Goal: Download file/media: Download file/media

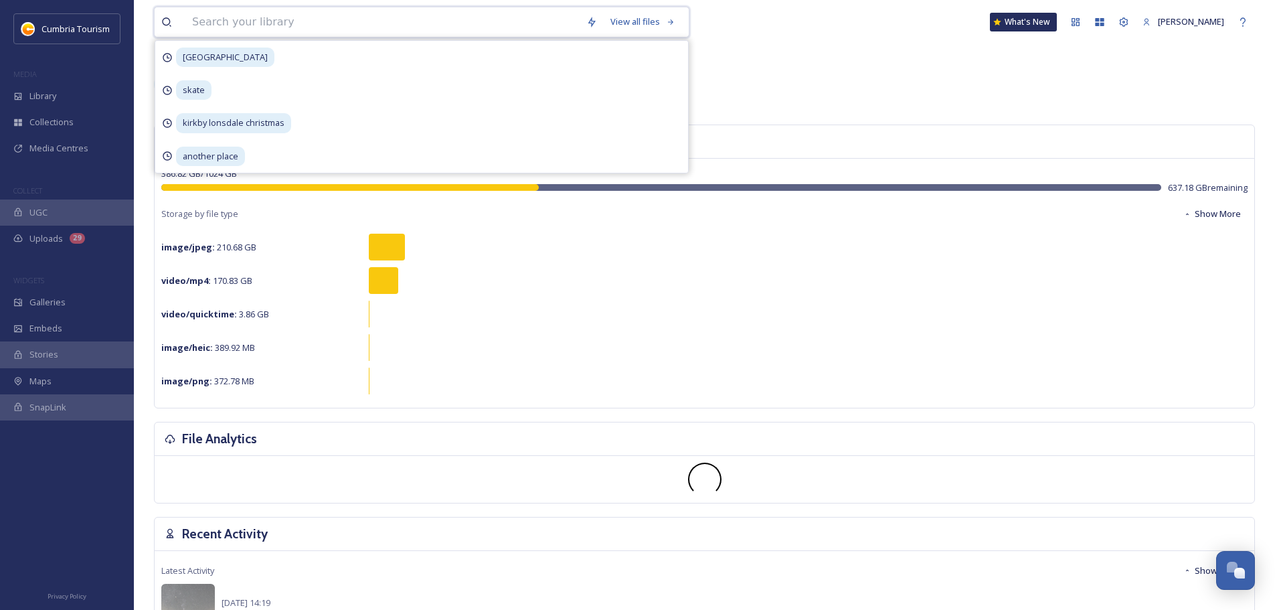
click at [313, 18] on input at bounding box center [382, 21] width 394 height 29
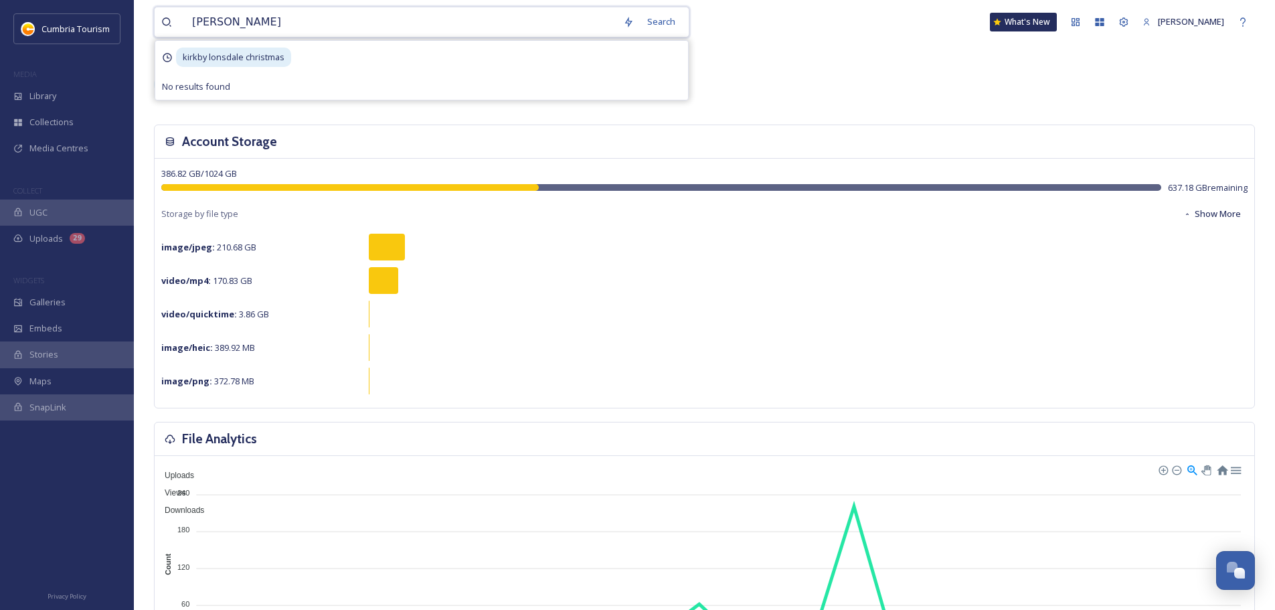
type input "kirkby lonsdale"
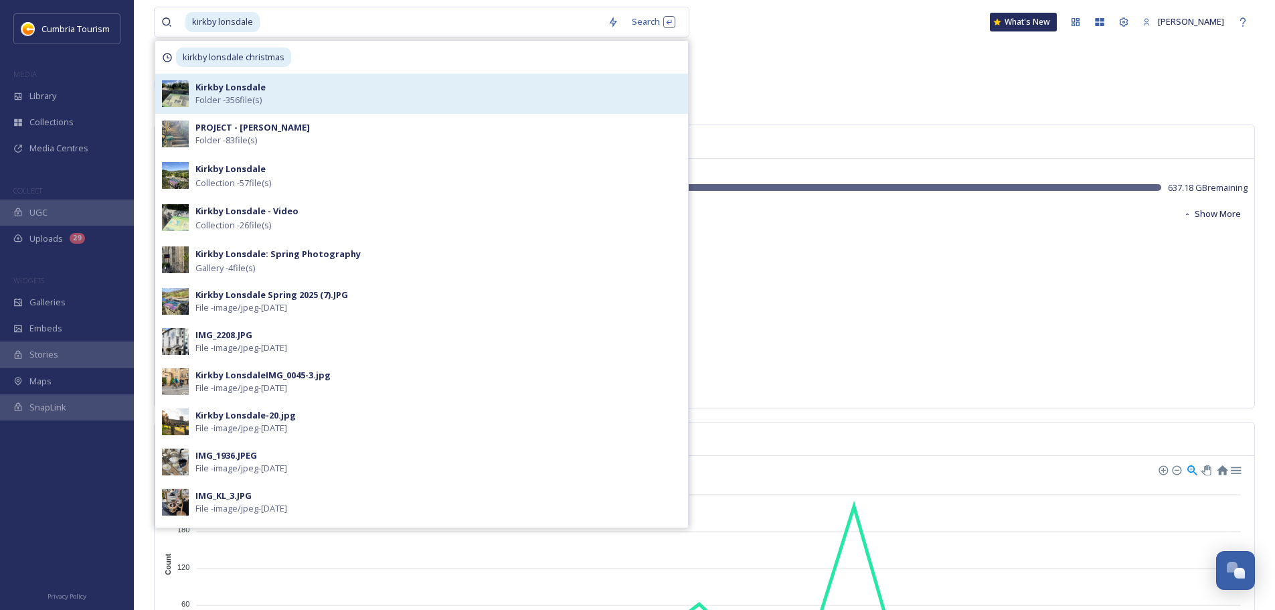
click at [298, 88] on div "Kirkby Lonsdale Folder - 356 file(s)" at bounding box center [438, 93] width 486 height 25
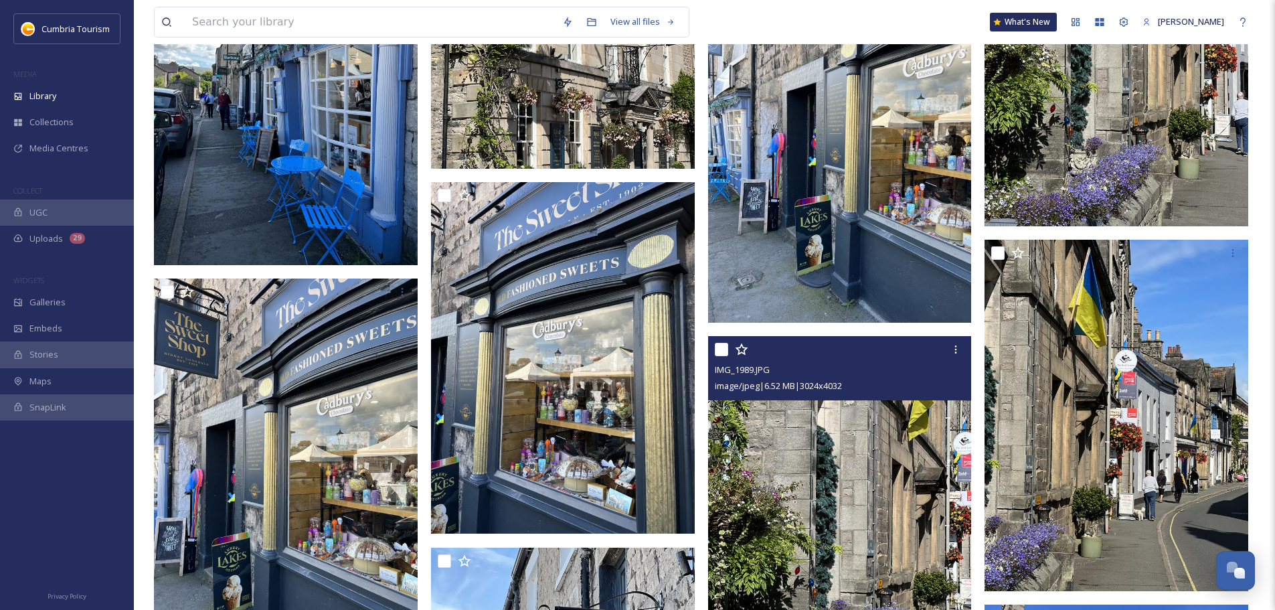
scroll to position [11711, 0]
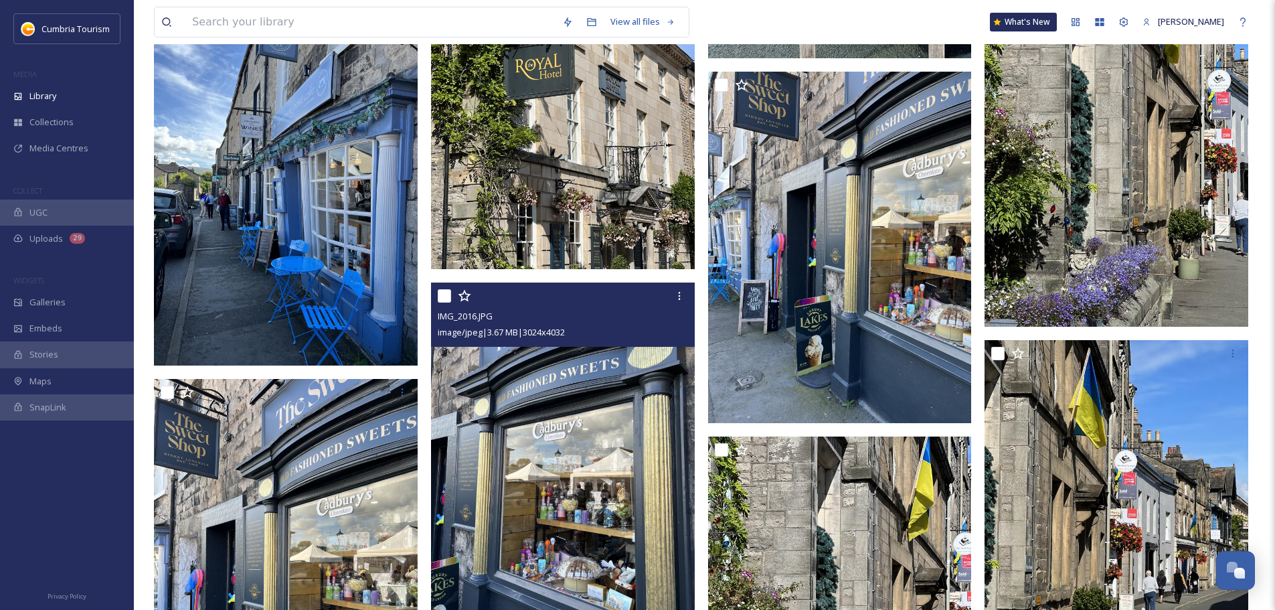
click at [541, 411] on img at bounding box center [563, 457] width 264 height 351
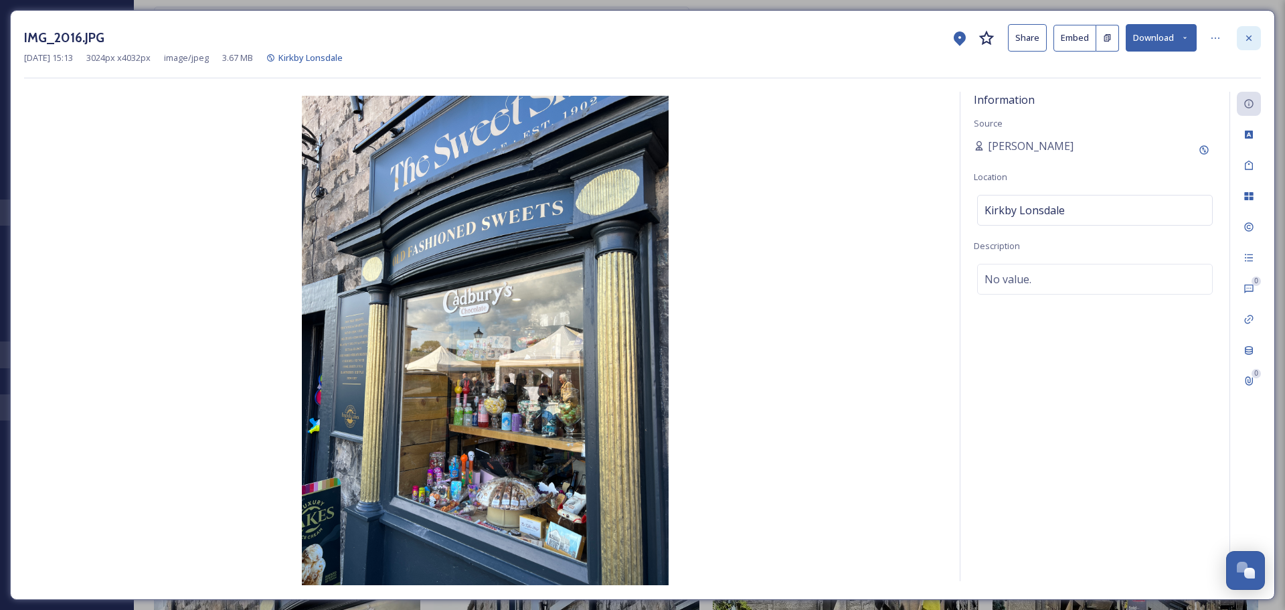
click at [1243, 35] on icon at bounding box center [1248, 38] width 11 height 11
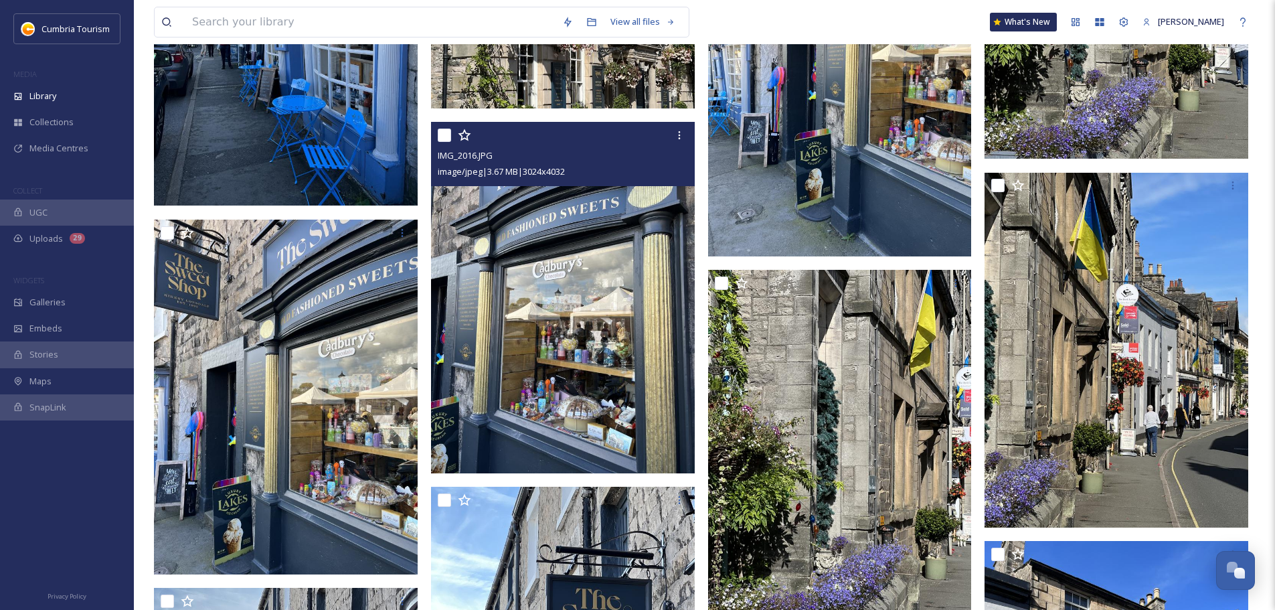
scroll to position [12046, 0]
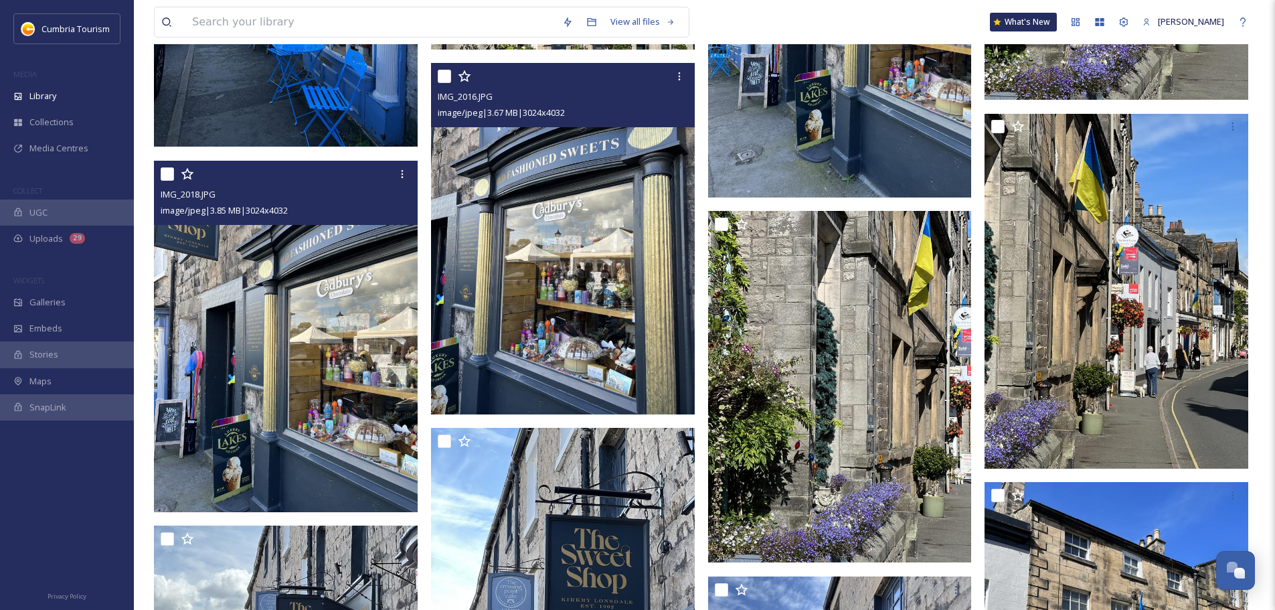
click at [289, 308] on img at bounding box center [286, 336] width 264 height 351
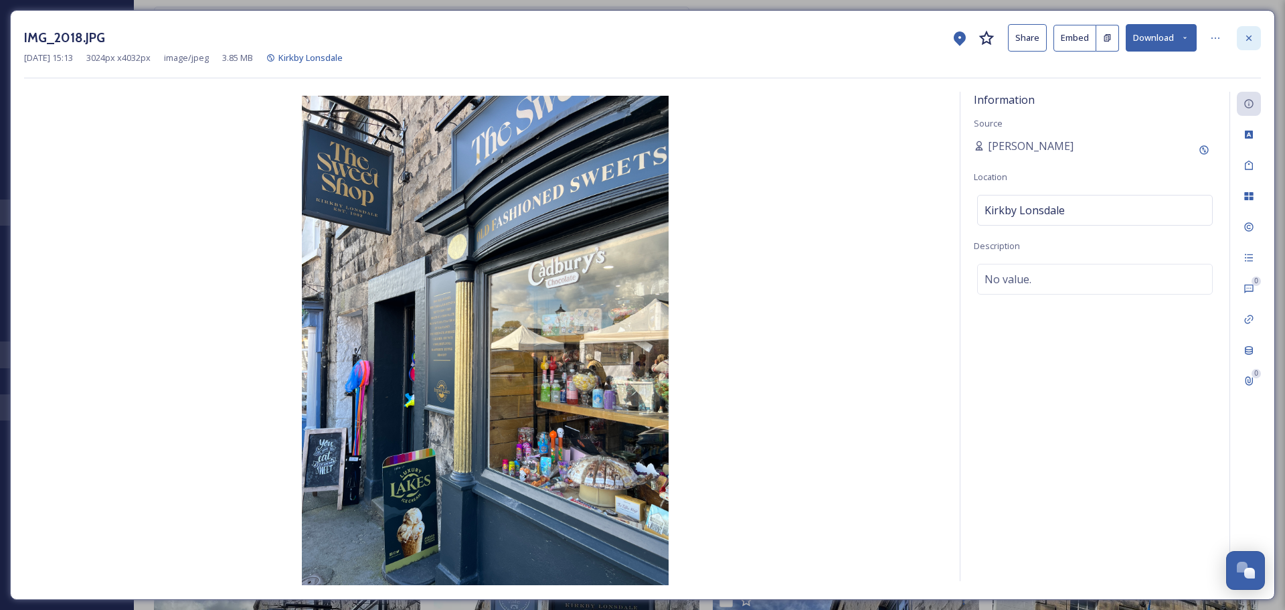
click at [1253, 41] on icon at bounding box center [1248, 38] width 11 height 11
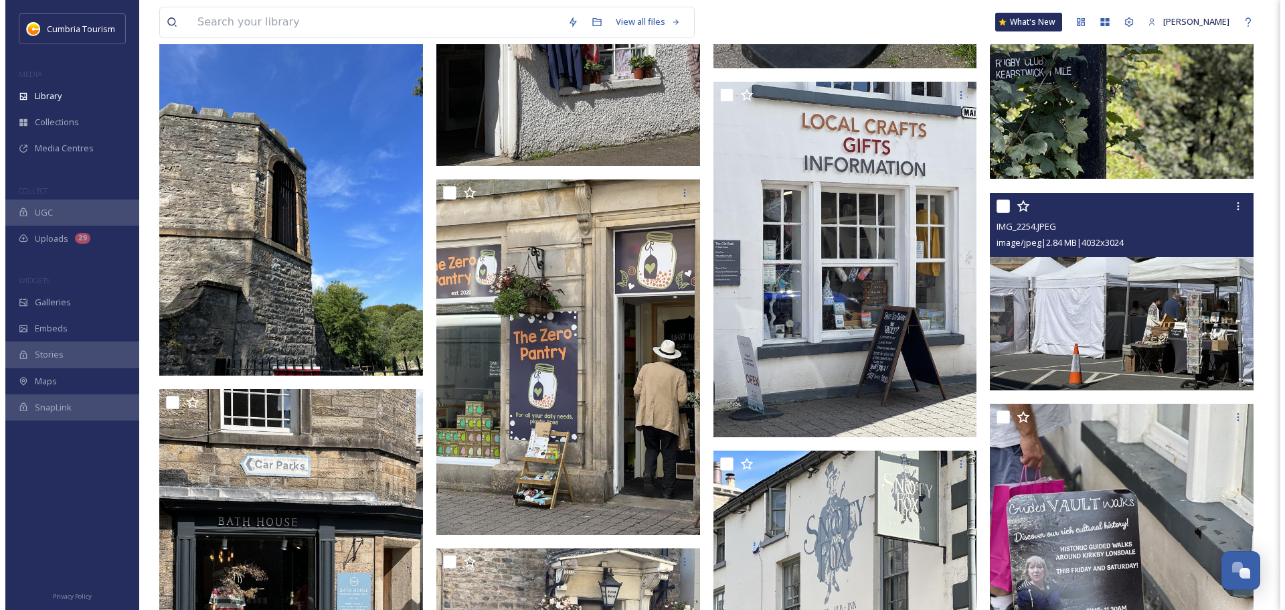
scroll to position [16596, 0]
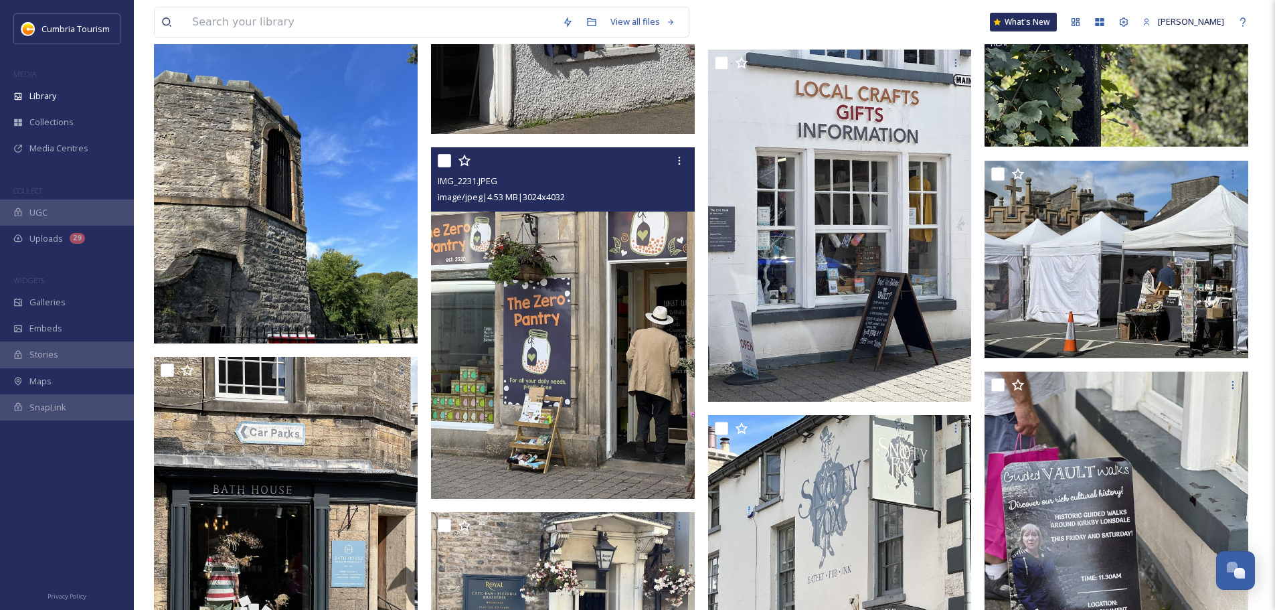
click at [594, 337] on img at bounding box center [563, 322] width 264 height 351
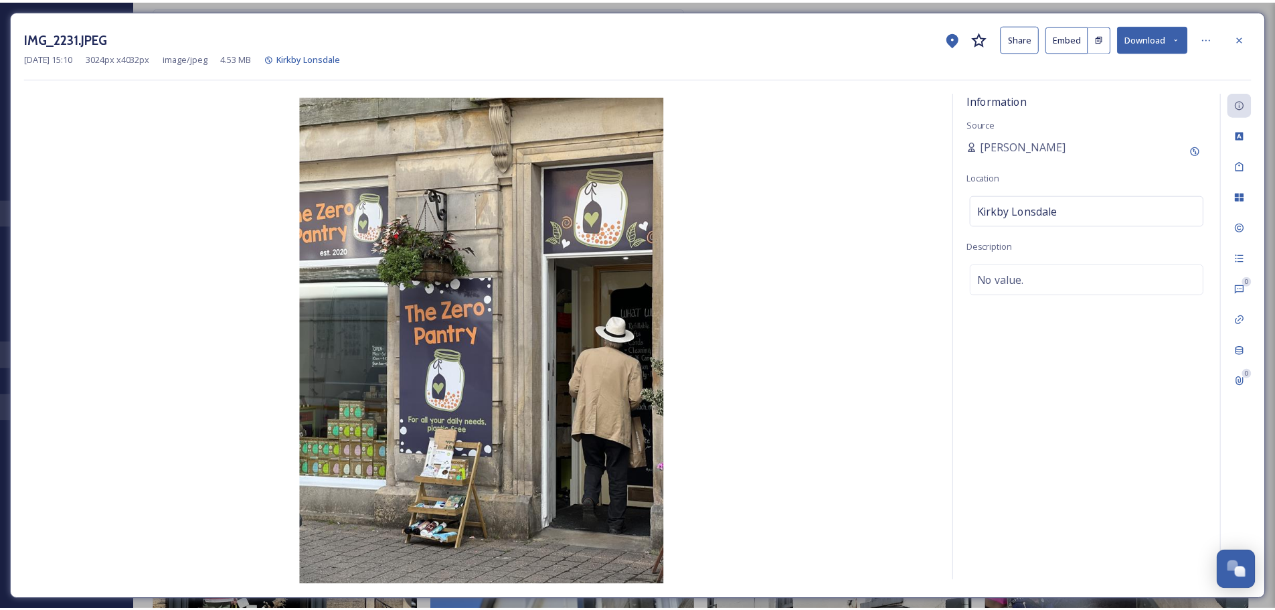
scroll to position [16599, 0]
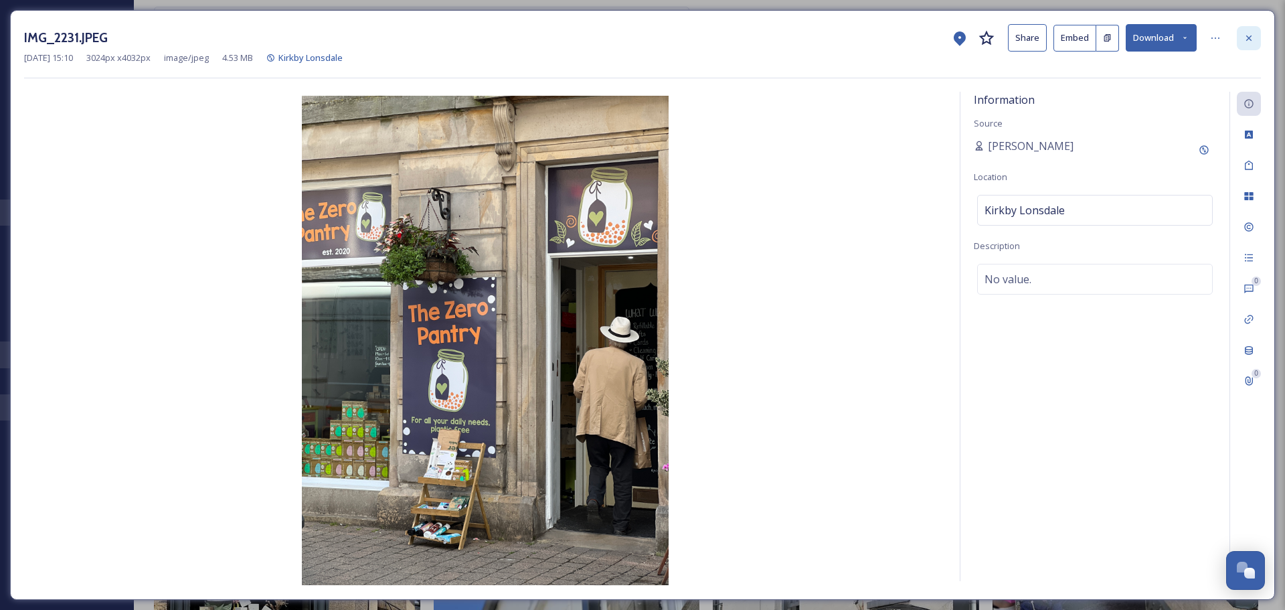
click at [1246, 34] on icon at bounding box center [1248, 38] width 11 height 11
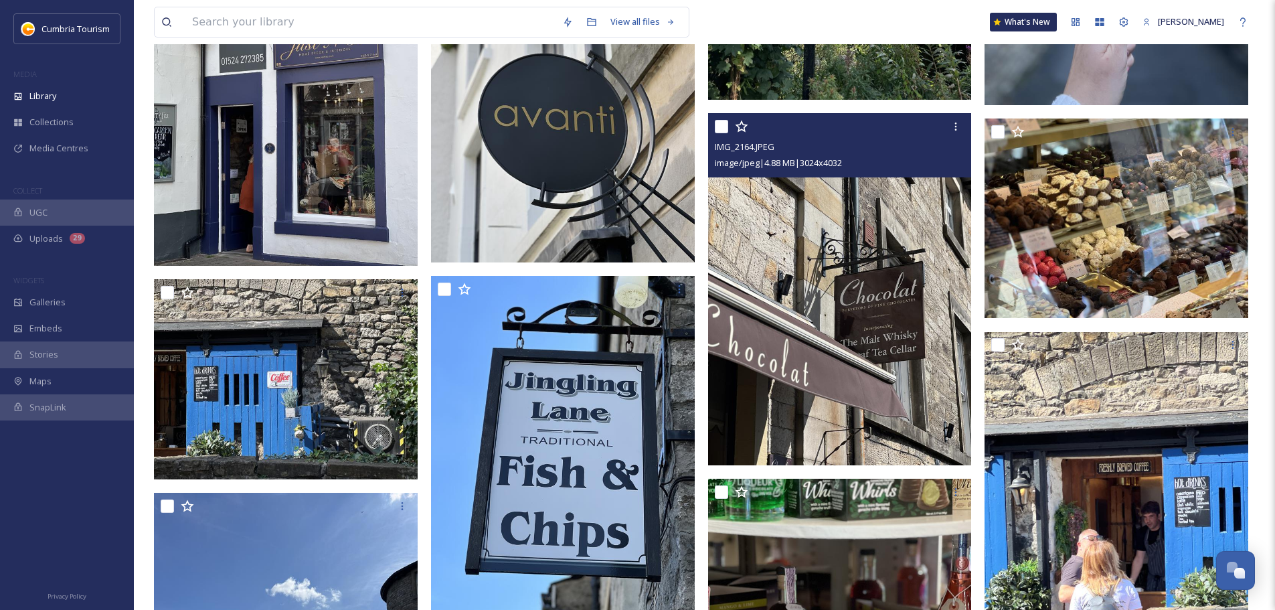
scroll to position [17603, 0]
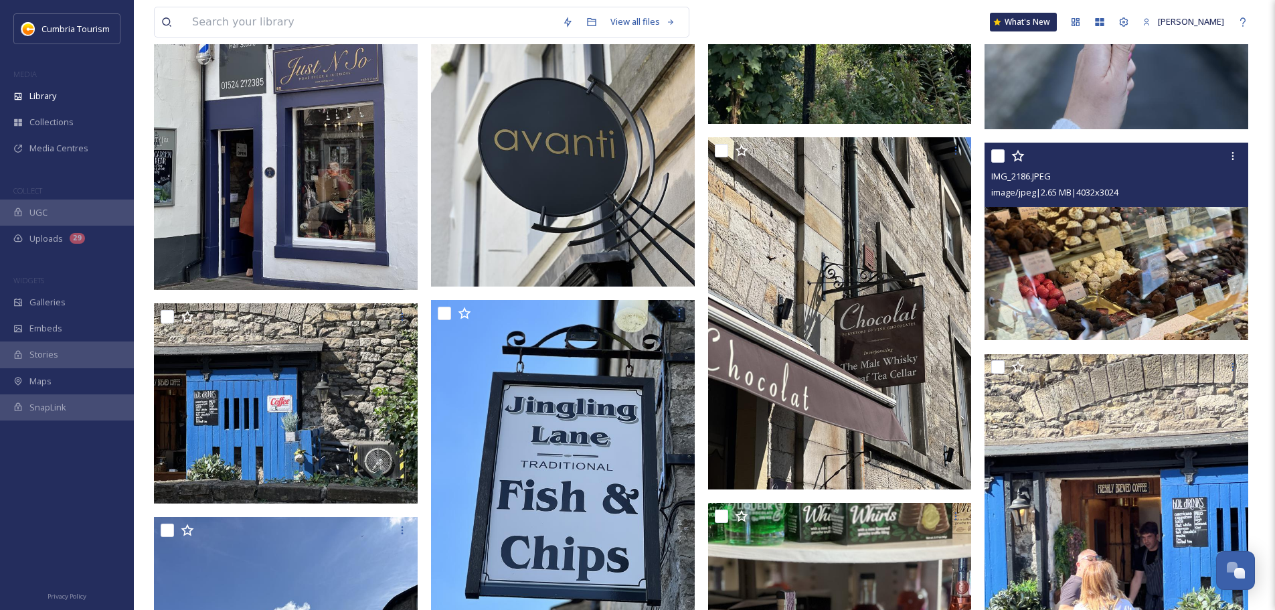
click at [1090, 268] on img at bounding box center [1116, 242] width 264 height 198
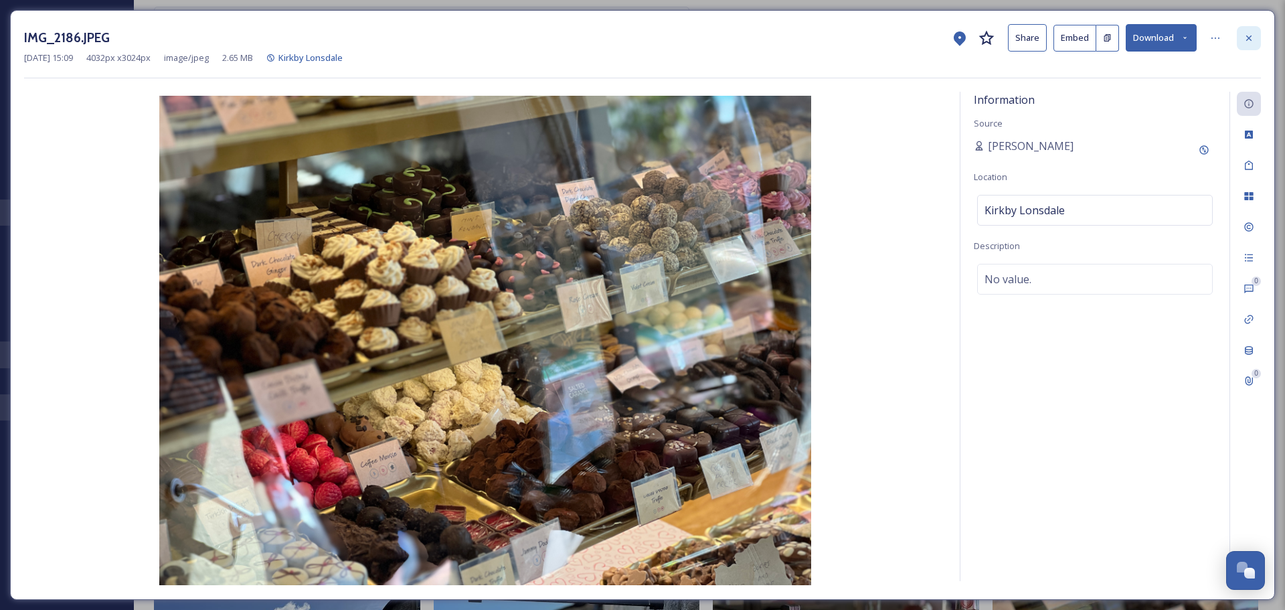
click at [1245, 39] on icon at bounding box center [1248, 38] width 11 height 11
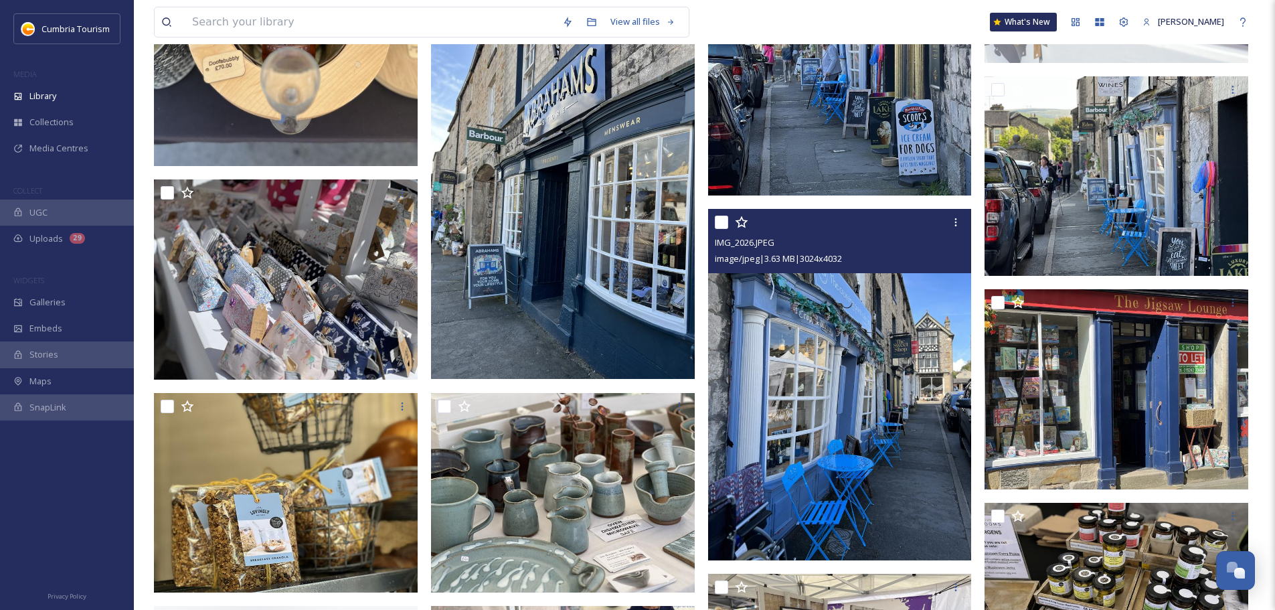
scroll to position [20481, 0]
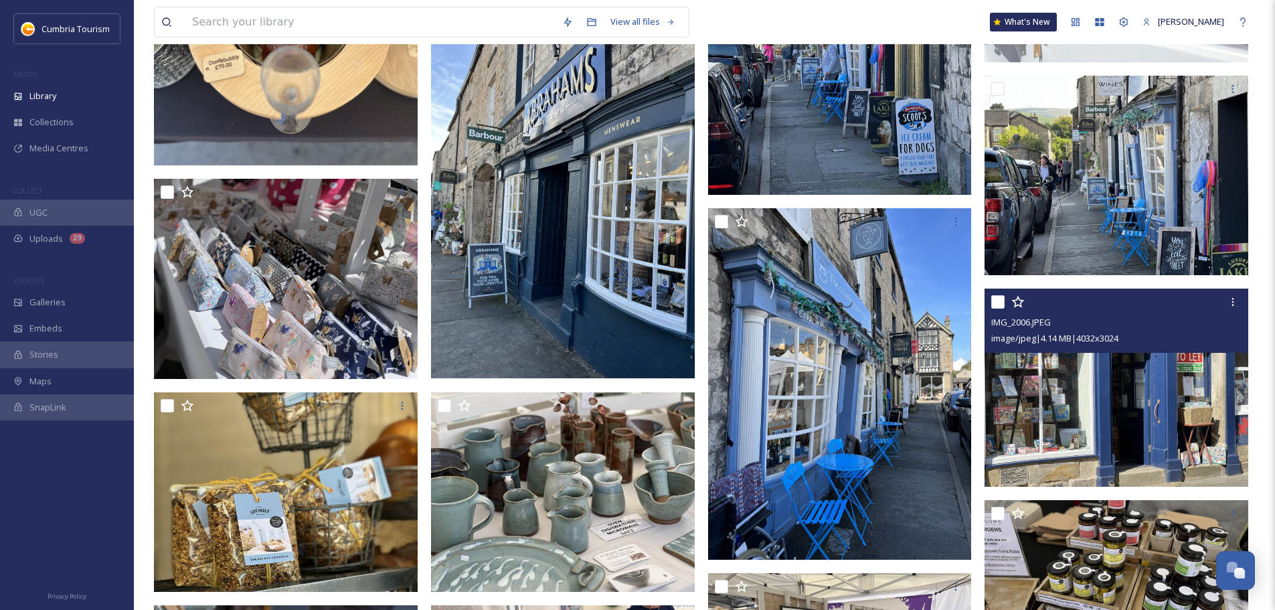
click at [1099, 416] on img at bounding box center [1116, 387] width 264 height 198
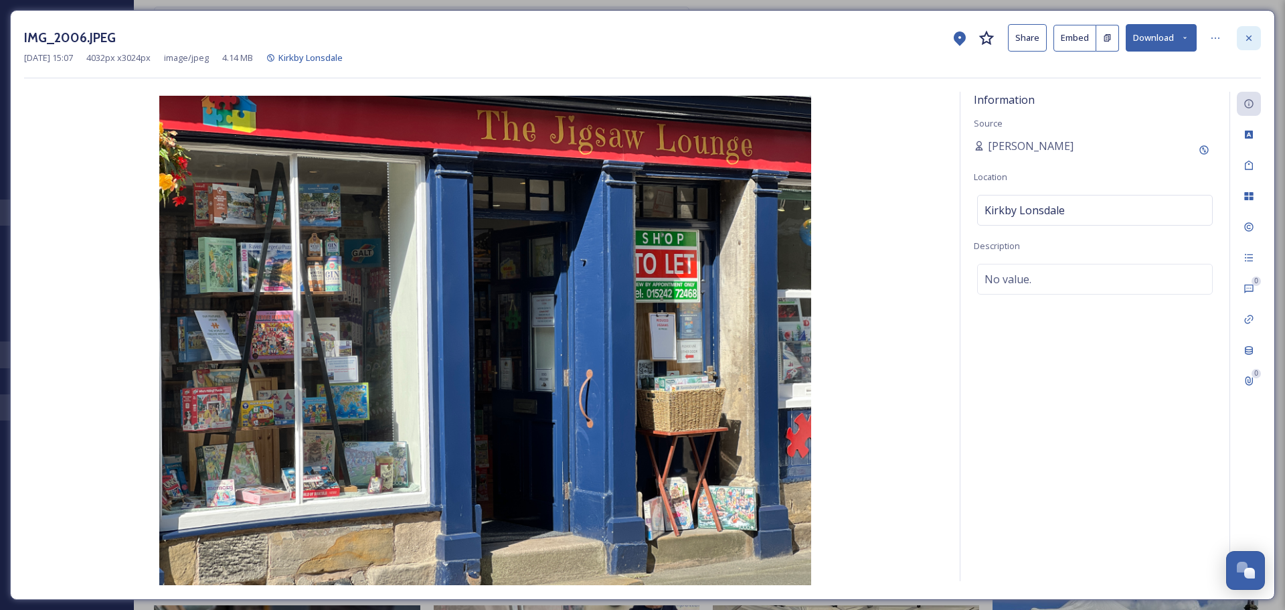
click at [1245, 41] on icon at bounding box center [1248, 38] width 11 height 11
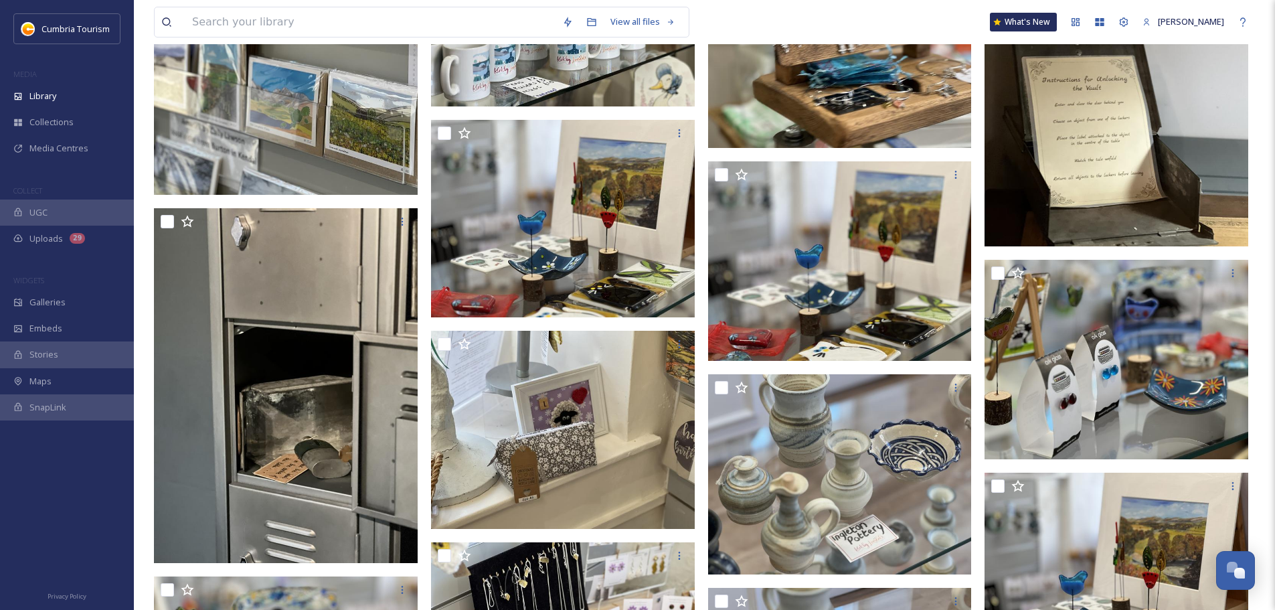
scroll to position [25232, 0]
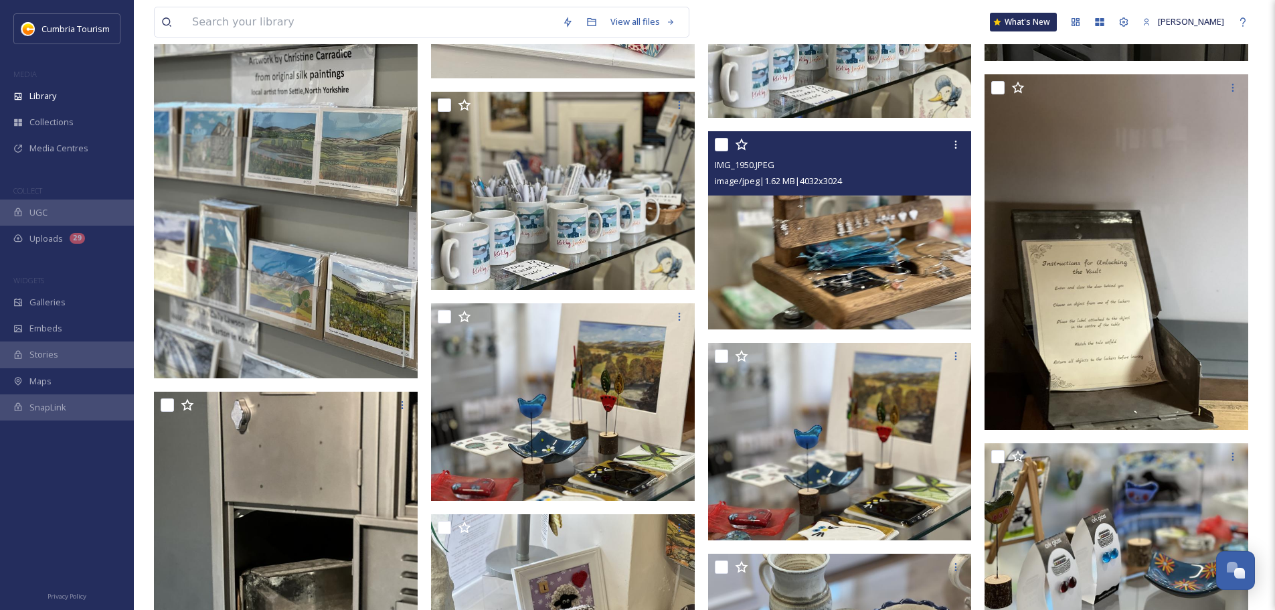
click at [807, 226] on img at bounding box center [840, 230] width 264 height 198
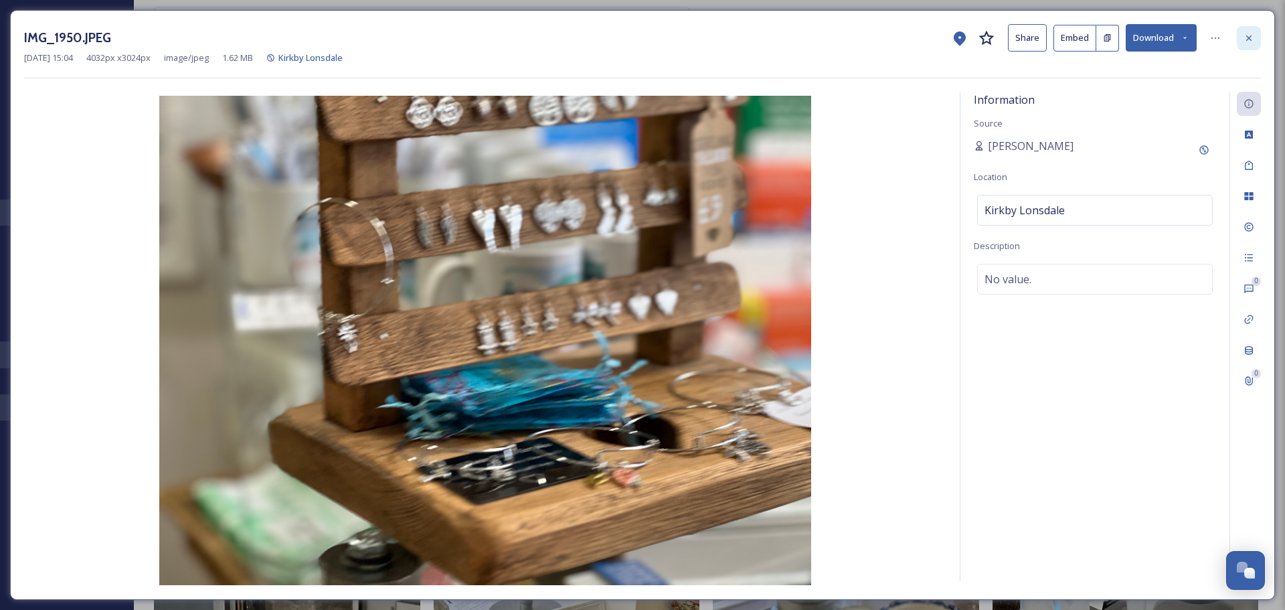
click at [1249, 35] on icon at bounding box center [1248, 38] width 11 height 11
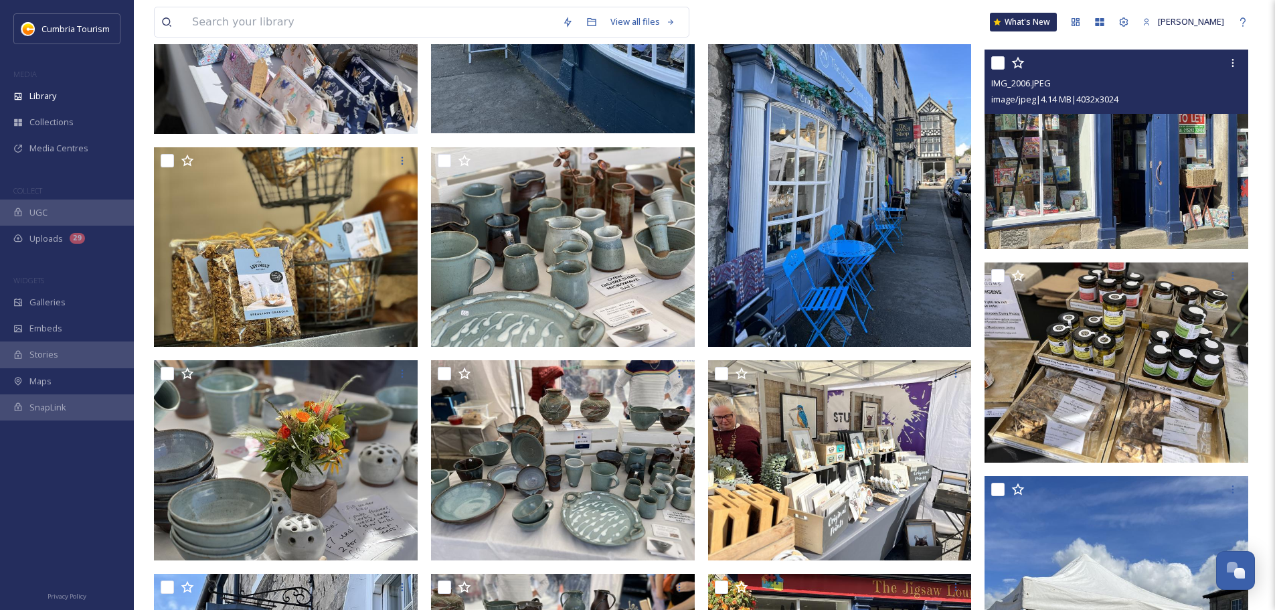
scroll to position [20757, 0]
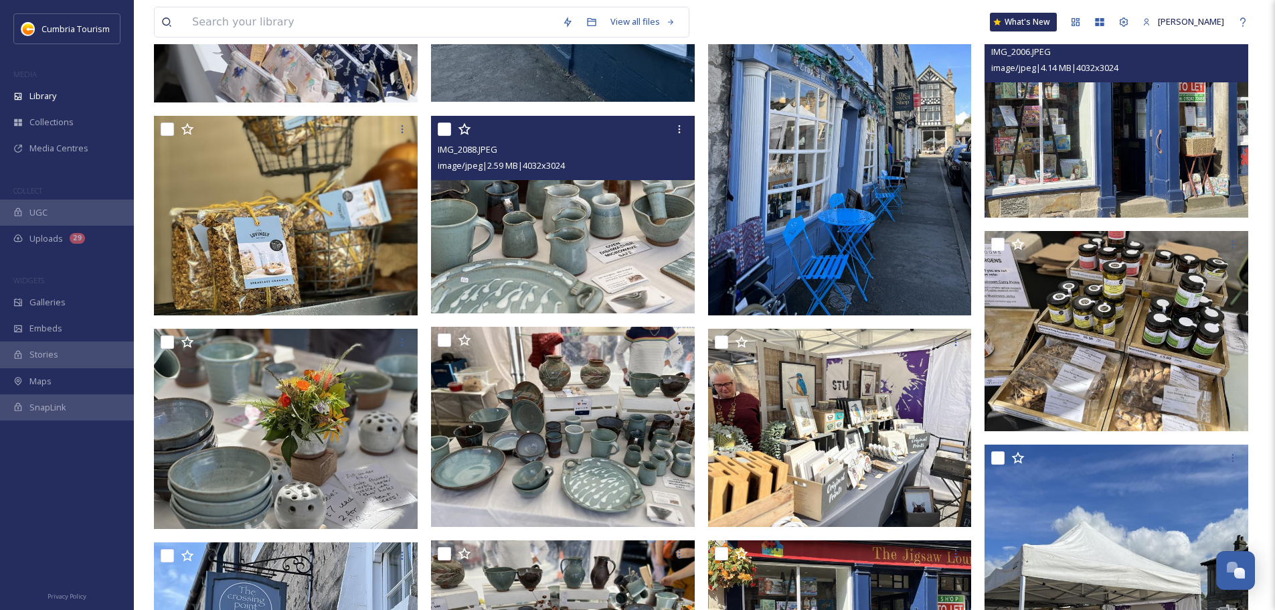
click at [547, 238] on img at bounding box center [563, 215] width 264 height 198
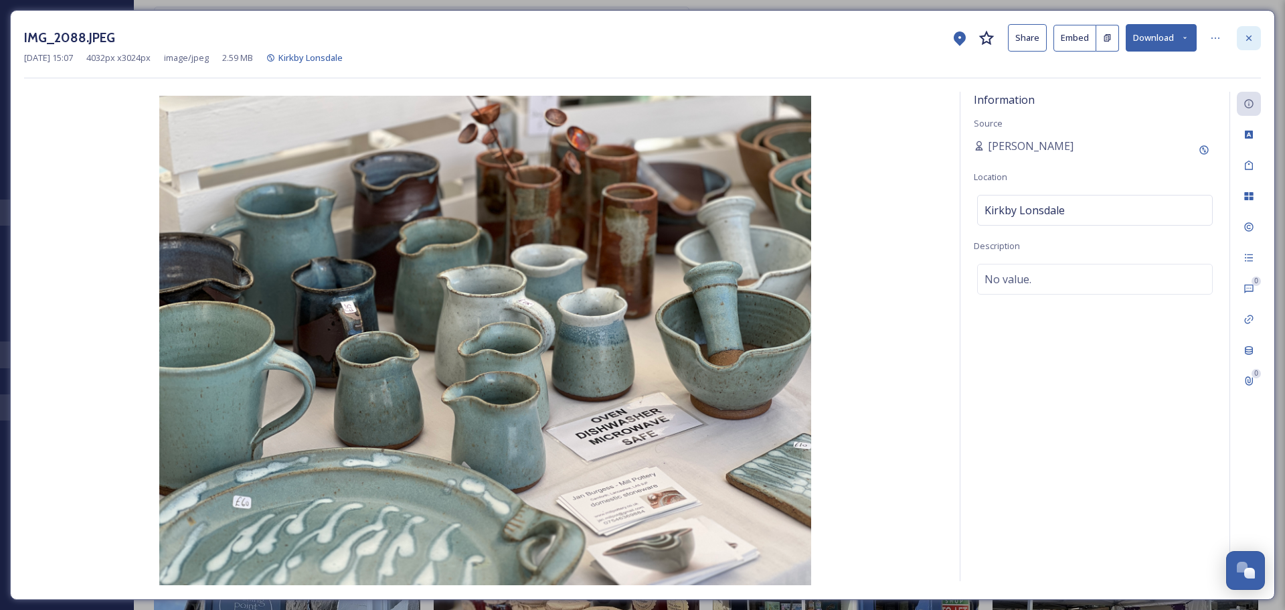
click at [1258, 35] on div at bounding box center [1249, 38] width 24 height 24
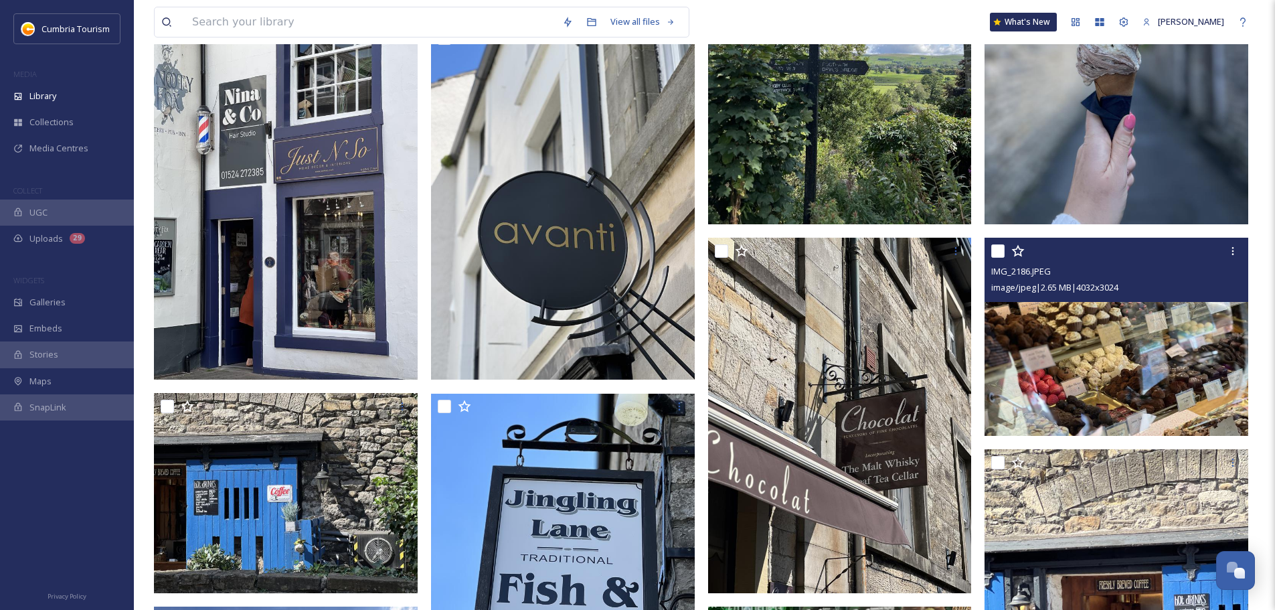
scroll to position [17605, 0]
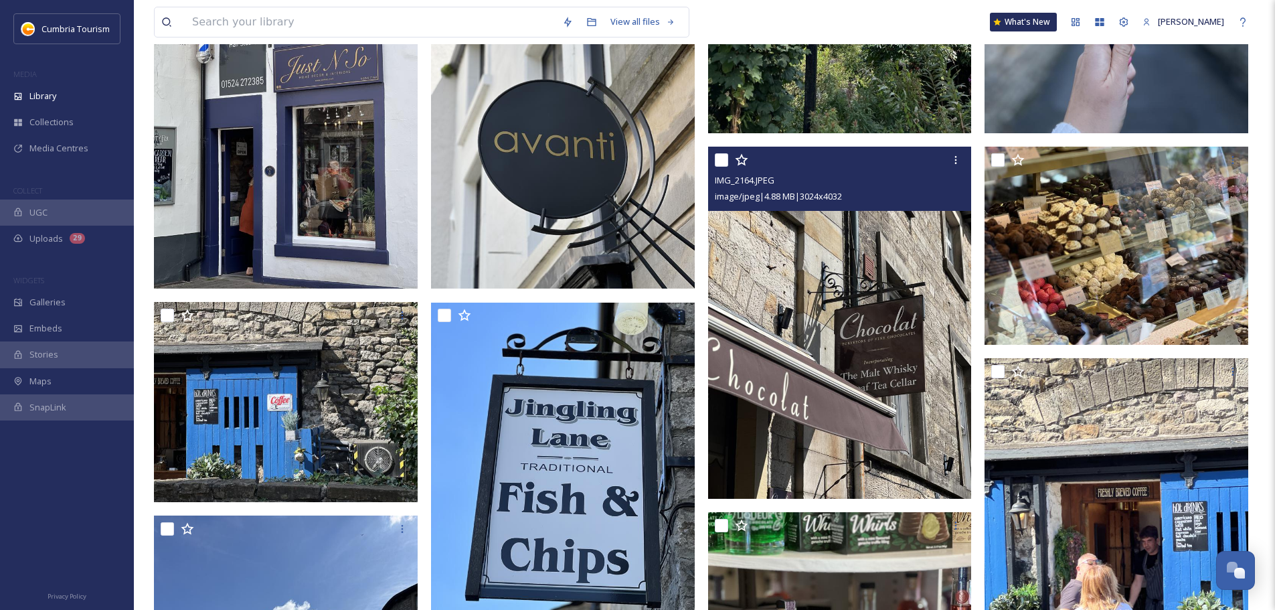
click at [888, 340] on img at bounding box center [840, 322] width 264 height 351
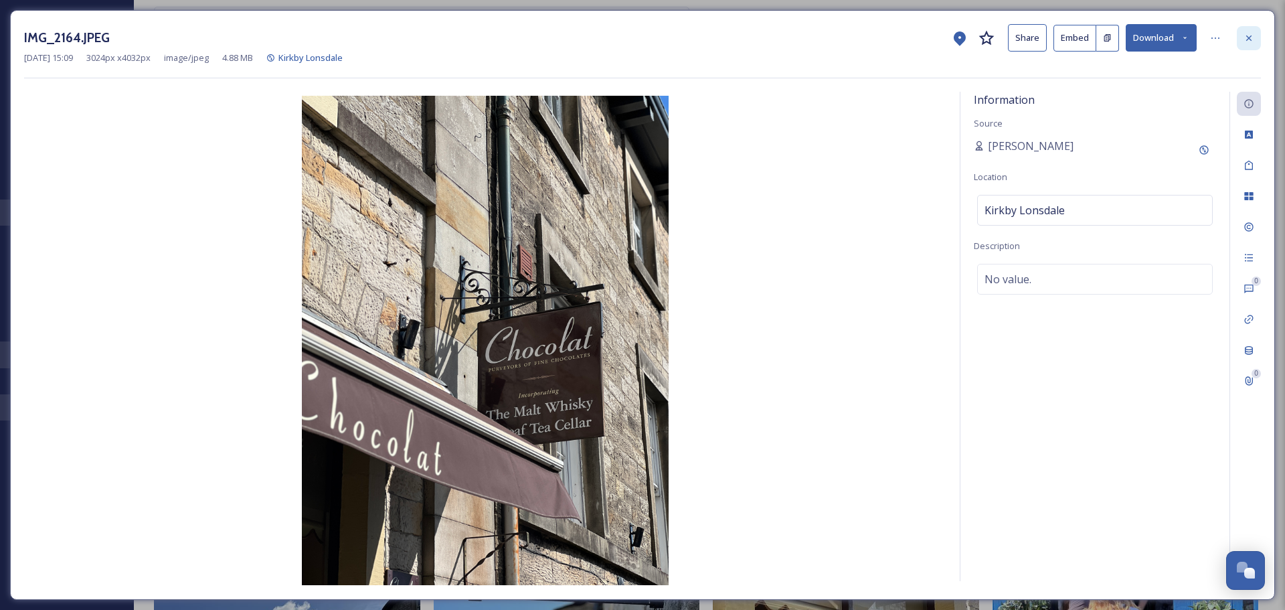
click at [1247, 35] on icon at bounding box center [1248, 38] width 11 height 11
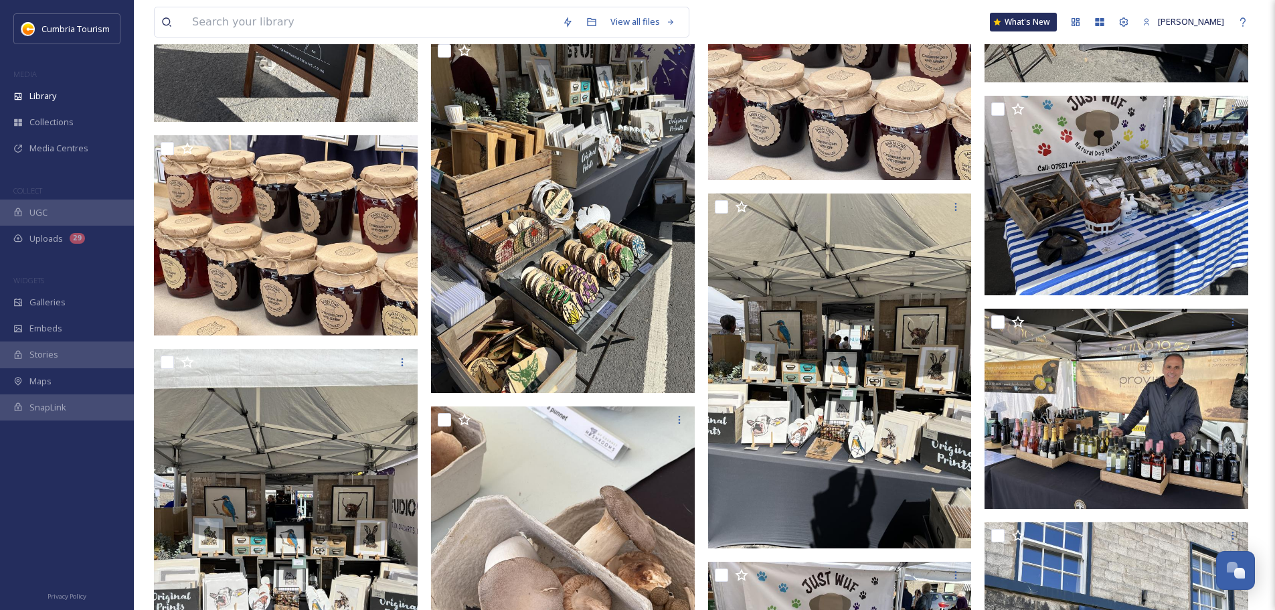
scroll to position [9775, 0]
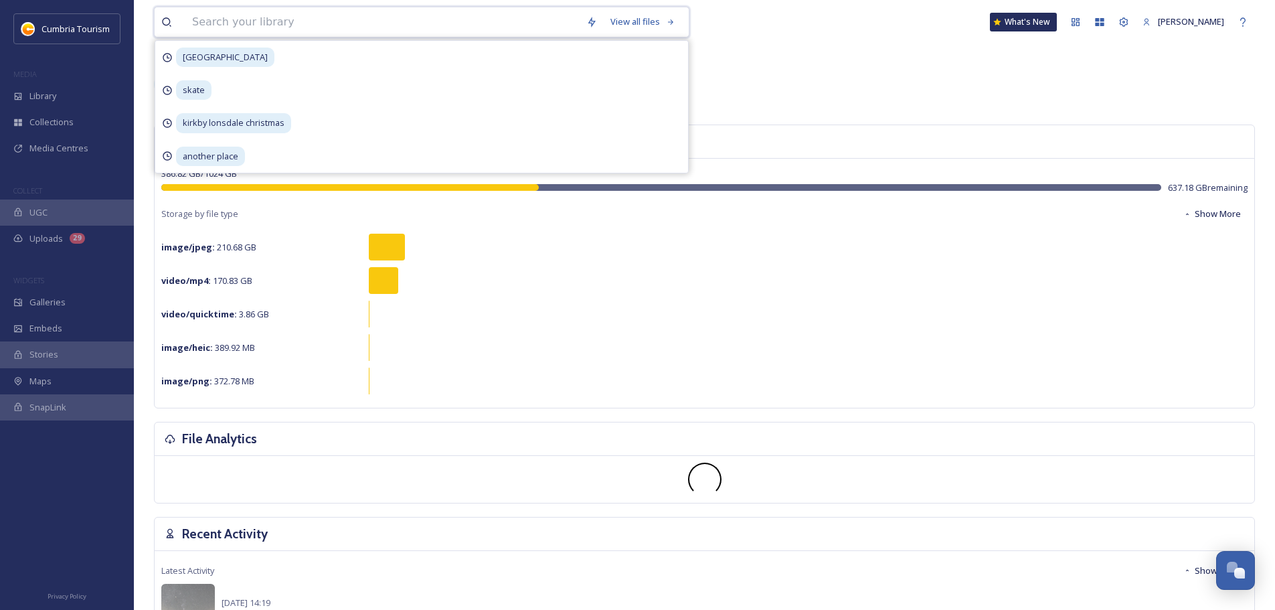
click at [327, 25] on input at bounding box center [382, 21] width 394 height 29
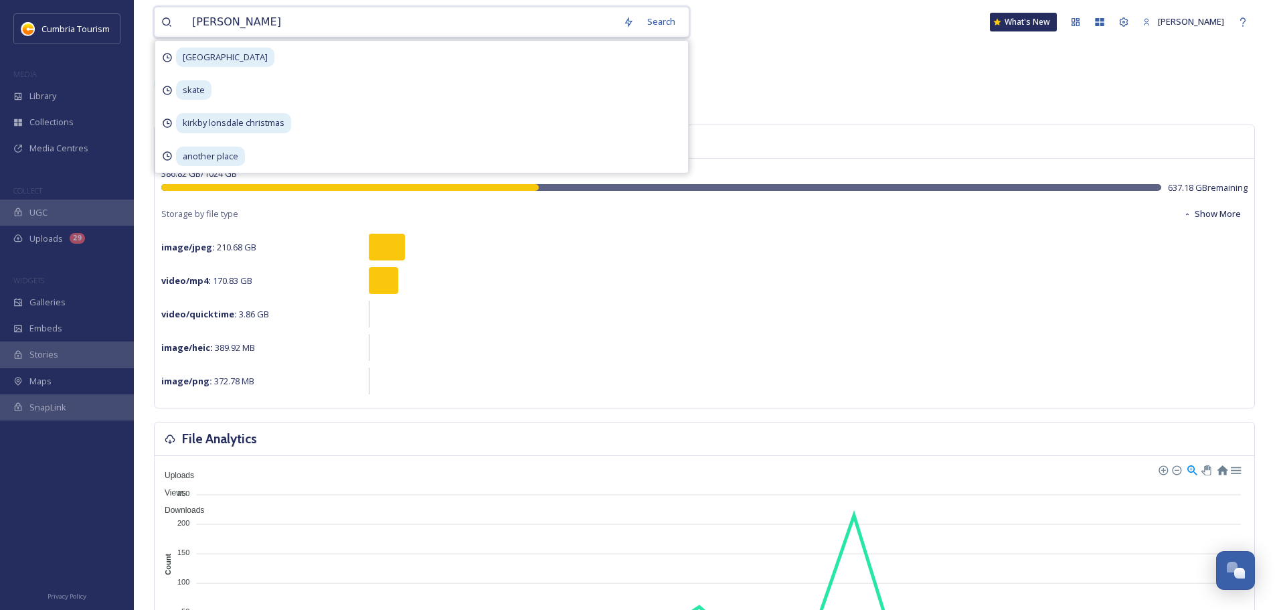
type input "kirkby lonsdale"
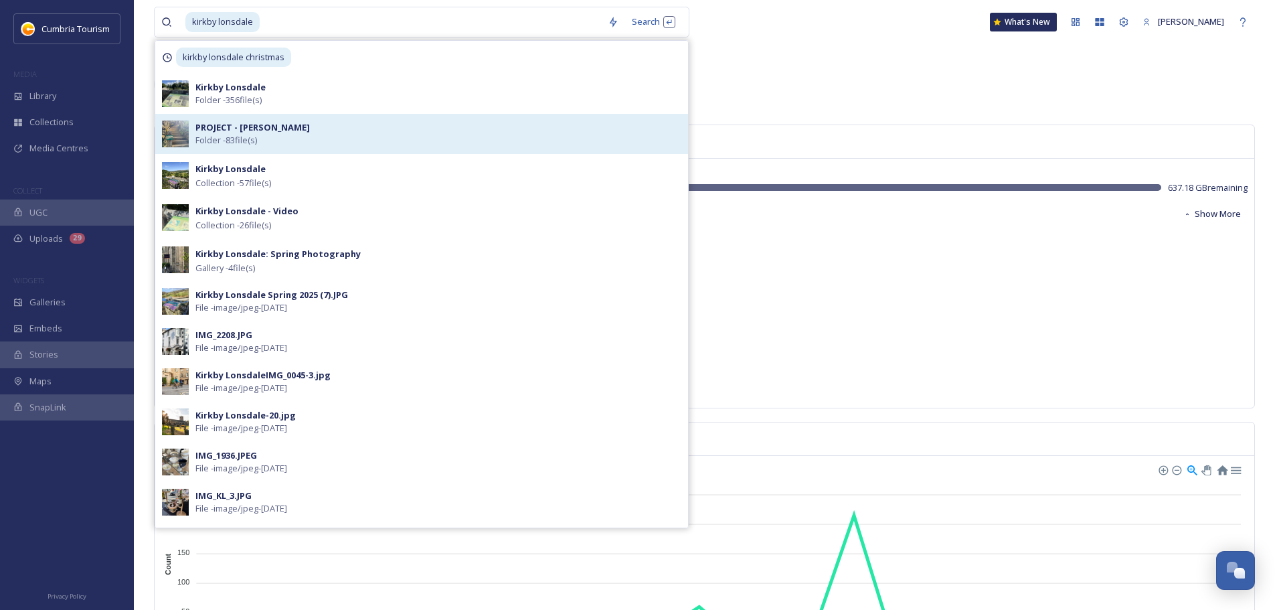
click at [336, 132] on div "PROJECT - Kirkby Lonsdale Folder - 83 file(s)" at bounding box center [438, 133] width 486 height 25
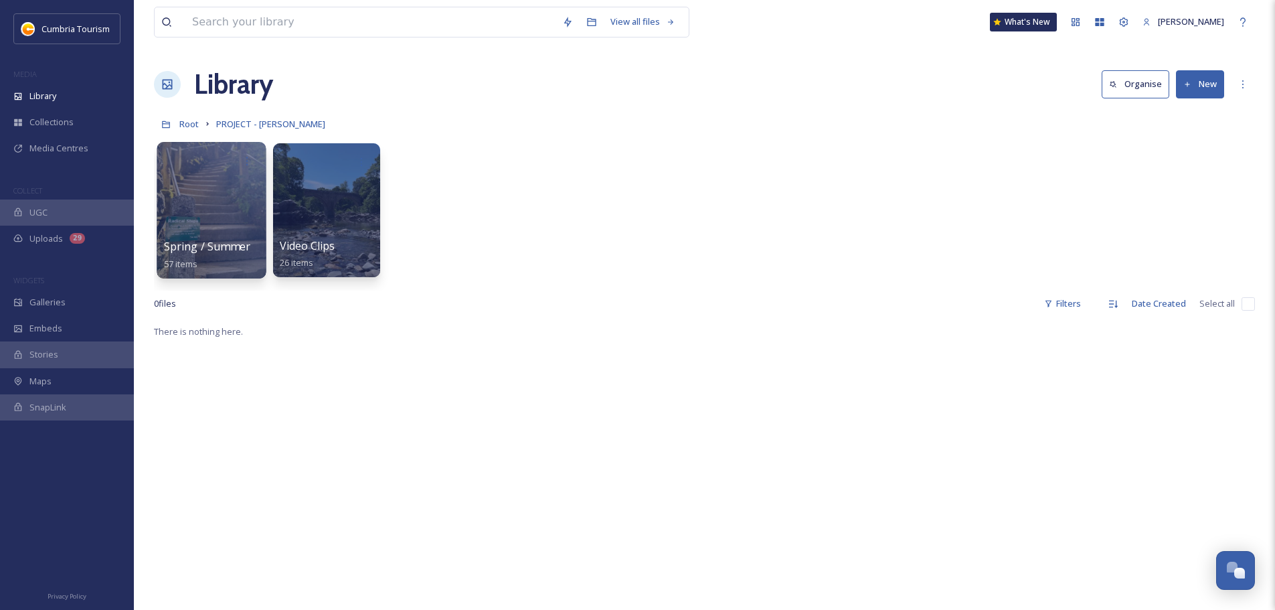
click at [236, 217] on div at bounding box center [211, 210] width 109 height 137
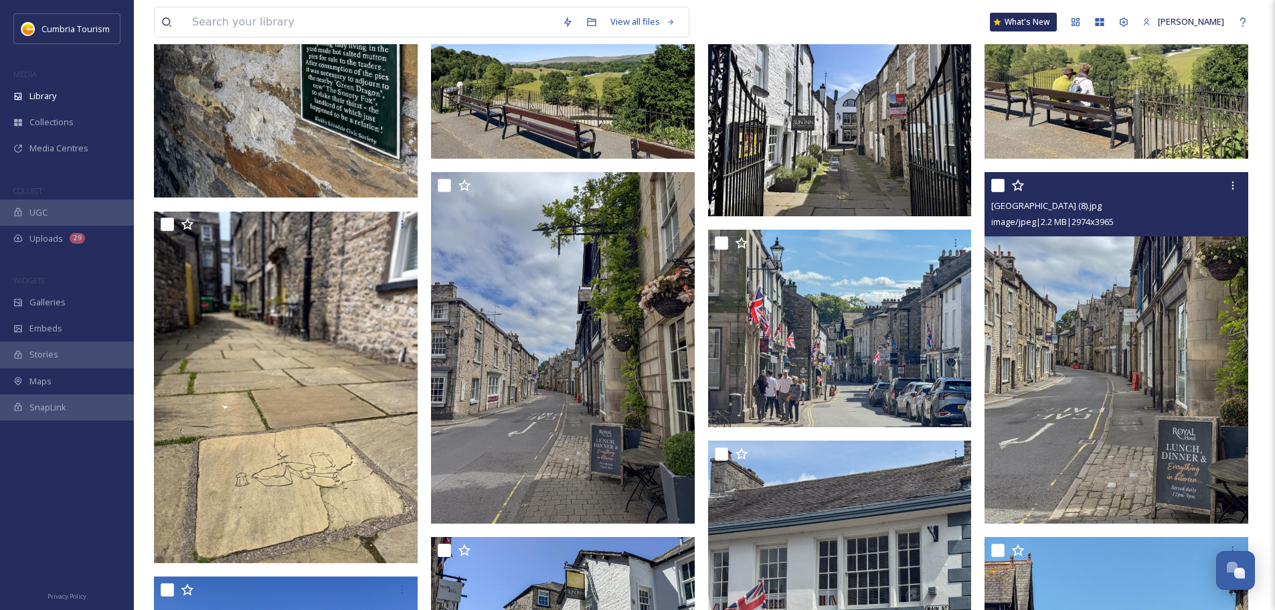
scroll to position [1472, 0]
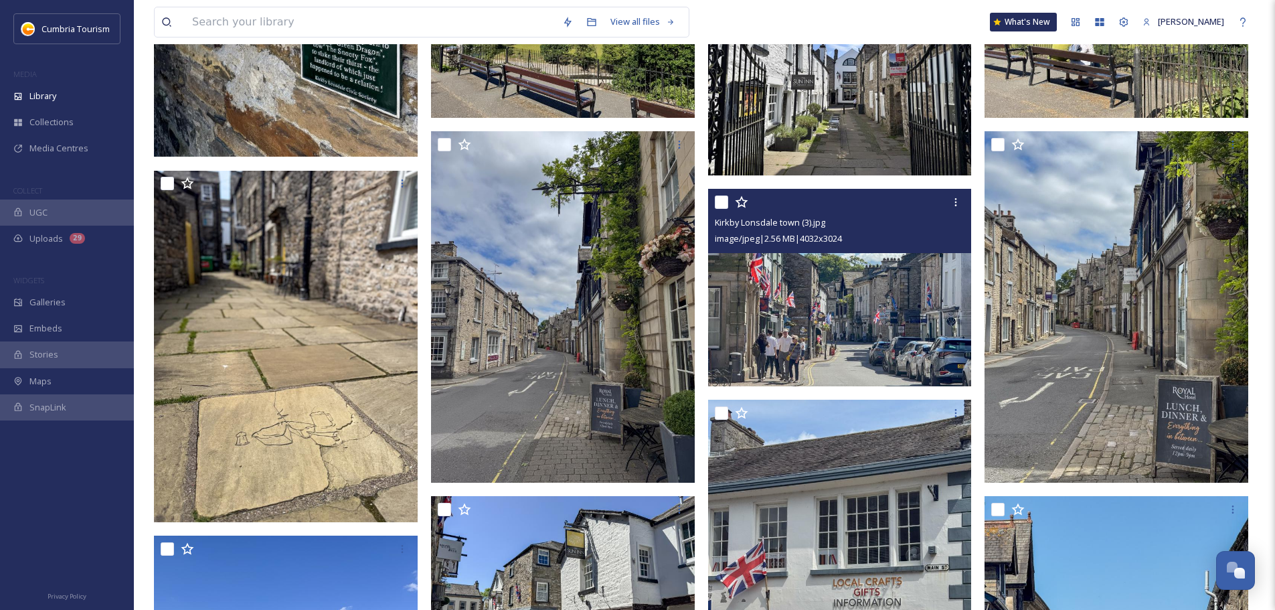
click at [861, 292] on img at bounding box center [840, 288] width 264 height 198
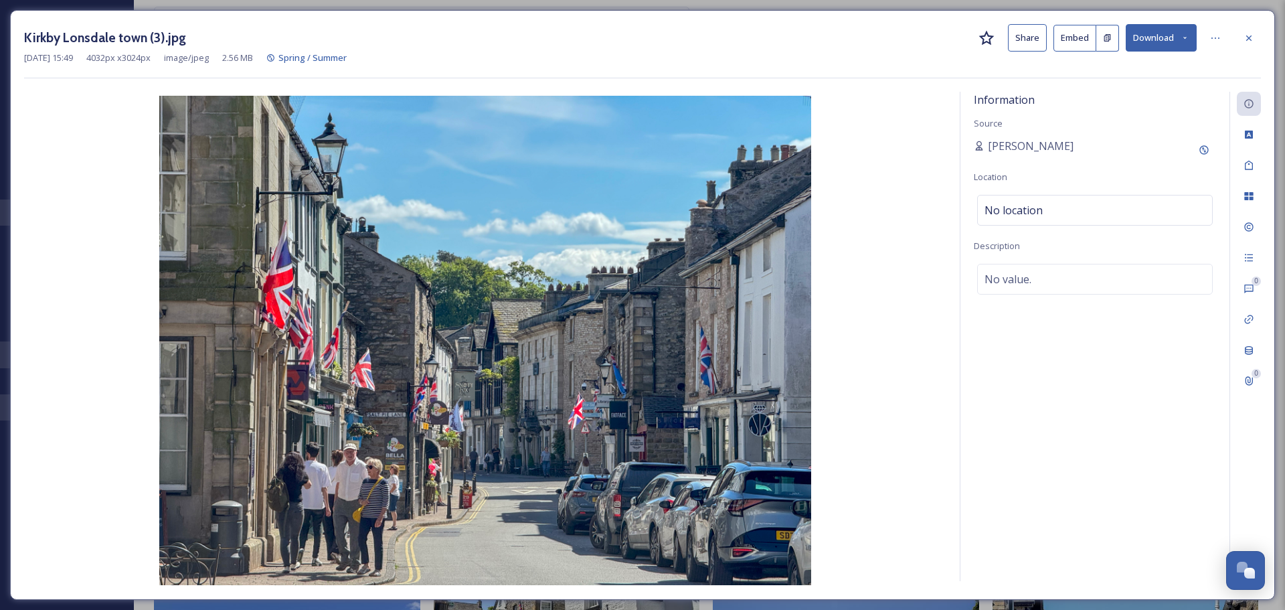
click at [1152, 30] on button "Download" at bounding box center [1161, 37] width 71 height 27
click at [1162, 66] on span "Download Original (4032 x 3024)" at bounding box center [1126, 68] width 126 height 13
click at [1255, 38] on div at bounding box center [1249, 38] width 24 height 24
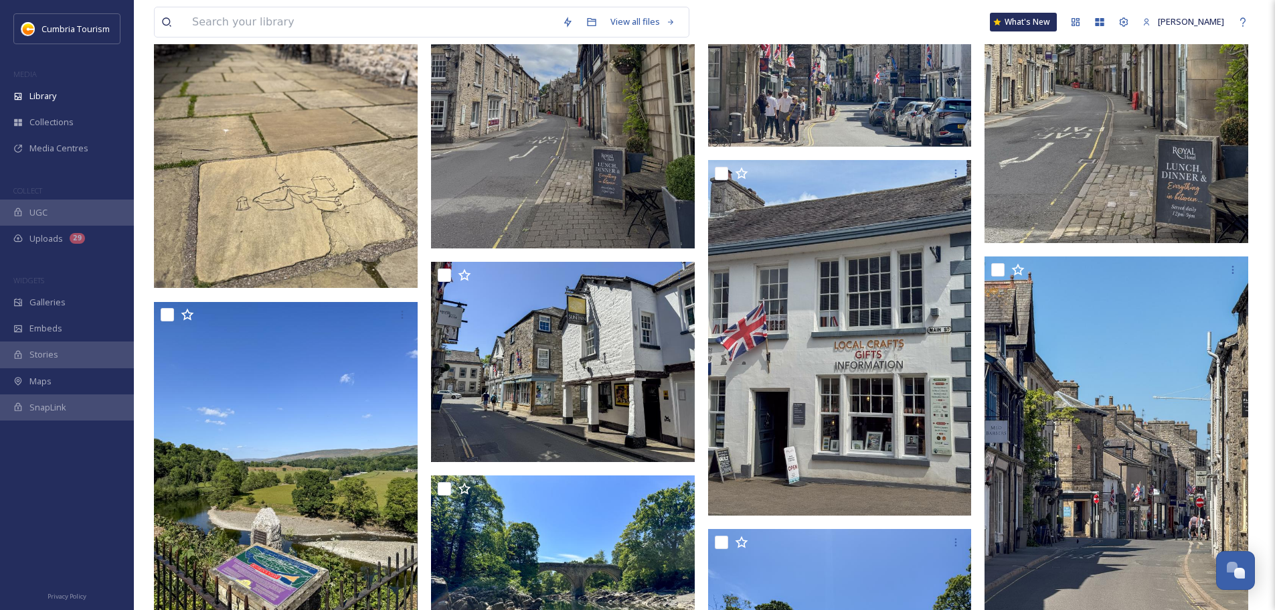
scroll to position [1740, 0]
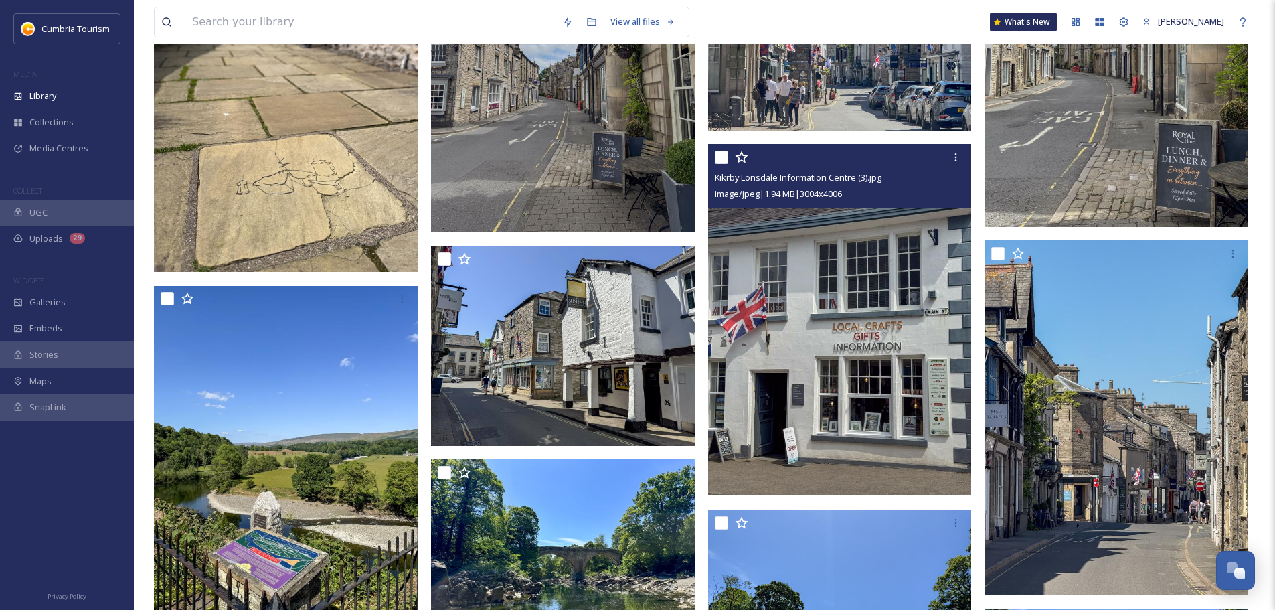
click at [899, 277] on img at bounding box center [840, 319] width 264 height 351
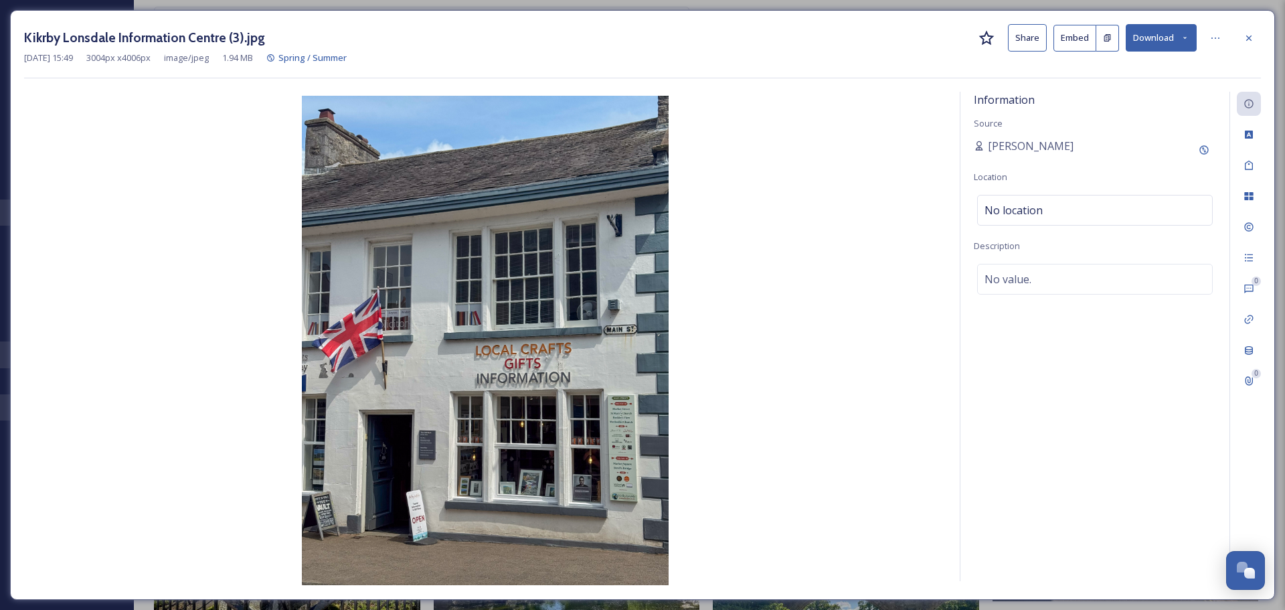
click at [1163, 38] on button "Download" at bounding box center [1161, 37] width 71 height 27
click at [1160, 68] on span "Download Original (3004 x 4006)" at bounding box center [1126, 68] width 126 height 13
click at [1247, 33] on icon at bounding box center [1248, 38] width 11 height 11
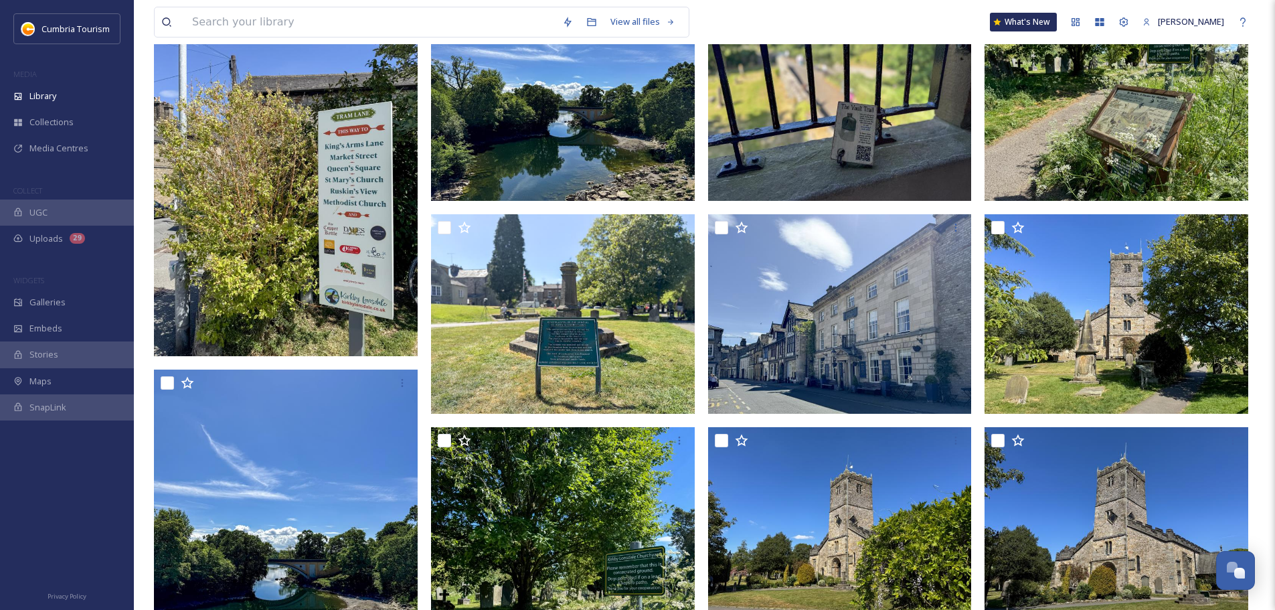
scroll to position [72, 0]
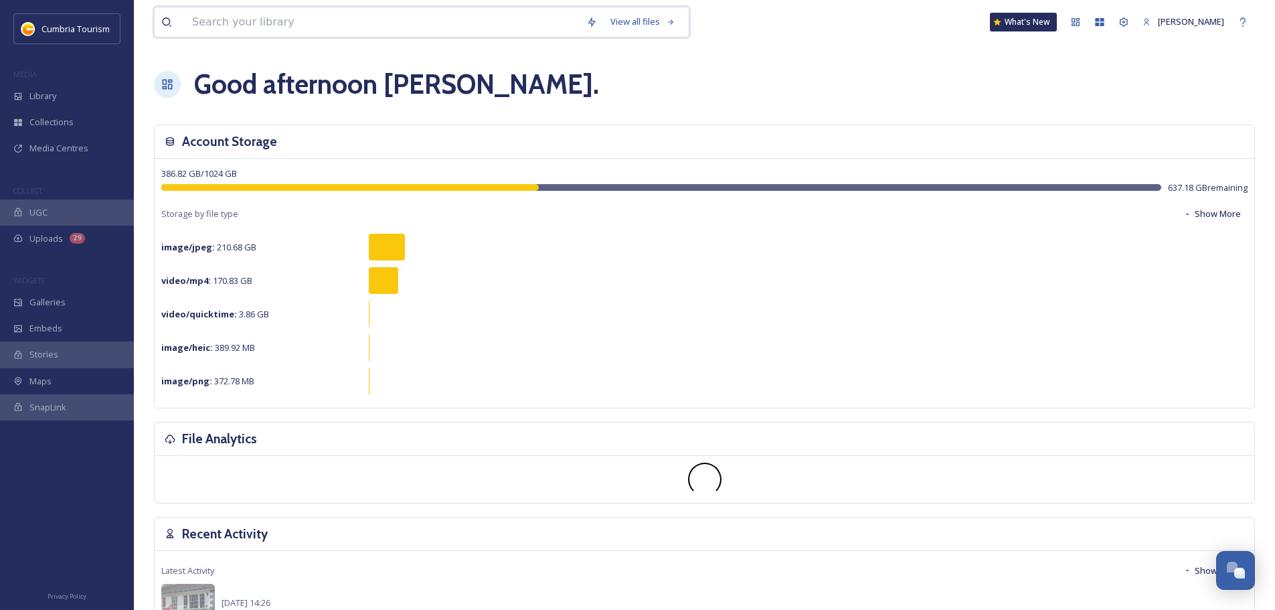
click at [343, 26] on input at bounding box center [382, 21] width 394 height 29
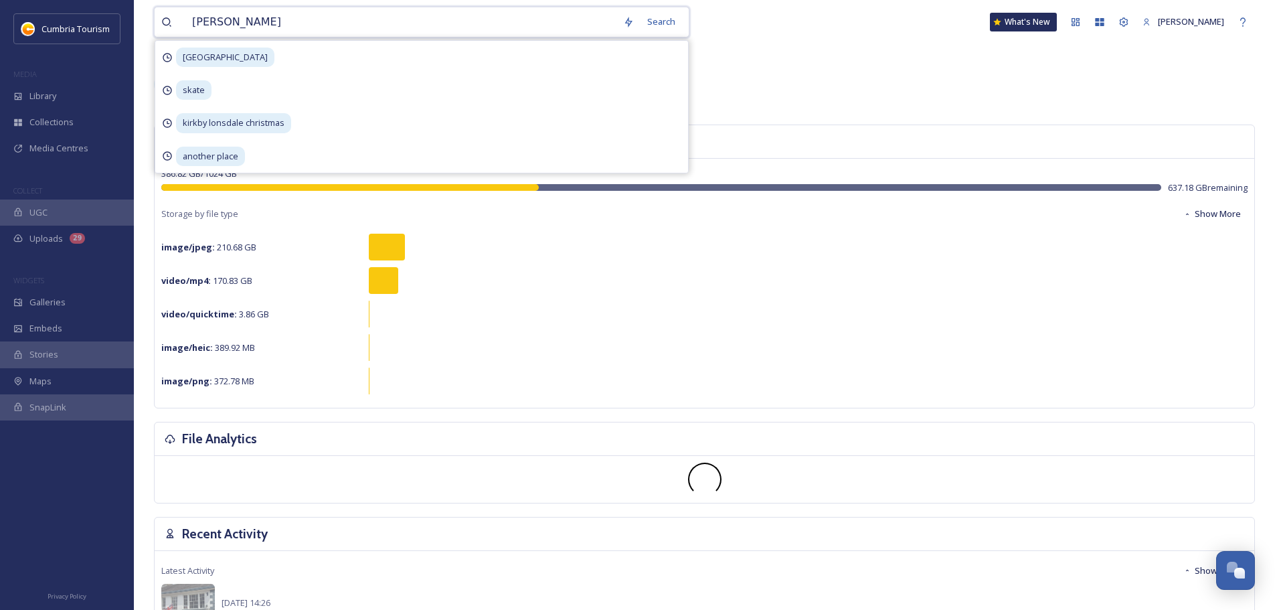
type input "kirkby lonsdale"
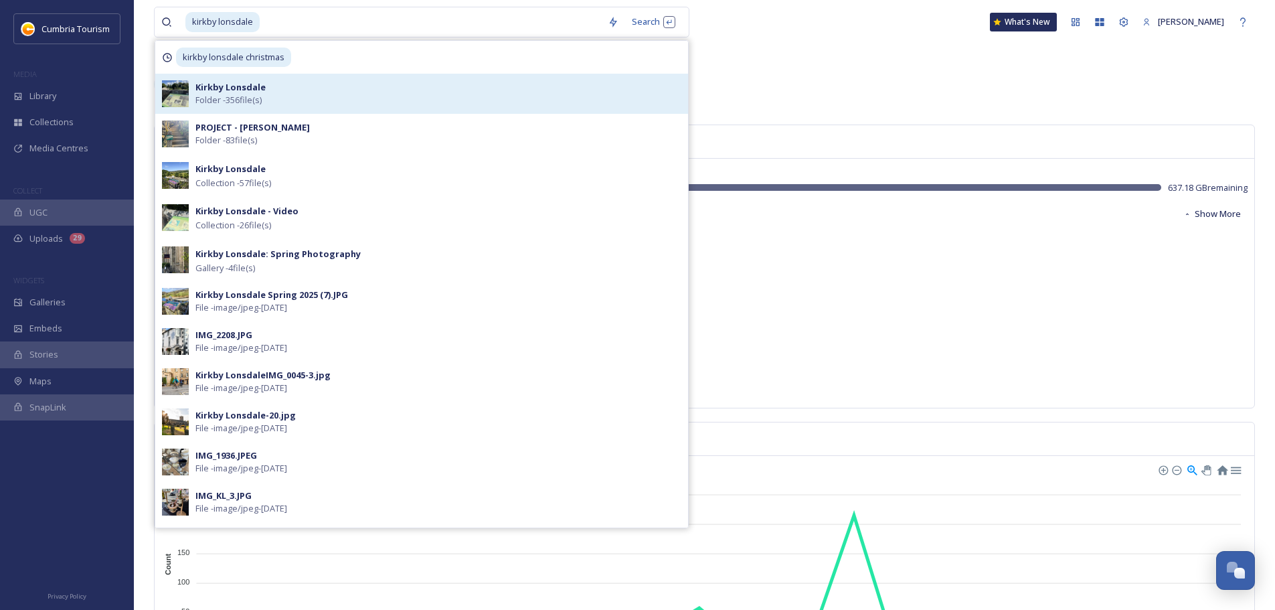
click at [301, 91] on div "Kirkby Lonsdale Folder - 356 file(s)" at bounding box center [438, 93] width 486 height 25
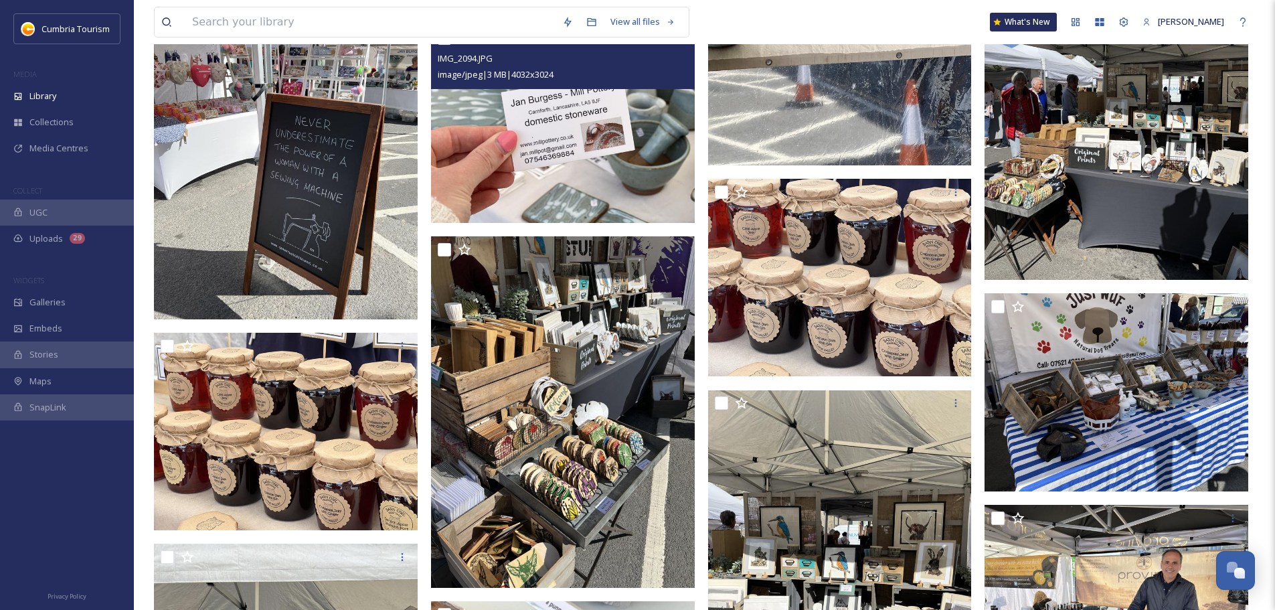
scroll to position [9570, 0]
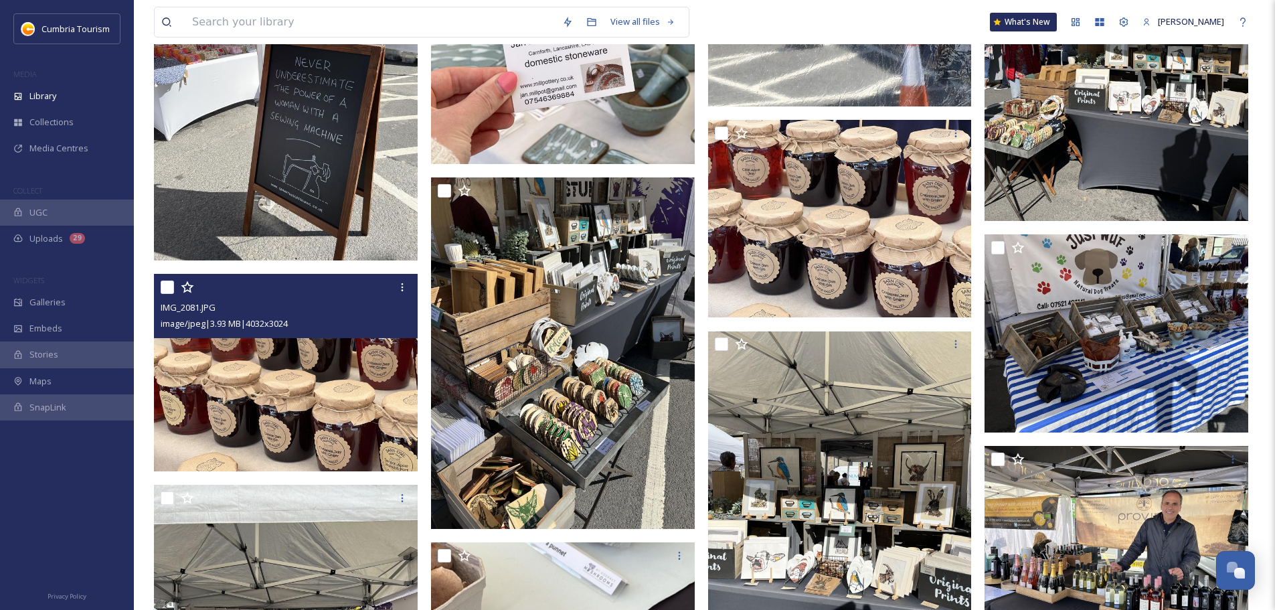
click at [337, 381] on img at bounding box center [286, 373] width 264 height 198
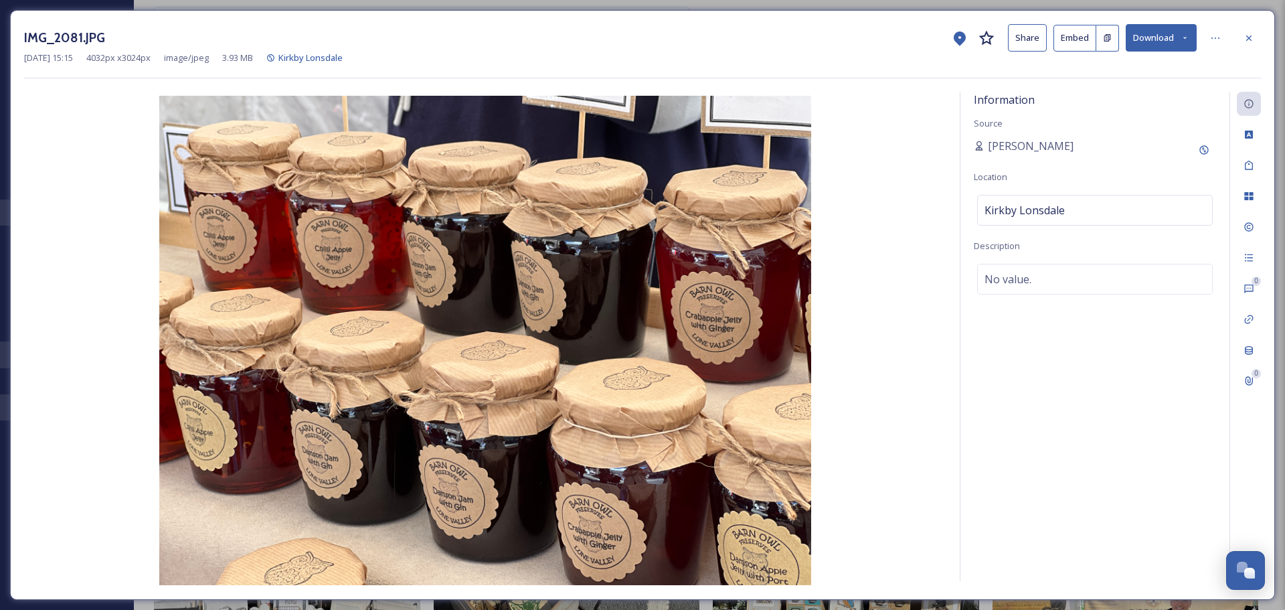
click at [1164, 35] on button "Download" at bounding box center [1161, 37] width 71 height 27
click at [1157, 72] on span "Download Original (4032 x 3024)" at bounding box center [1126, 68] width 126 height 13
click at [1249, 37] on icon at bounding box center [1248, 38] width 11 height 11
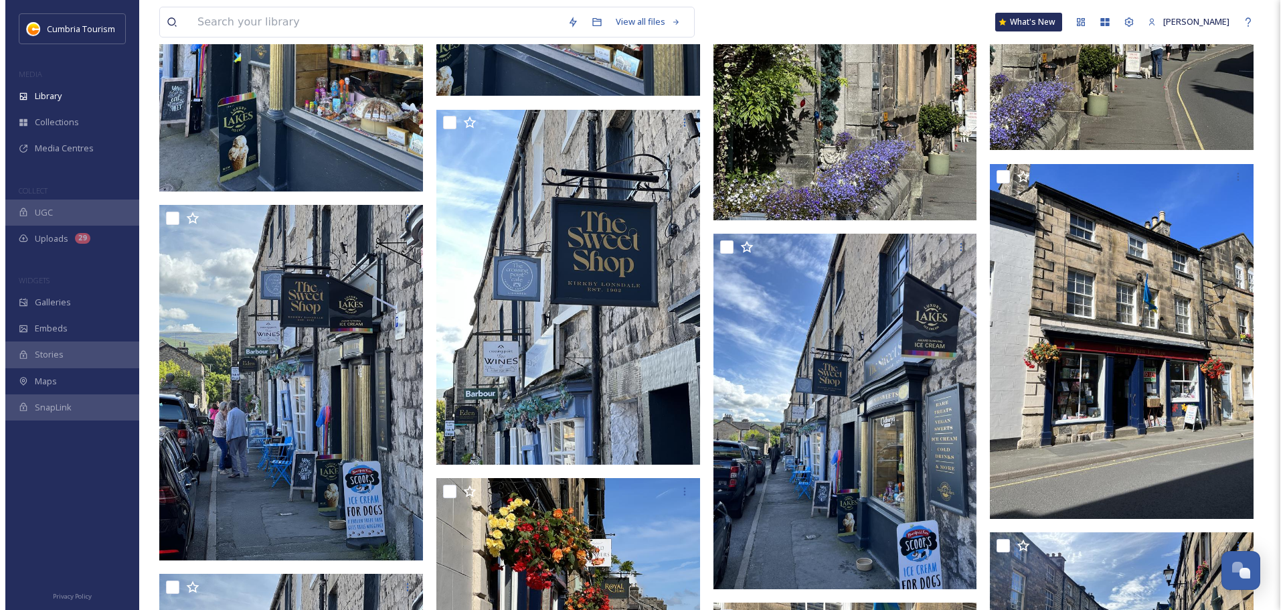
scroll to position [12380, 0]
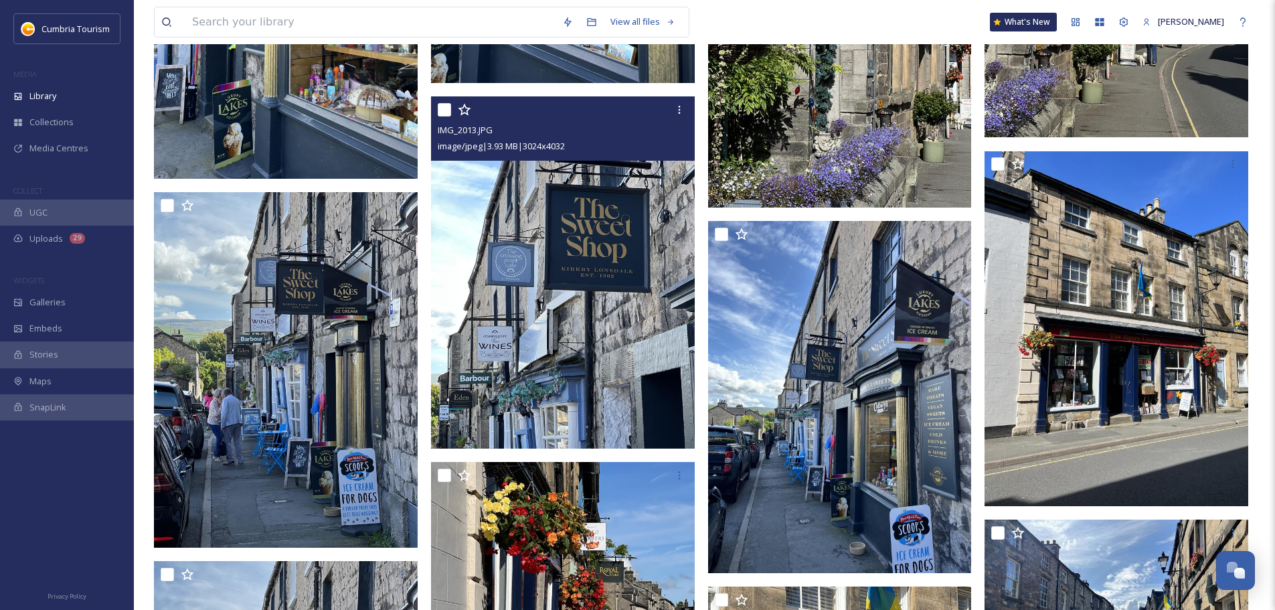
click at [626, 338] on img at bounding box center [563, 272] width 264 height 351
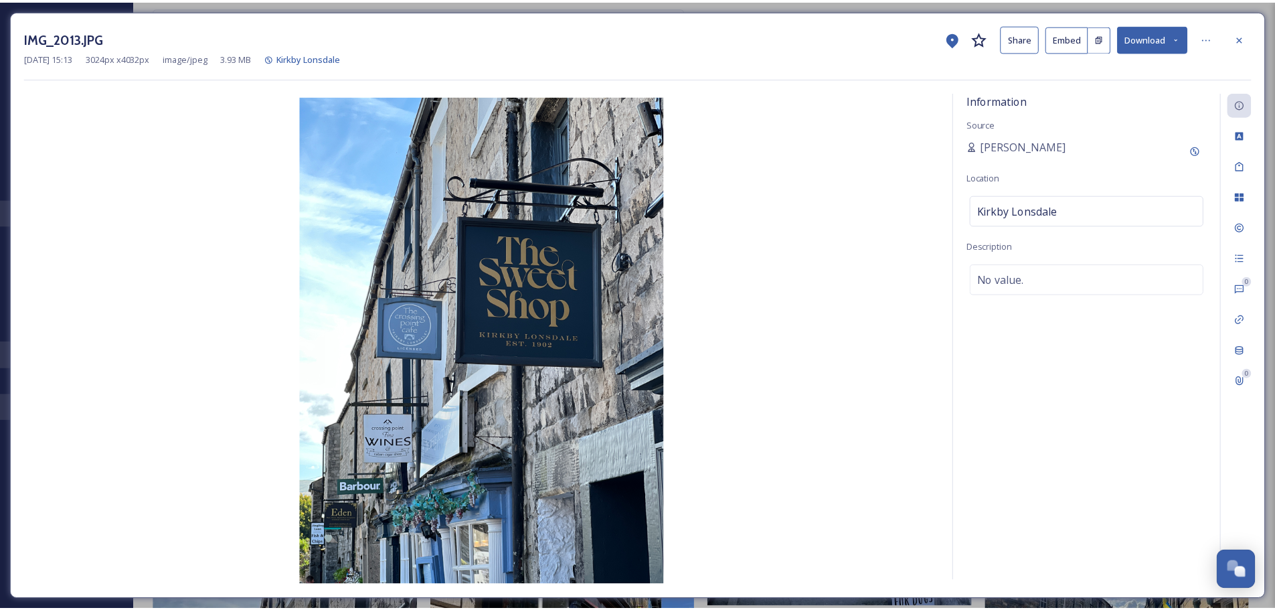
scroll to position [12382, 0]
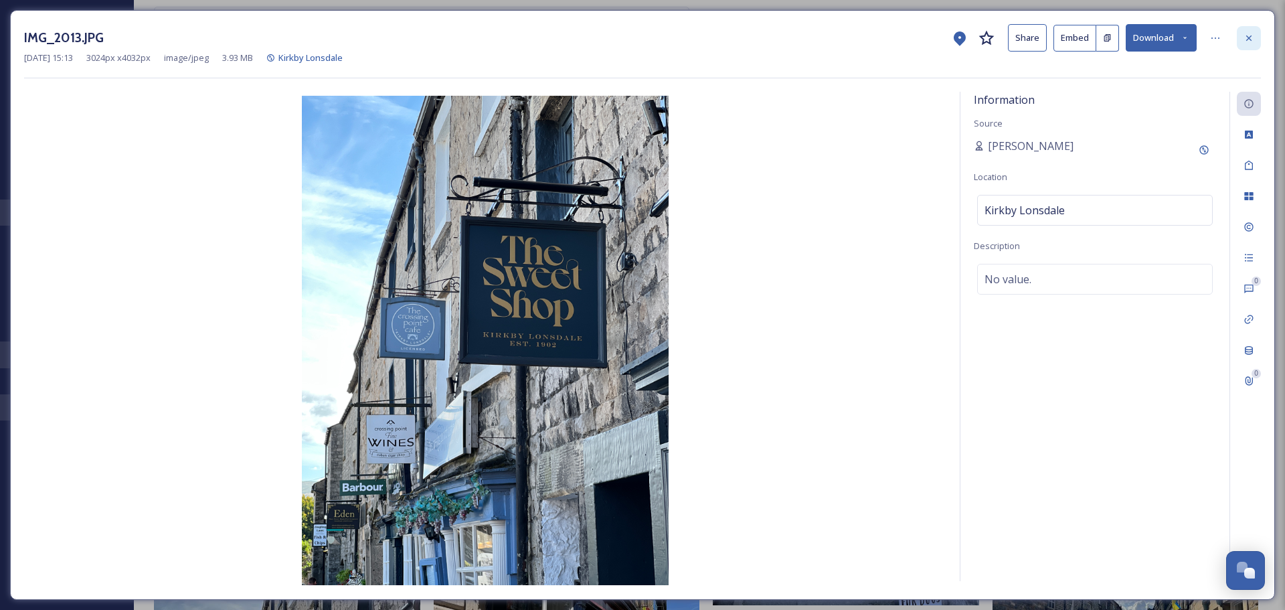
click at [1246, 39] on icon at bounding box center [1248, 38] width 11 height 11
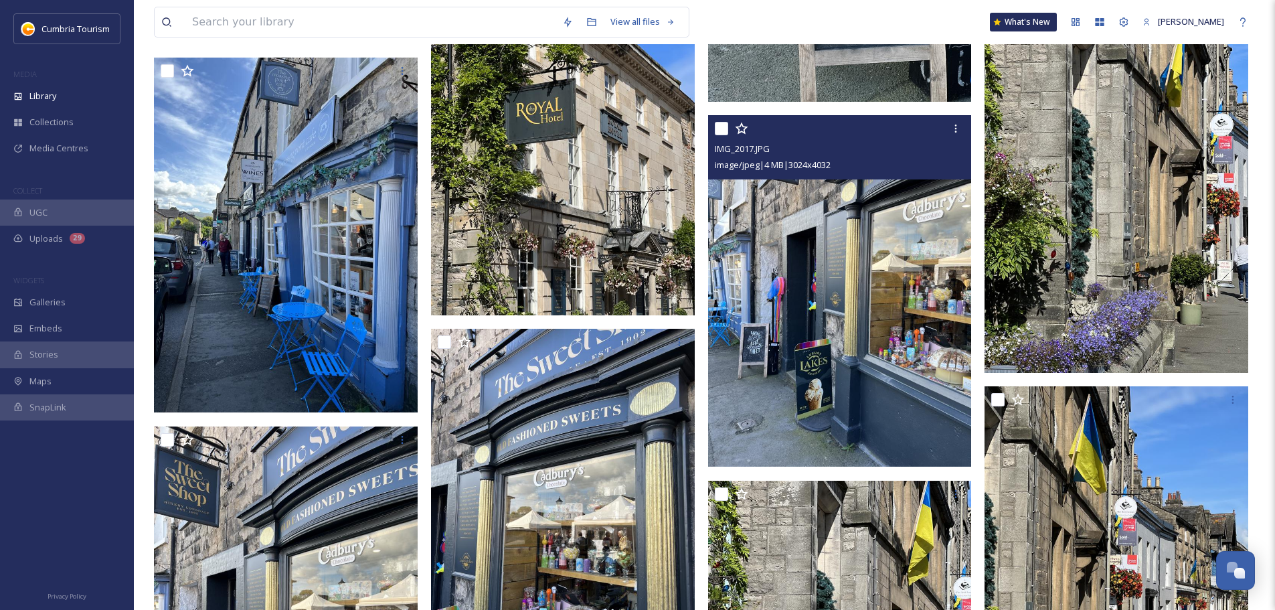
scroll to position [11713, 0]
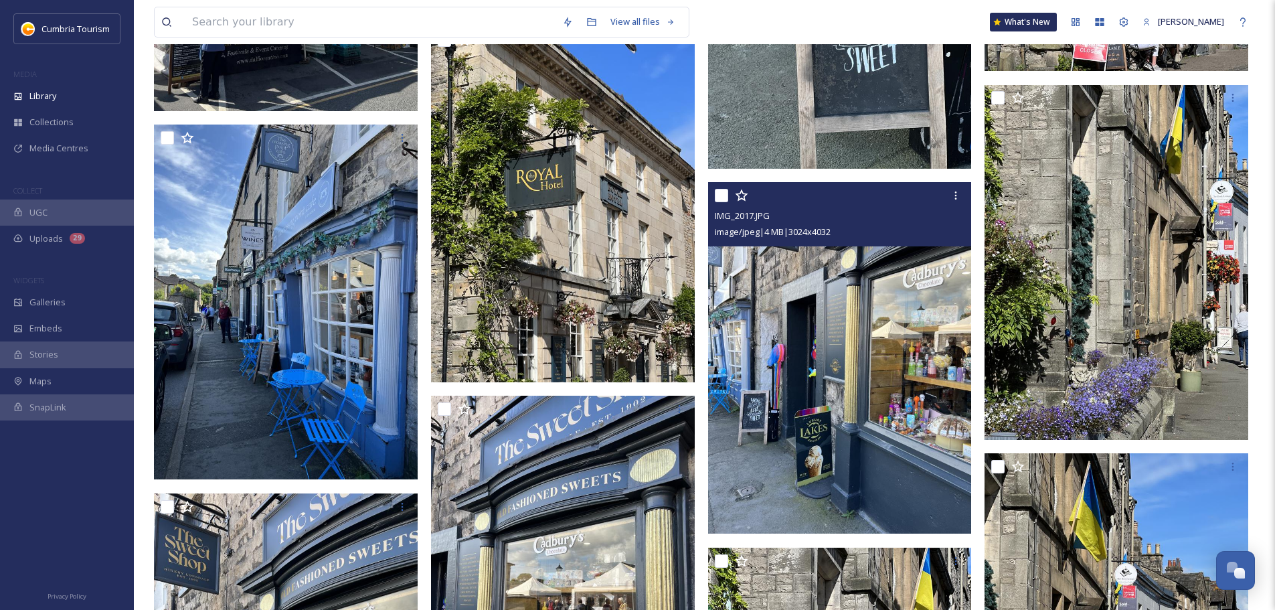
click at [855, 315] on img at bounding box center [840, 357] width 264 height 351
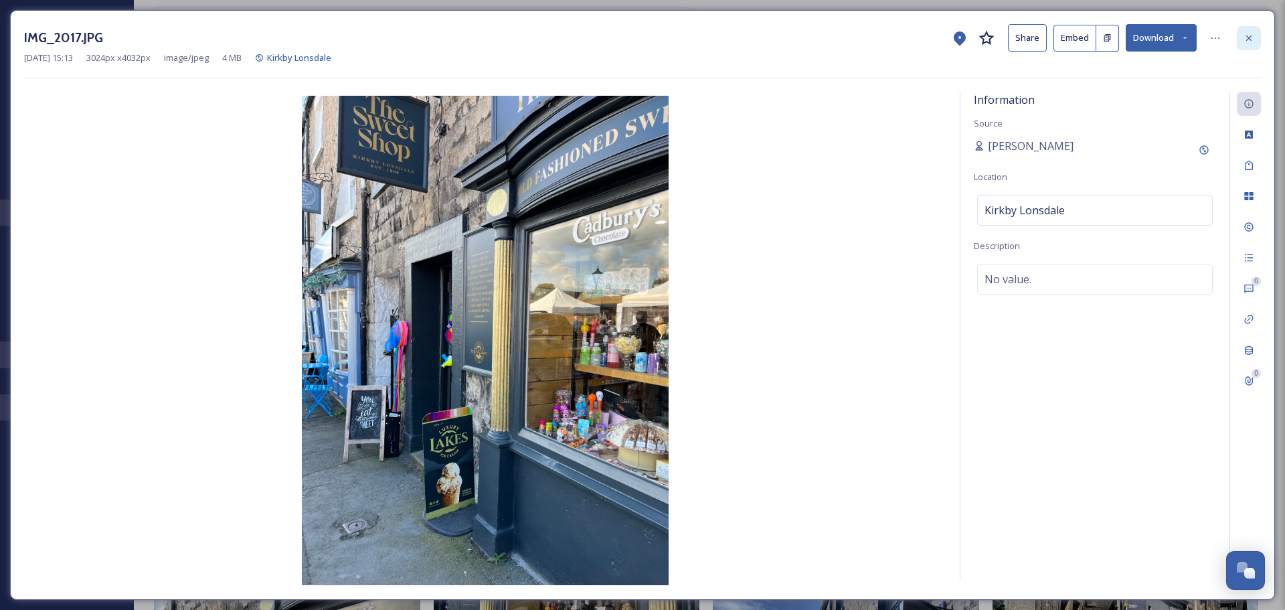
click at [1249, 35] on icon at bounding box center [1248, 38] width 11 height 11
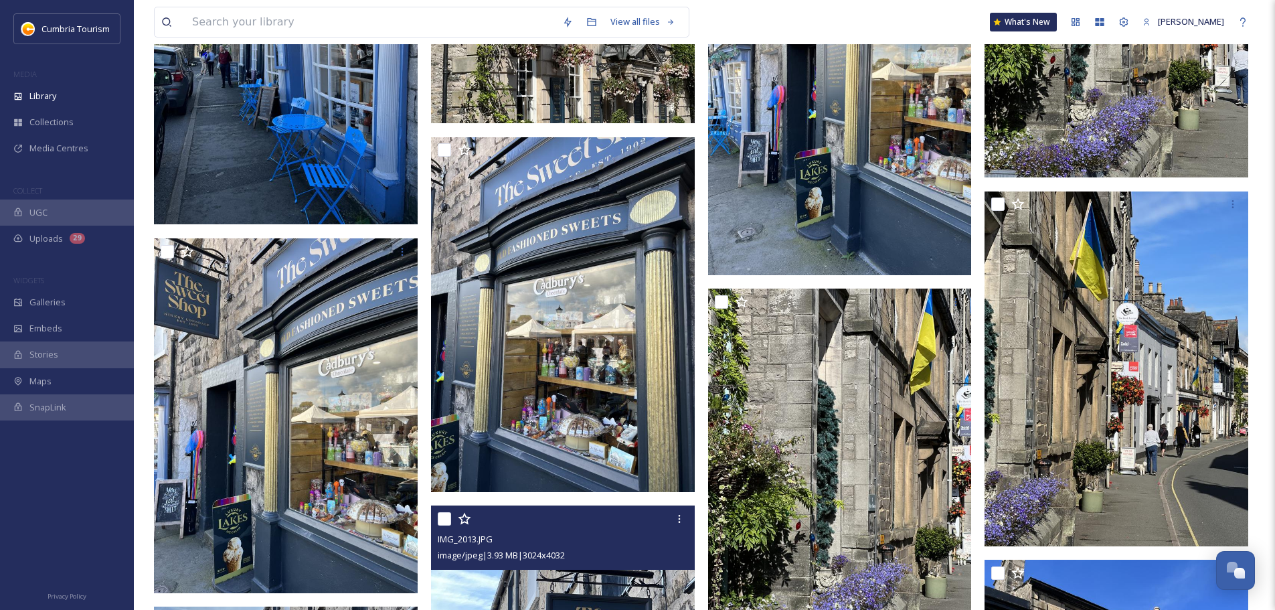
scroll to position [11981, 0]
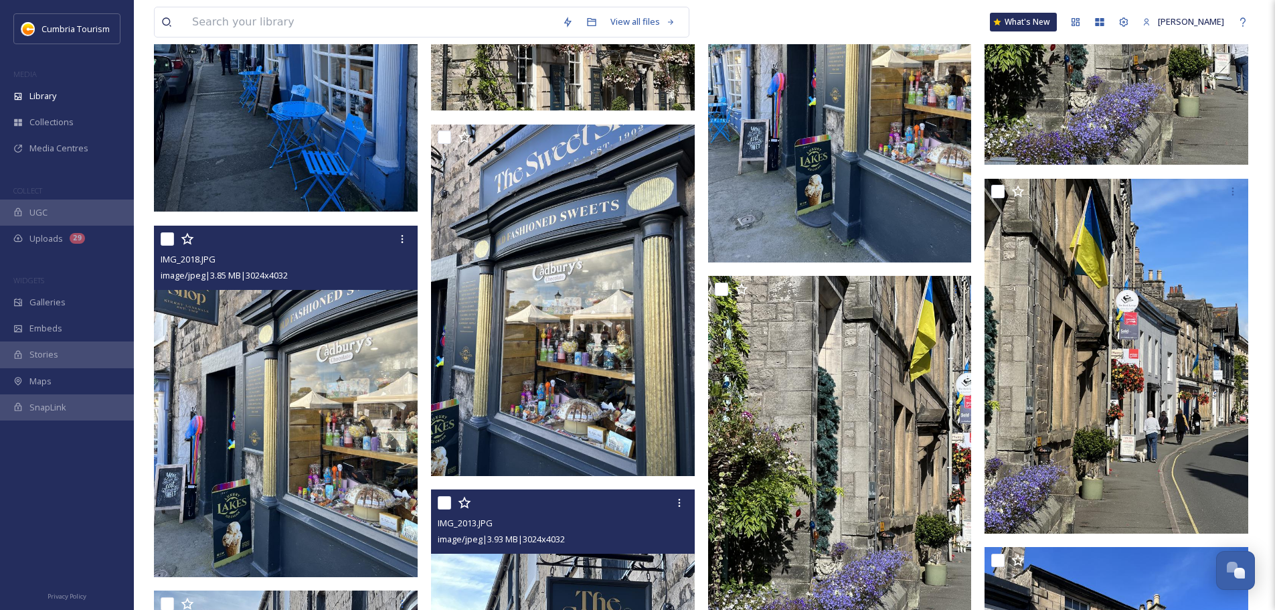
click at [308, 340] on img at bounding box center [286, 401] width 264 height 351
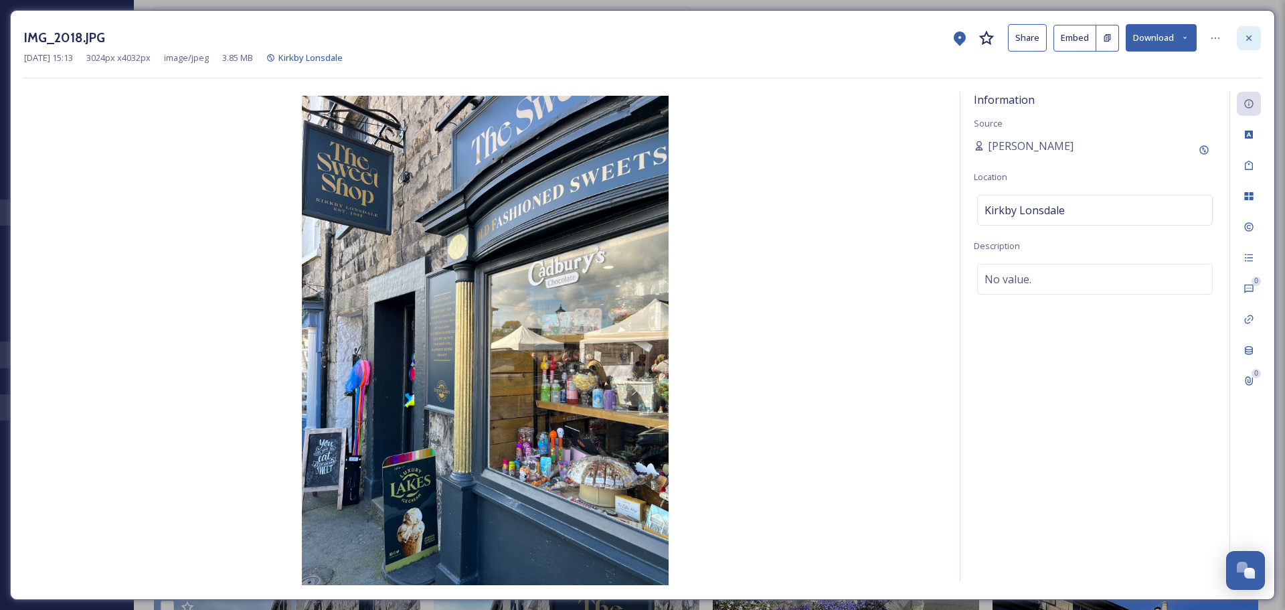
click at [1257, 36] on div at bounding box center [1249, 38] width 24 height 24
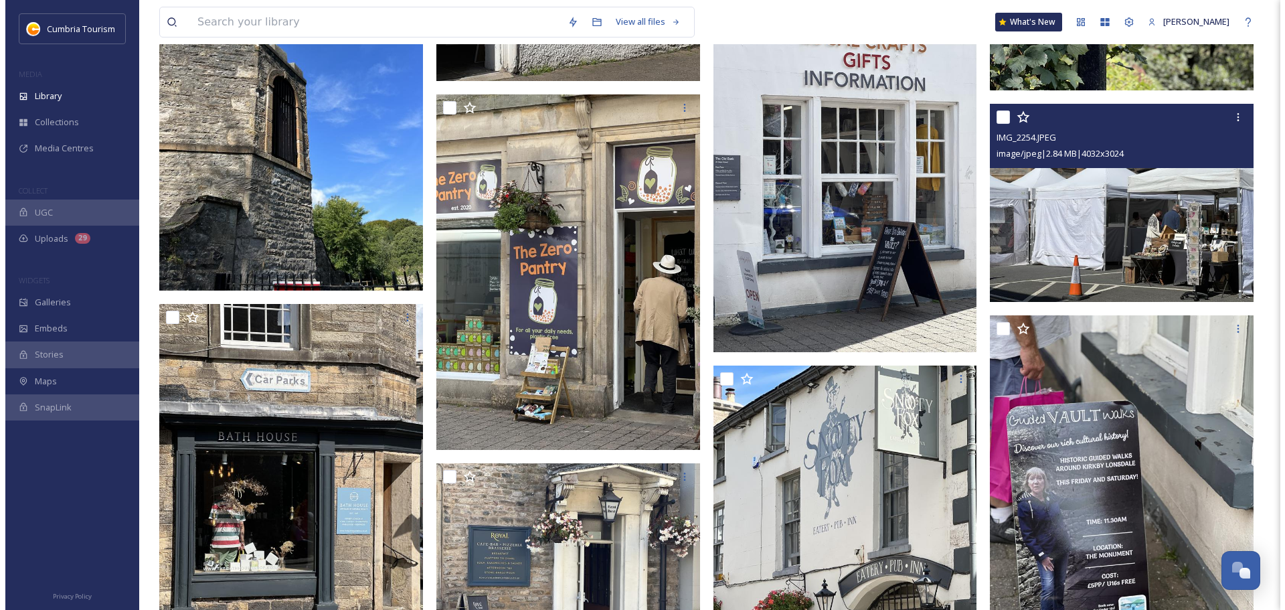
scroll to position [16598, 0]
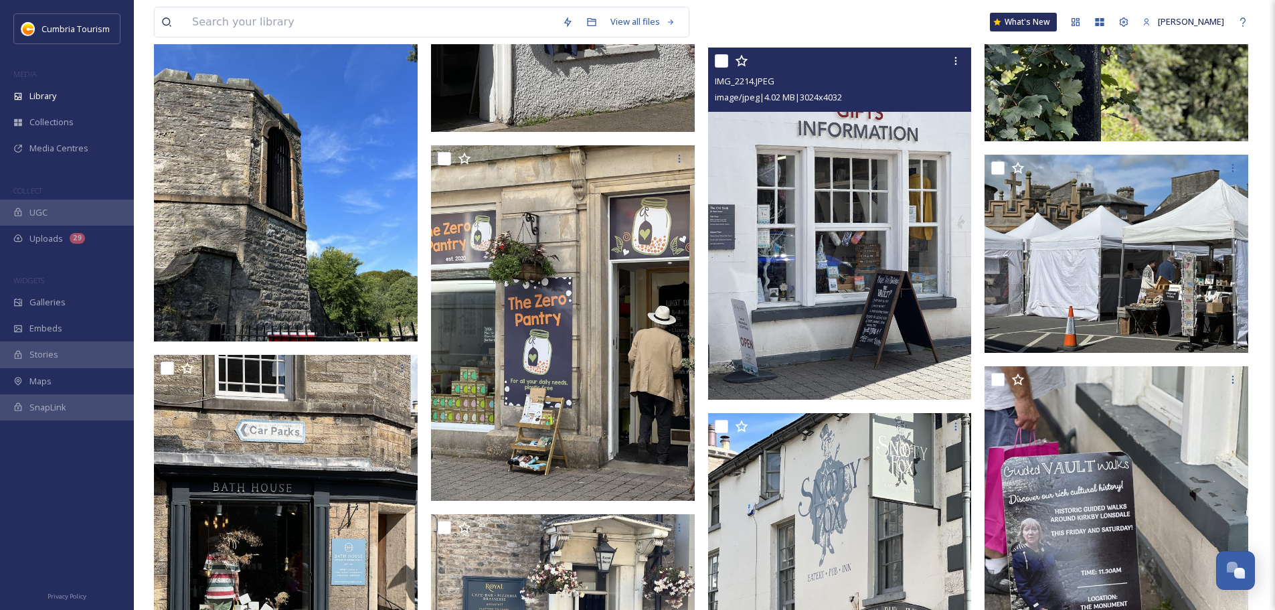
click at [882, 238] on img at bounding box center [840, 223] width 264 height 351
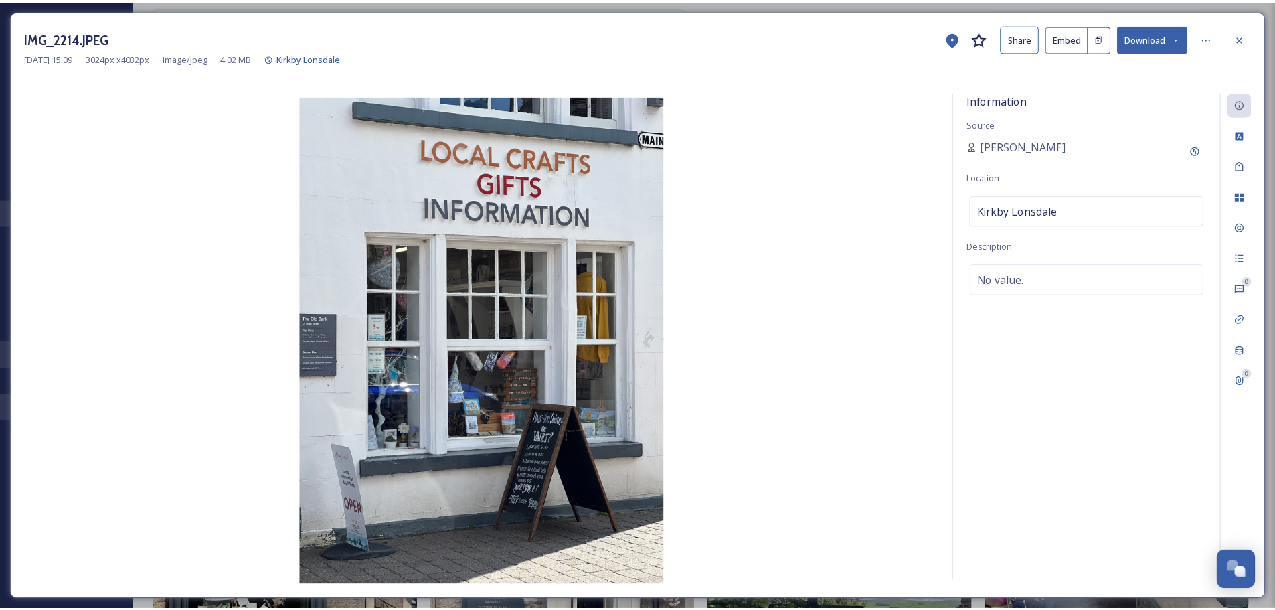
scroll to position [16601, 0]
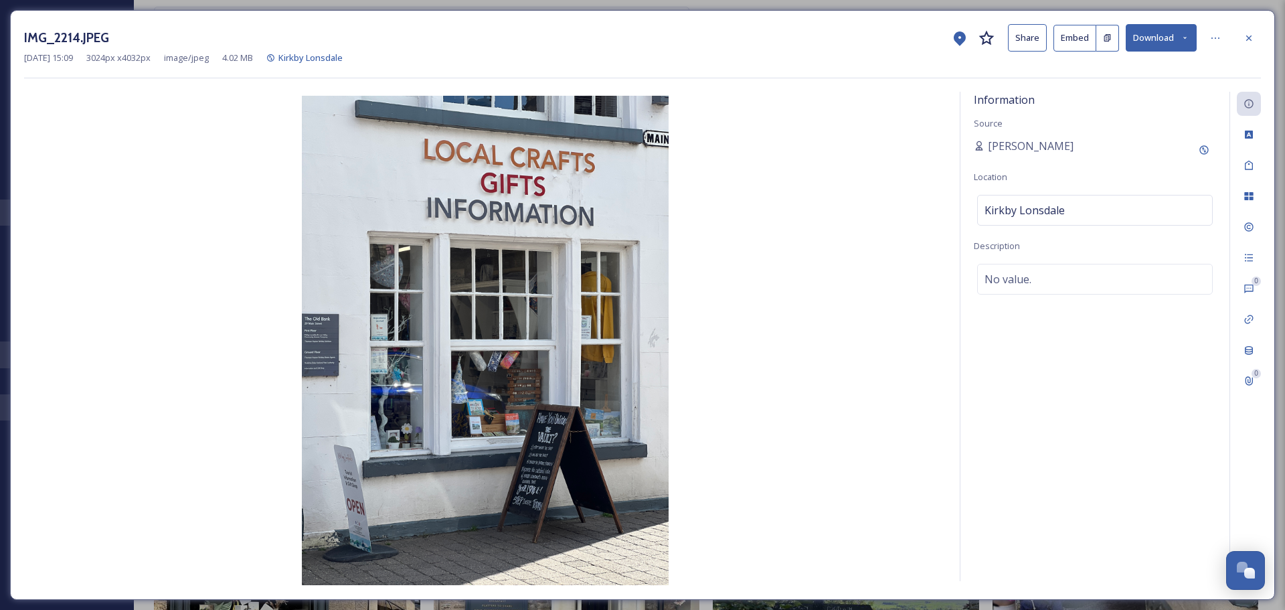
click at [1153, 37] on button "Download" at bounding box center [1161, 37] width 71 height 27
click at [1150, 73] on span "Download Original (3024 x 4032)" at bounding box center [1126, 68] width 126 height 13
click at [1249, 40] on icon at bounding box center [1248, 38] width 11 height 11
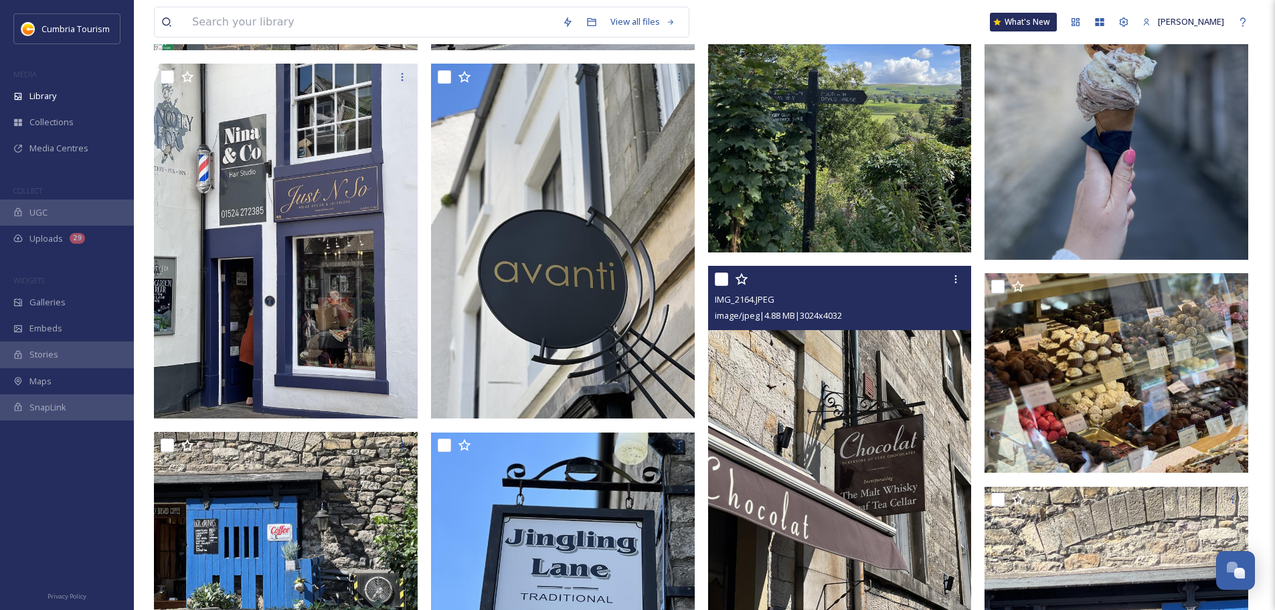
scroll to position [17471, 0]
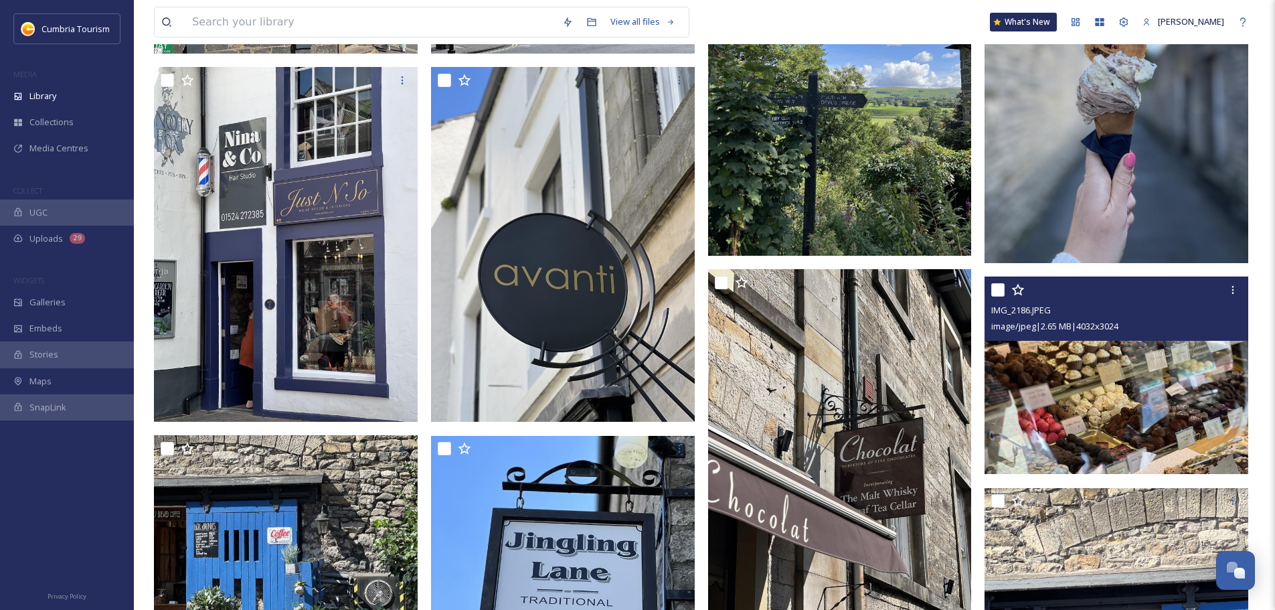
click at [1063, 369] on img at bounding box center [1116, 375] width 264 height 198
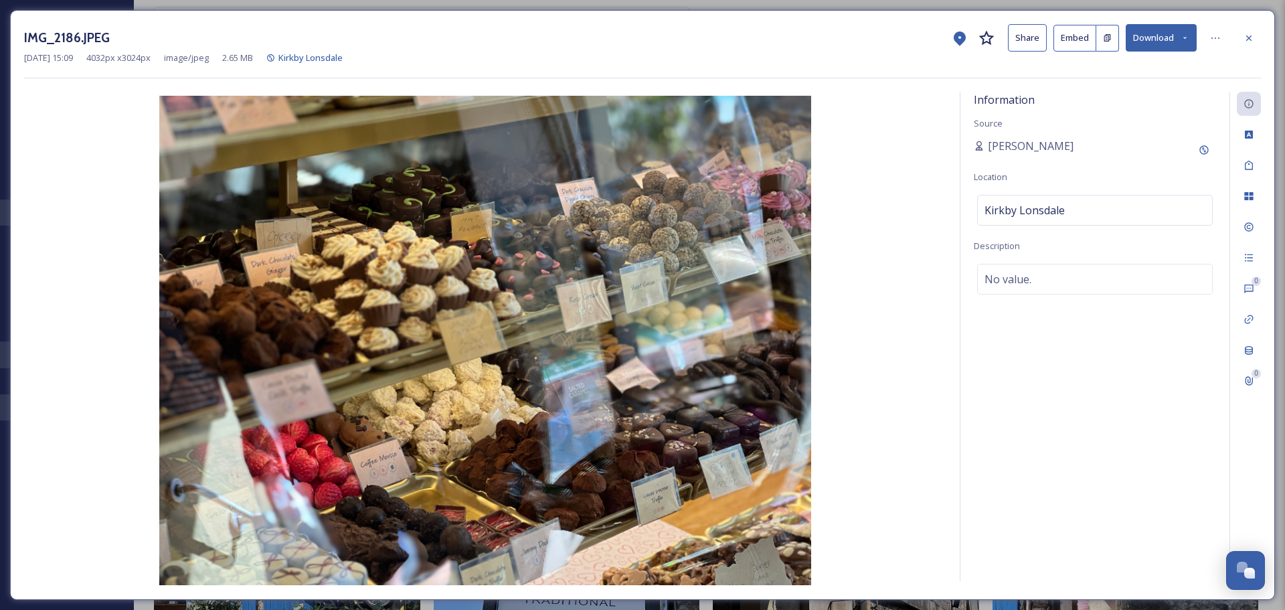
click at [1156, 36] on button "Download" at bounding box center [1161, 37] width 71 height 27
click at [1152, 74] on span "Download Original (4032 x 3024)" at bounding box center [1126, 68] width 126 height 13
click at [1250, 36] on icon at bounding box center [1248, 37] width 5 height 5
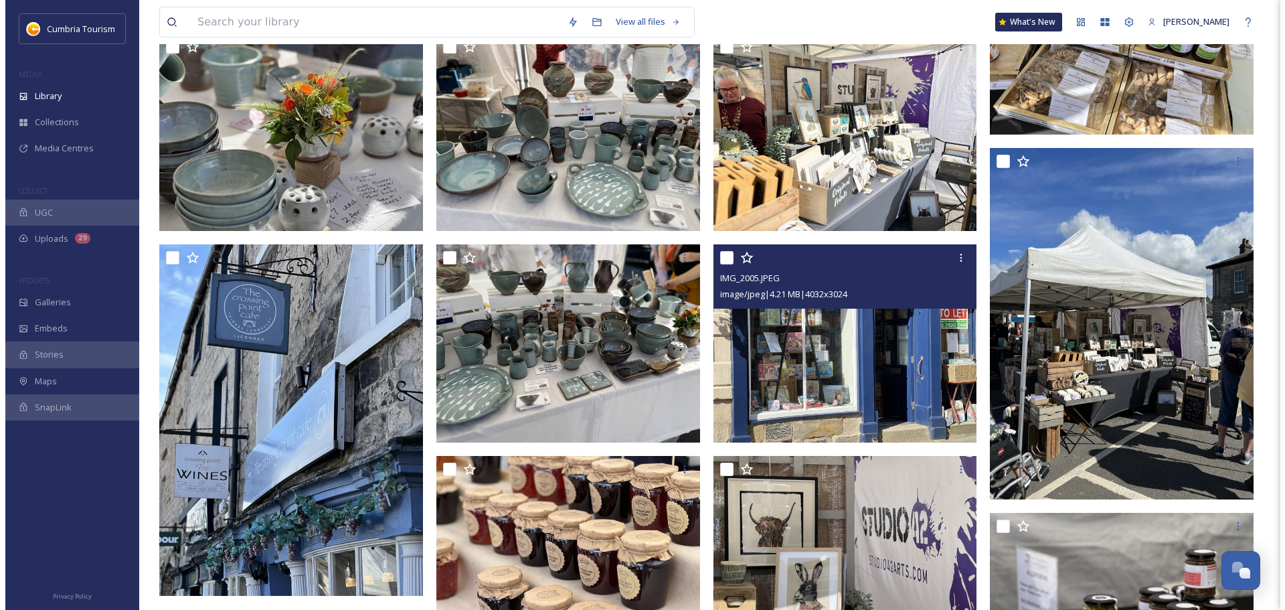
scroll to position [20884, 0]
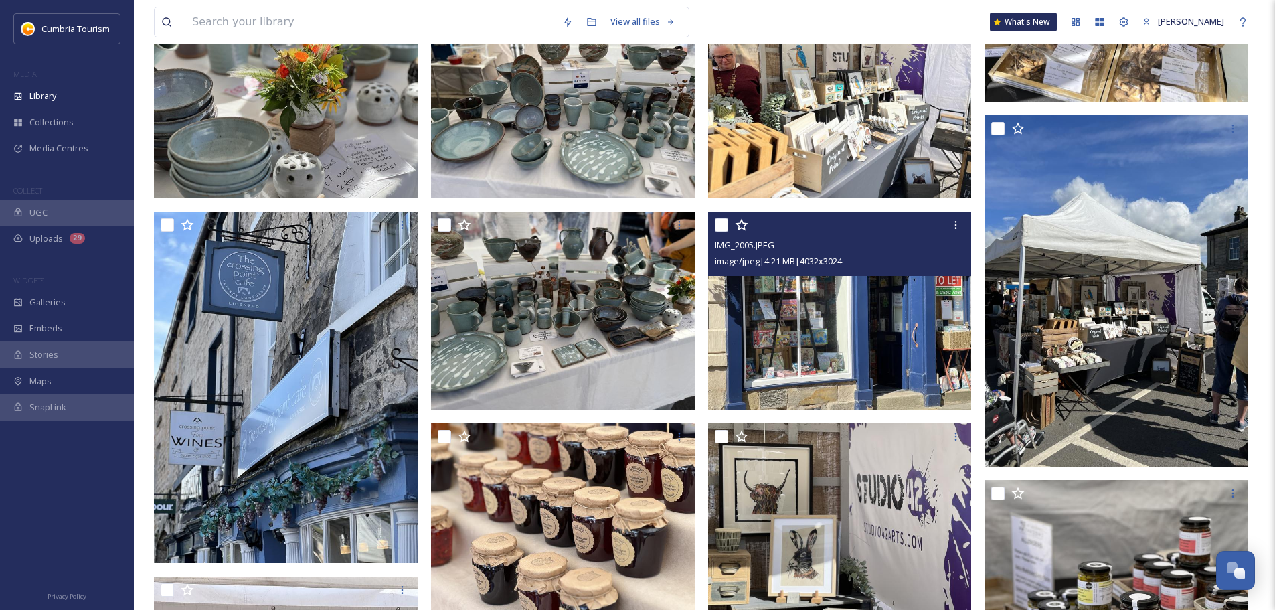
click at [881, 273] on div "IMG_2005.JPEG image/jpeg | 4.21 MB | 4032 x 3024" at bounding box center [840, 243] width 264 height 64
click at [824, 337] on img at bounding box center [840, 310] width 264 height 198
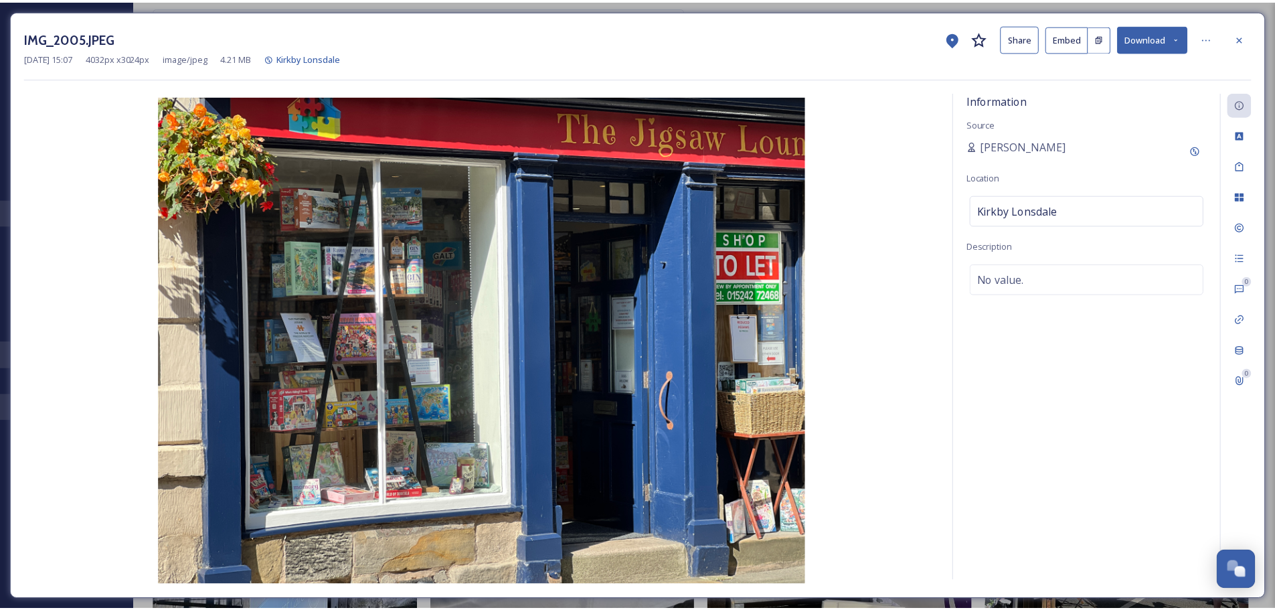
scroll to position [21085, 0]
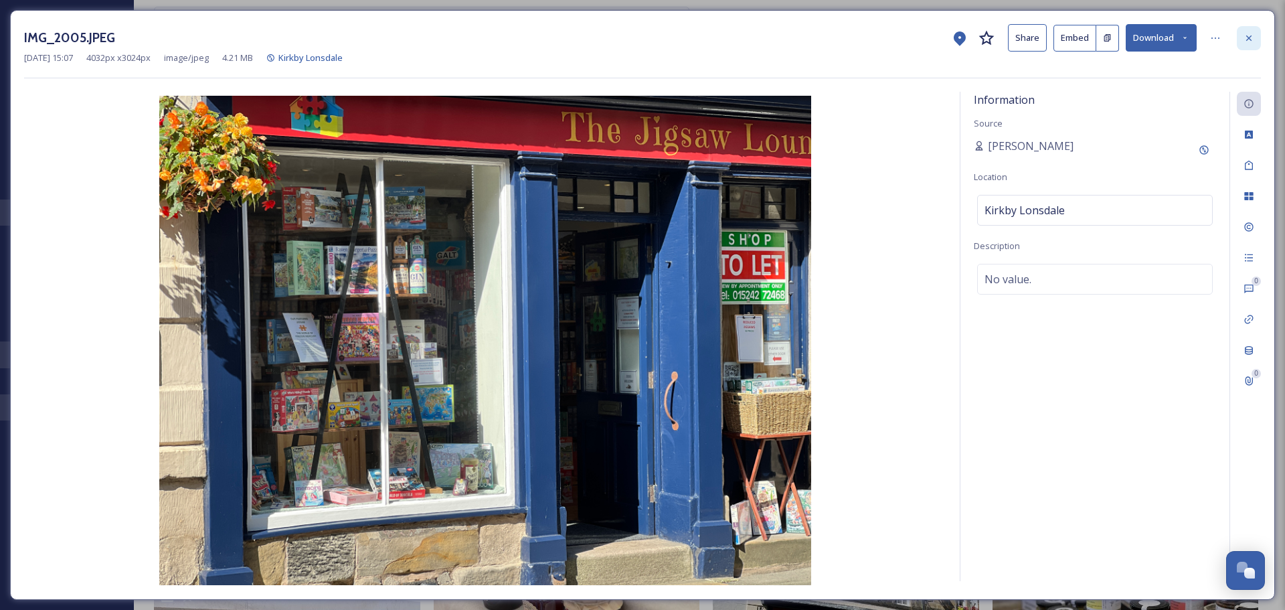
drag, startPoint x: 1243, startPoint y: 37, endPoint x: 1178, endPoint y: 118, distance: 104.3
click at [1243, 37] on icon at bounding box center [1248, 38] width 11 height 11
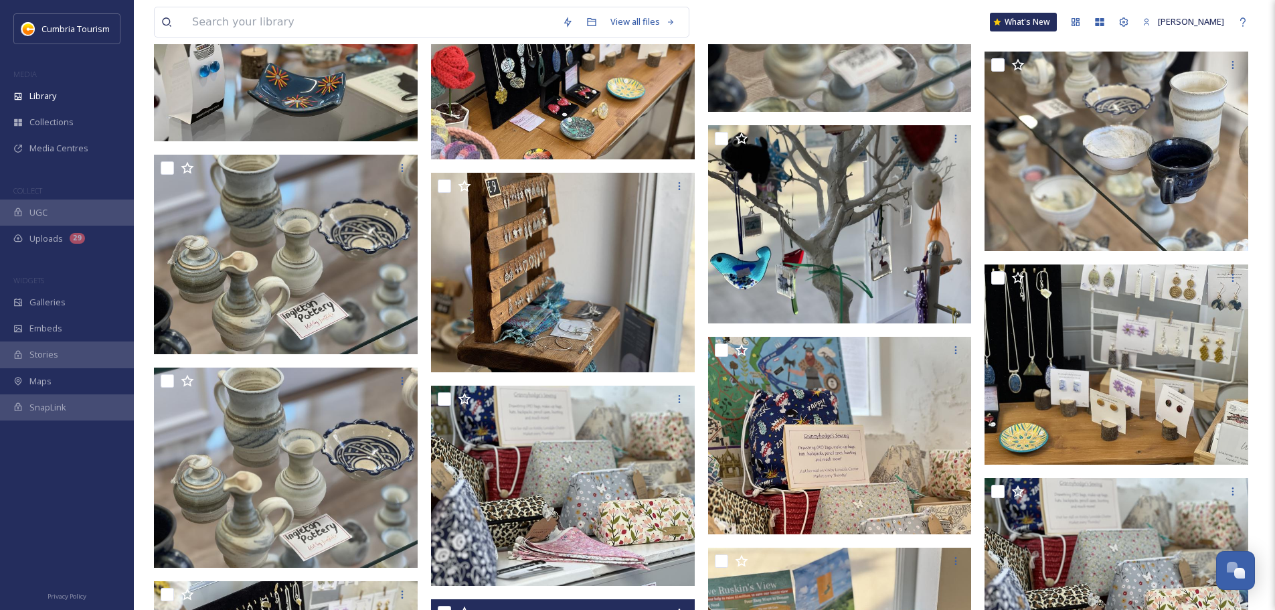
scroll to position [26047, 0]
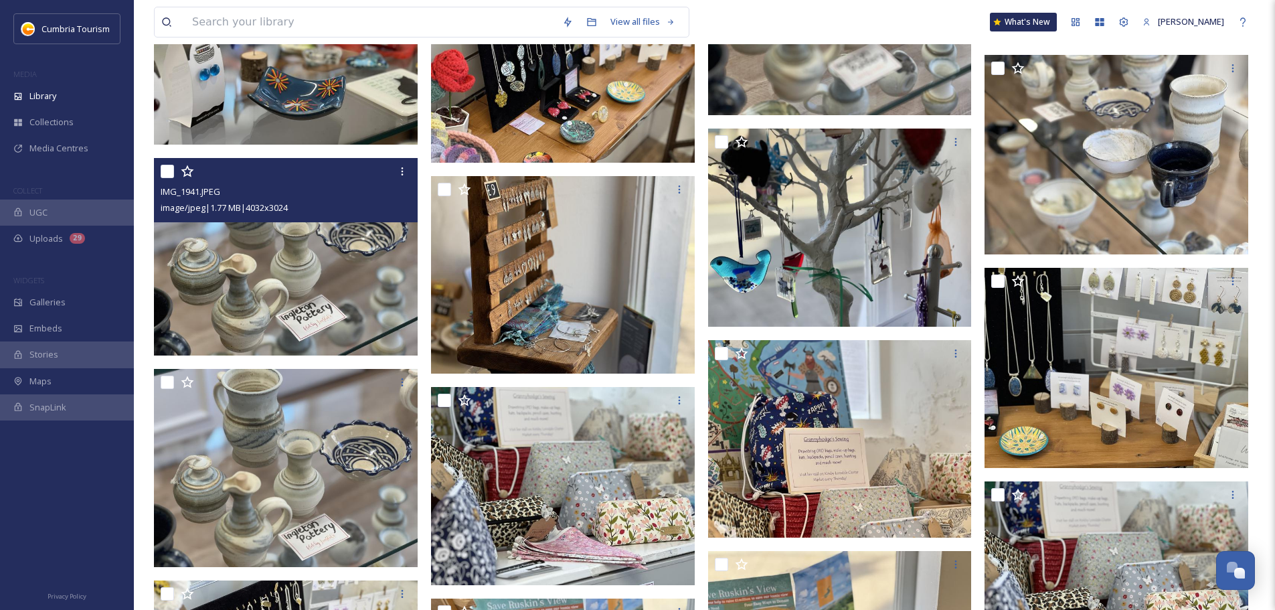
click at [282, 284] on img at bounding box center [286, 257] width 264 height 198
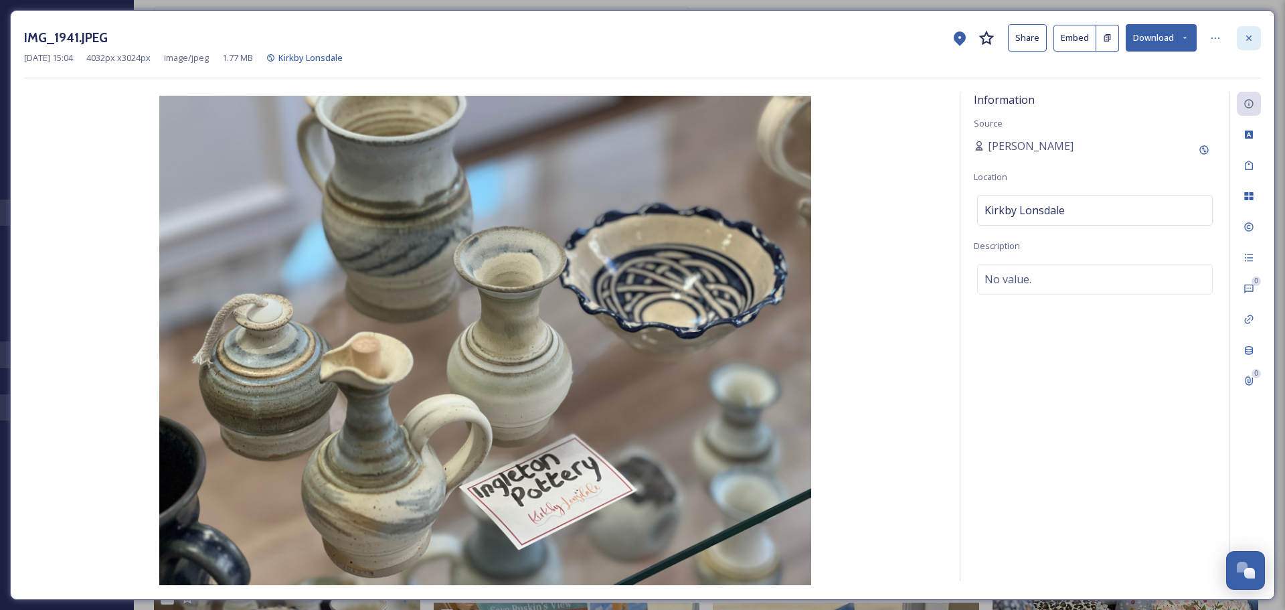
click at [1254, 31] on div at bounding box center [1249, 38] width 24 height 24
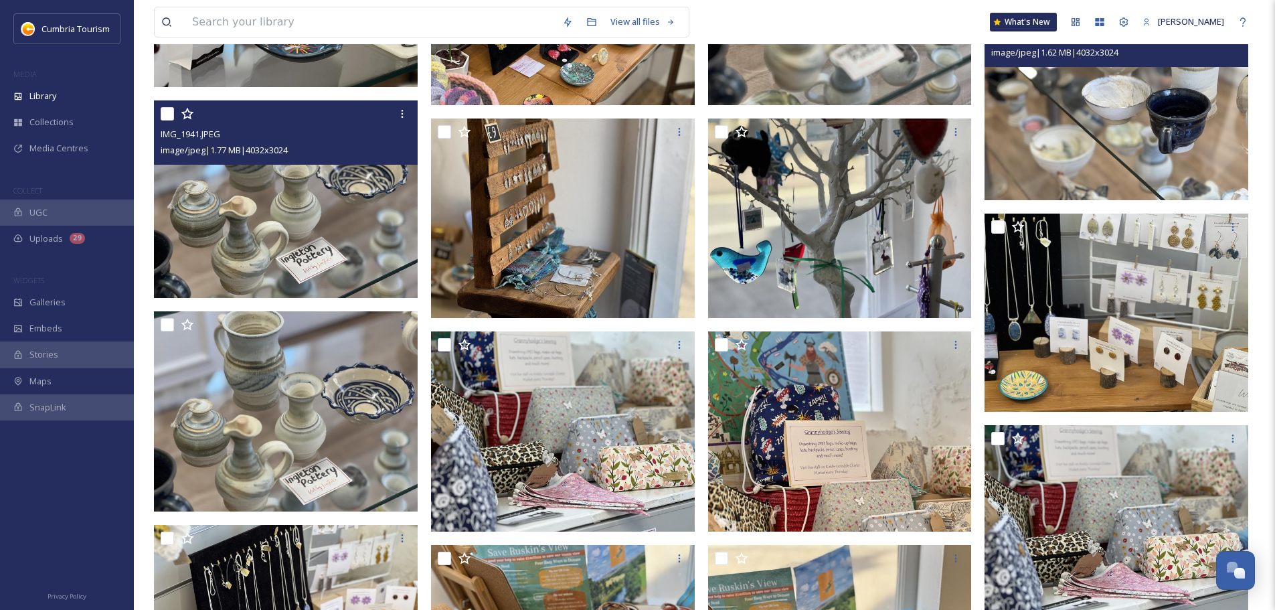
scroll to position [26114, 0]
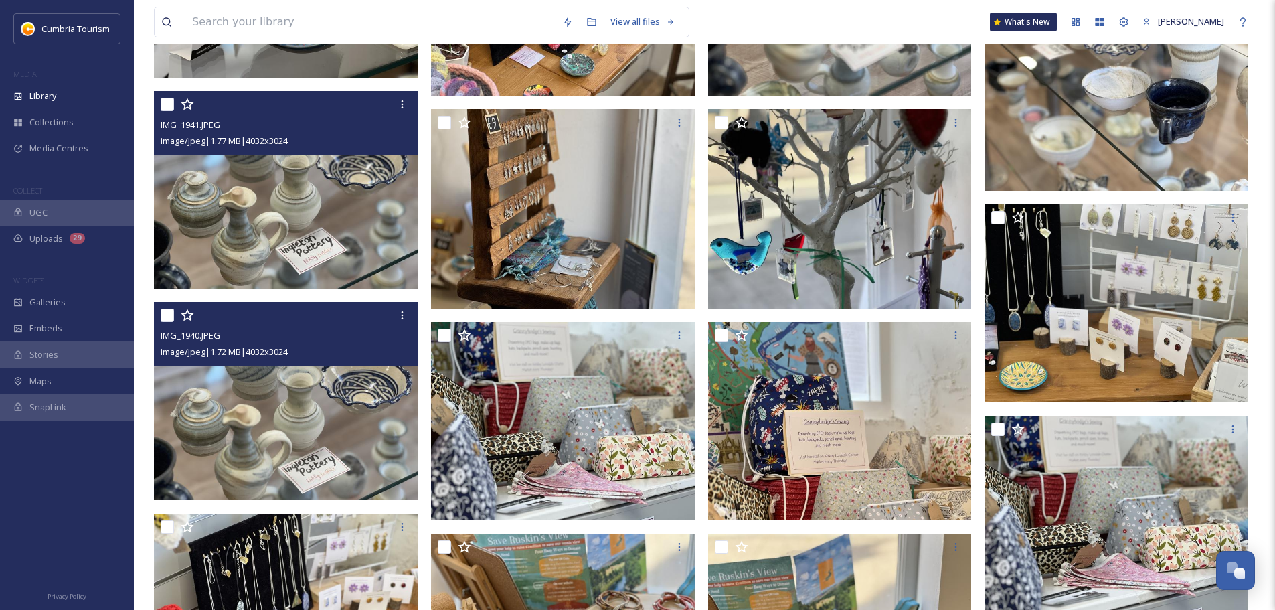
click at [311, 400] on img at bounding box center [286, 401] width 264 height 198
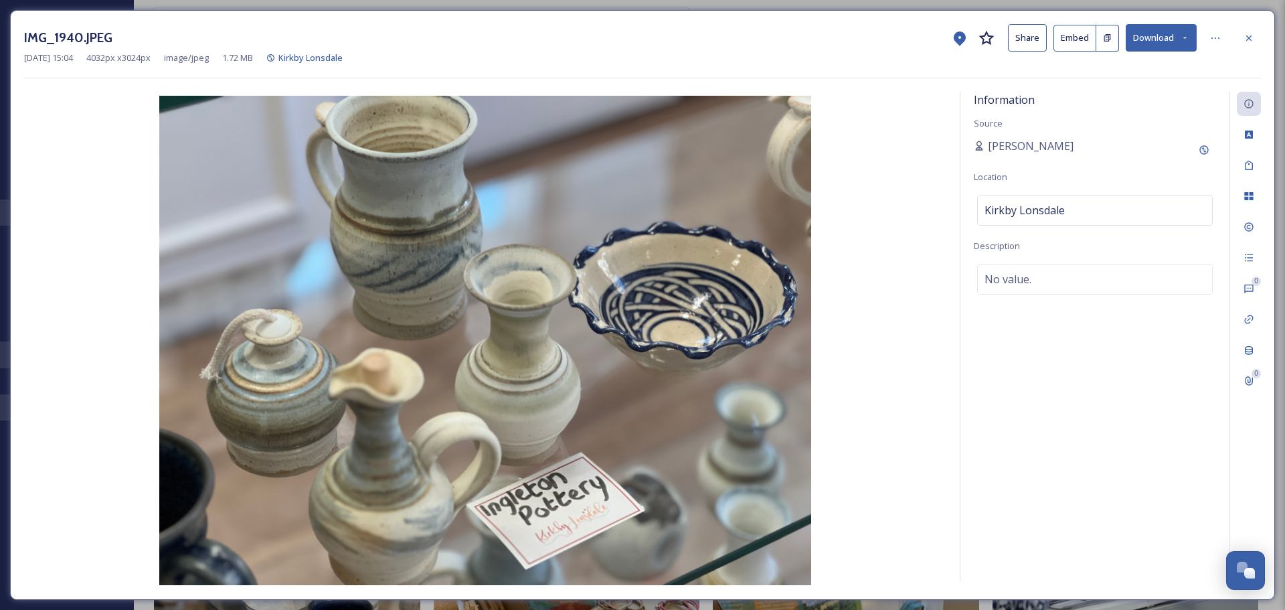
click at [1160, 33] on button "Download" at bounding box center [1161, 37] width 71 height 27
click at [1134, 67] on span "Download Original (4032 x 3024)" at bounding box center [1126, 68] width 126 height 13
click at [1247, 37] on icon at bounding box center [1248, 38] width 11 height 11
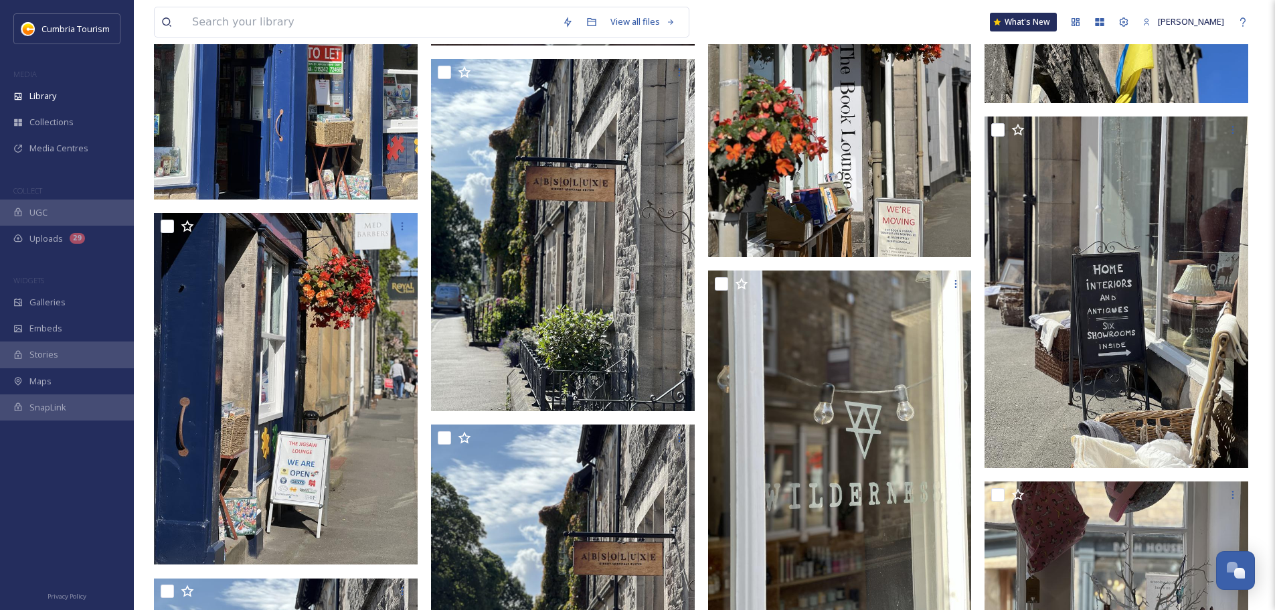
scroll to position [23504, 0]
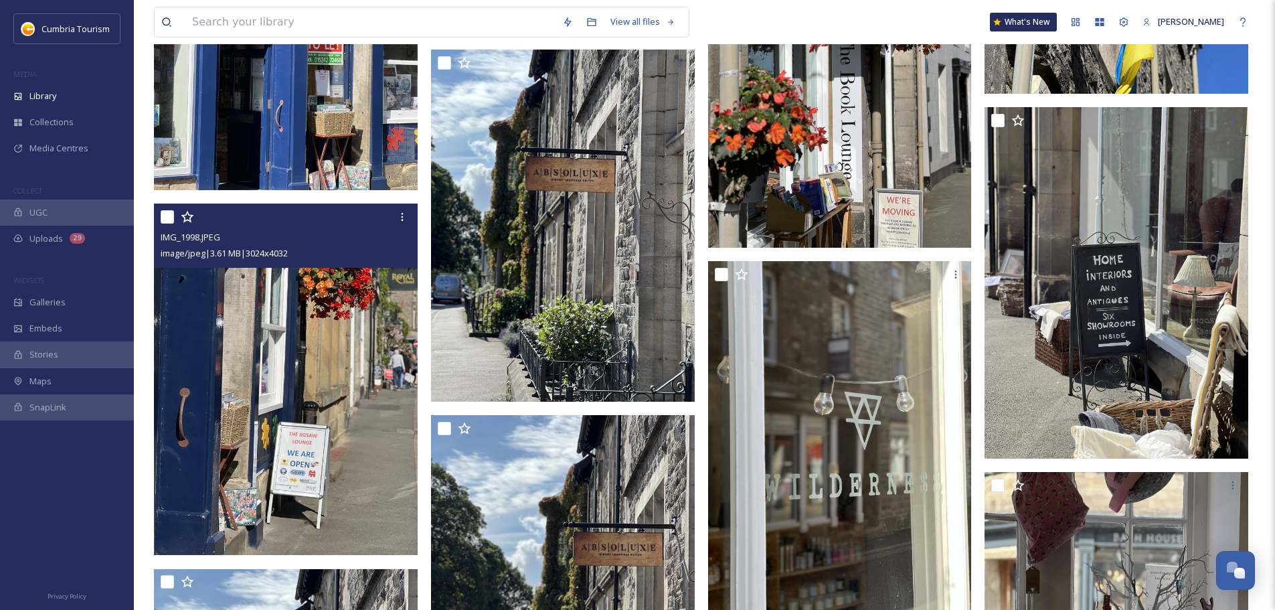
click at [333, 389] on img at bounding box center [286, 378] width 264 height 351
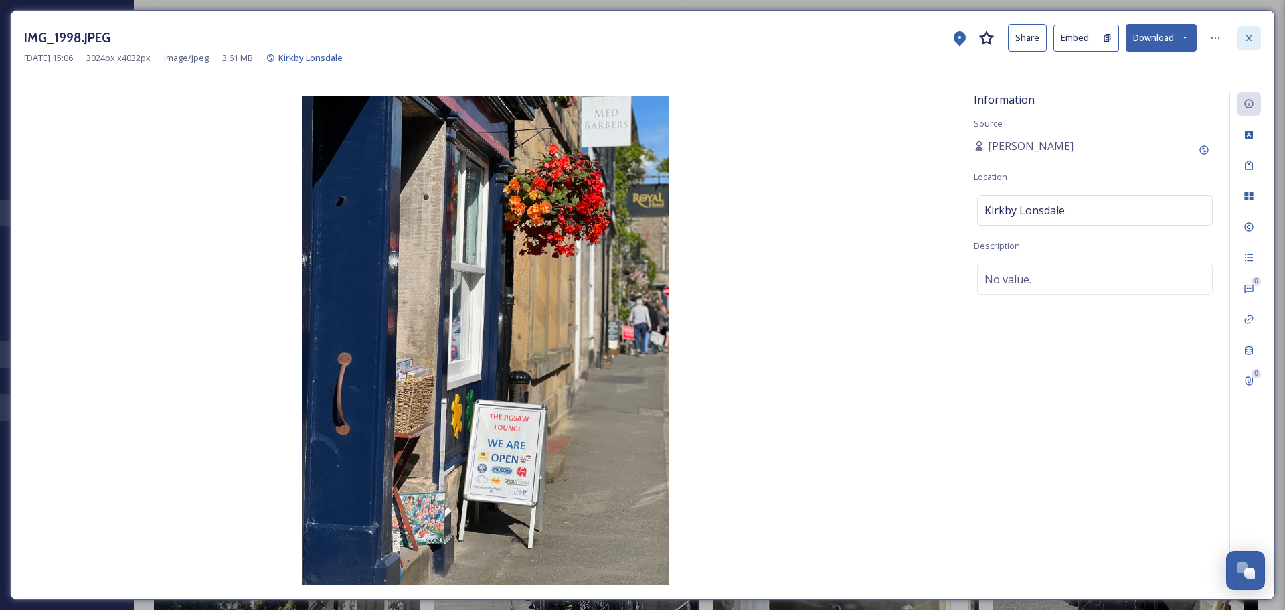
click at [1253, 34] on icon at bounding box center [1248, 38] width 11 height 11
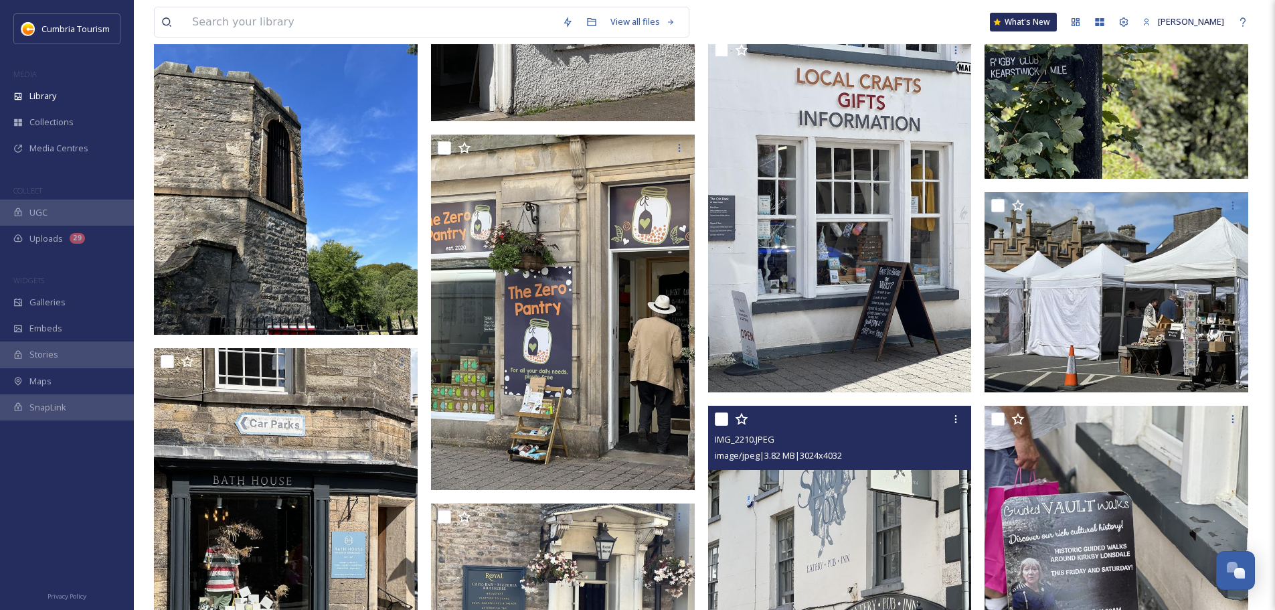
scroll to position [16545, 0]
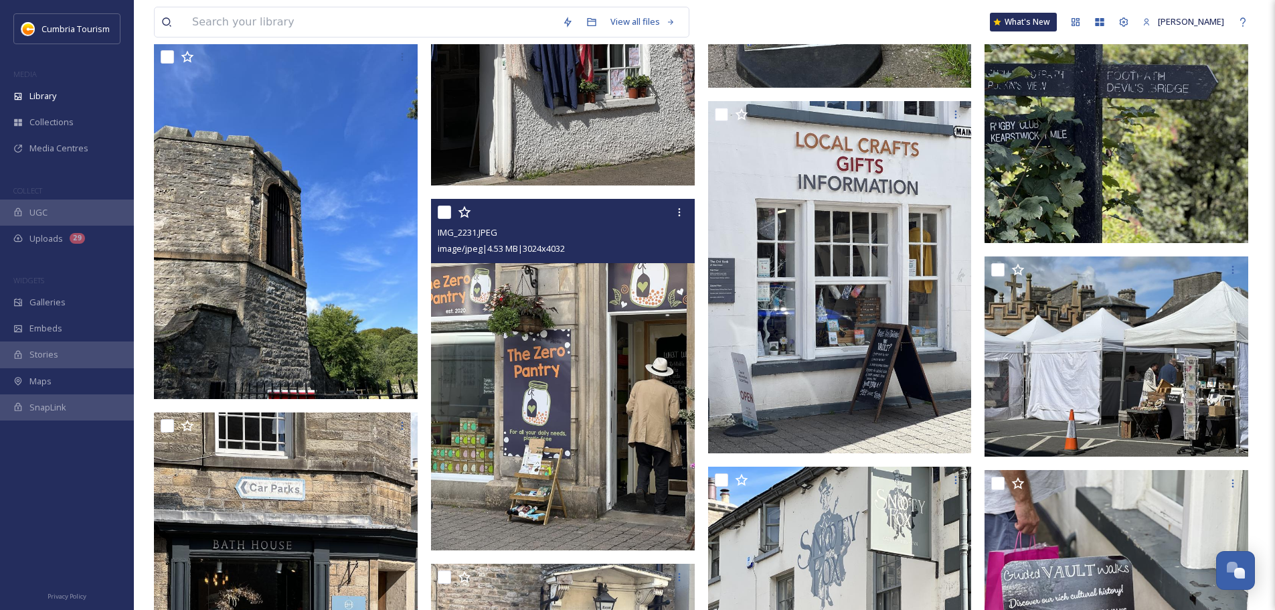
click at [595, 361] on img at bounding box center [563, 374] width 264 height 351
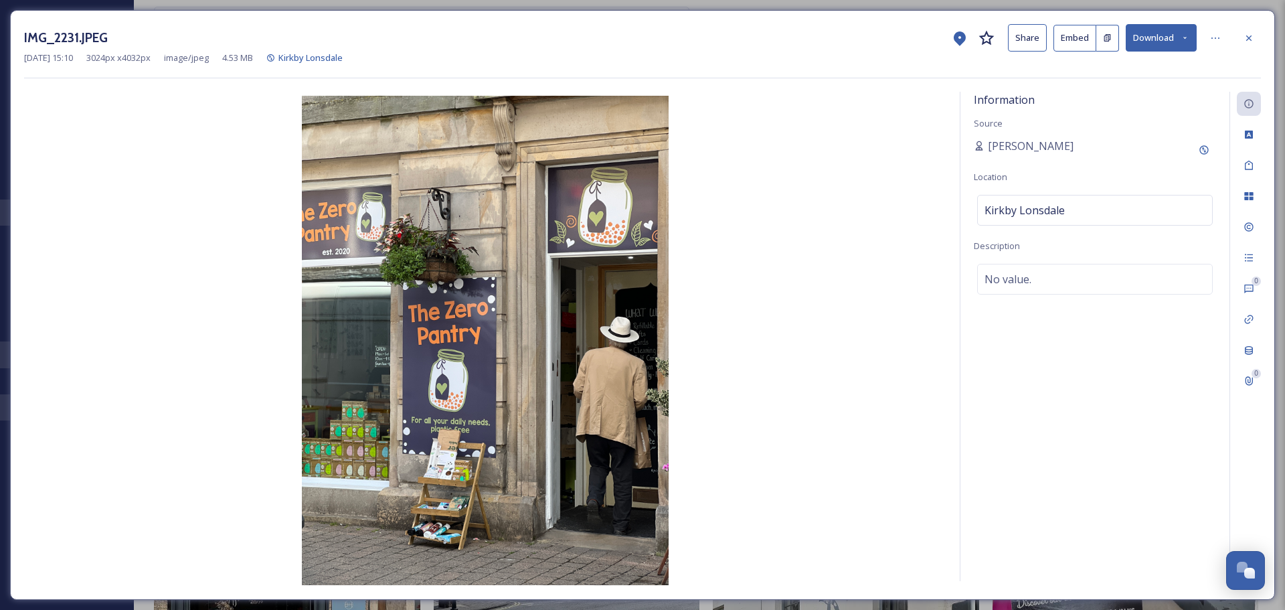
click at [1162, 37] on button "Download" at bounding box center [1161, 37] width 71 height 27
click at [1152, 68] on span "Download Original (3024 x 4032)" at bounding box center [1126, 68] width 126 height 13
click at [1252, 39] on icon at bounding box center [1248, 38] width 11 height 11
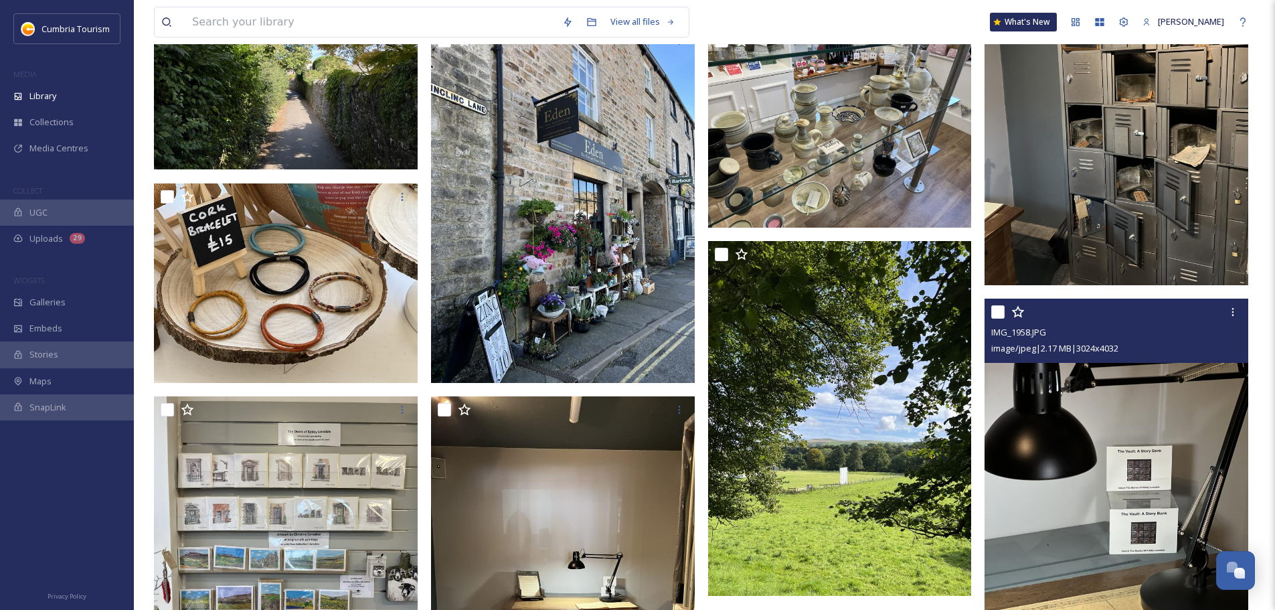
scroll to position [14604, 0]
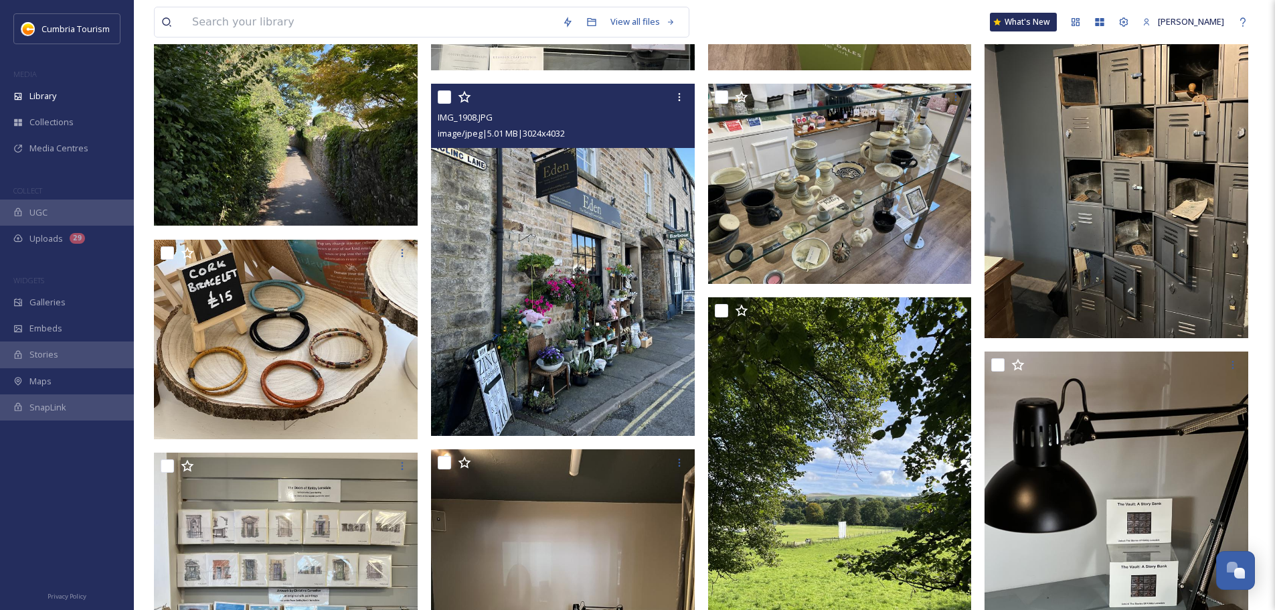
click at [560, 268] on img at bounding box center [563, 259] width 264 height 351
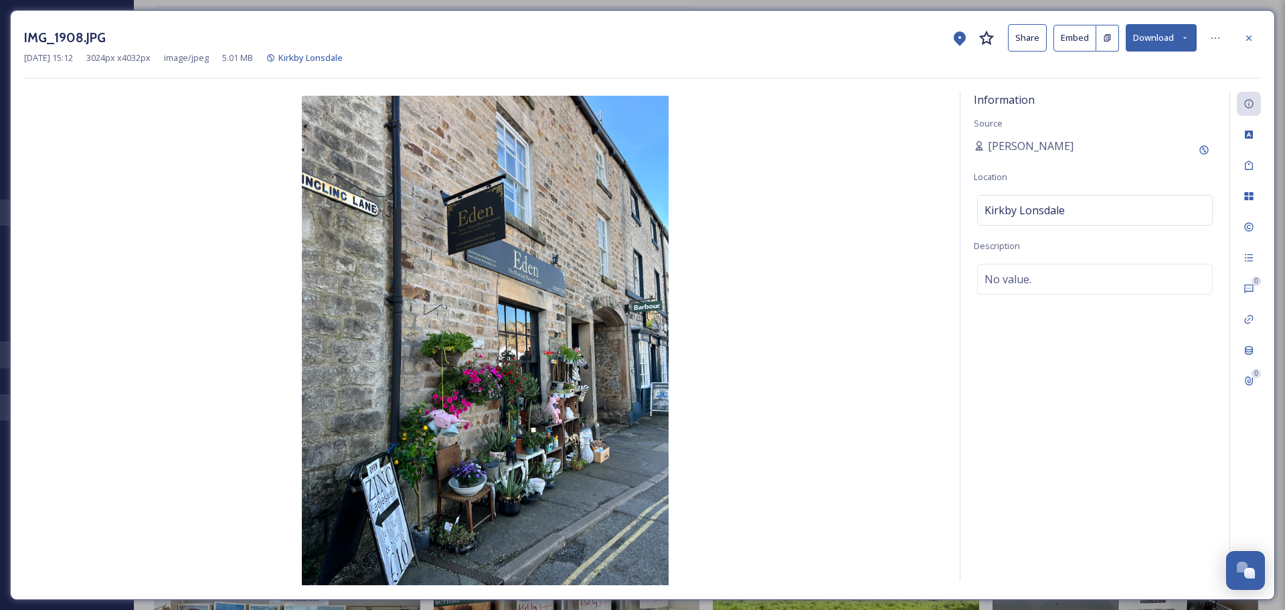
click at [1160, 38] on button "Download" at bounding box center [1161, 37] width 71 height 27
click at [1140, 73] on span "Download Original (3024 x 4032)" at bounding box center [1126, 68] width 126 height 13
click at [1249, 39] on icon at bounding box center [1248, 38] width 11 height 11
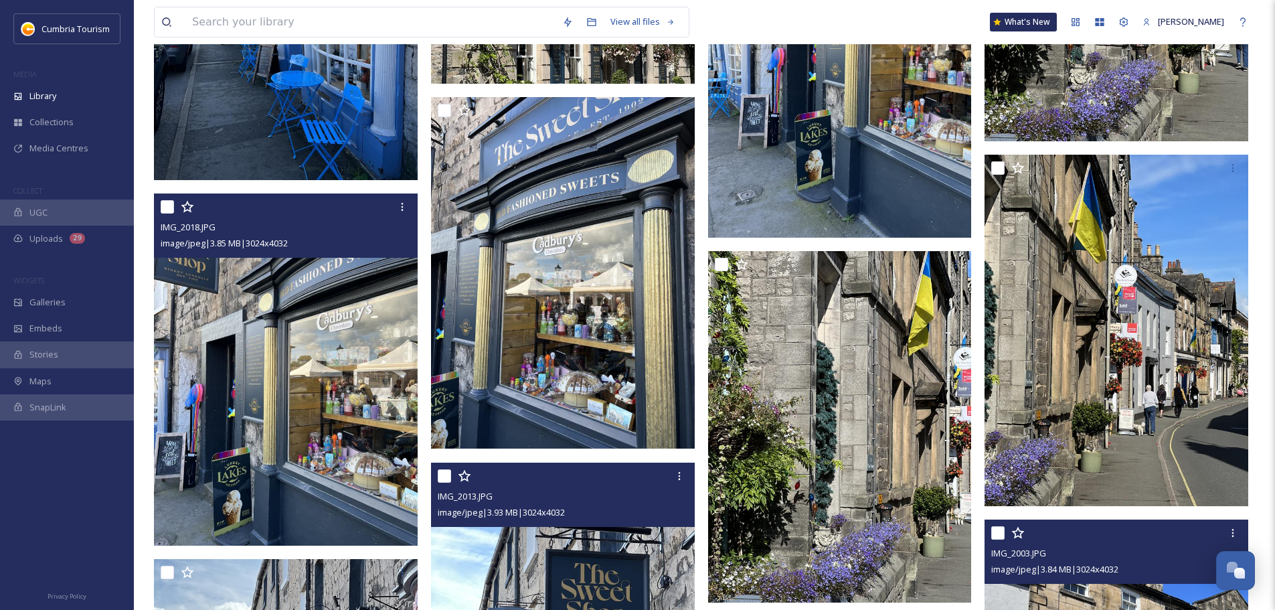
scroll to position [11860, 0]
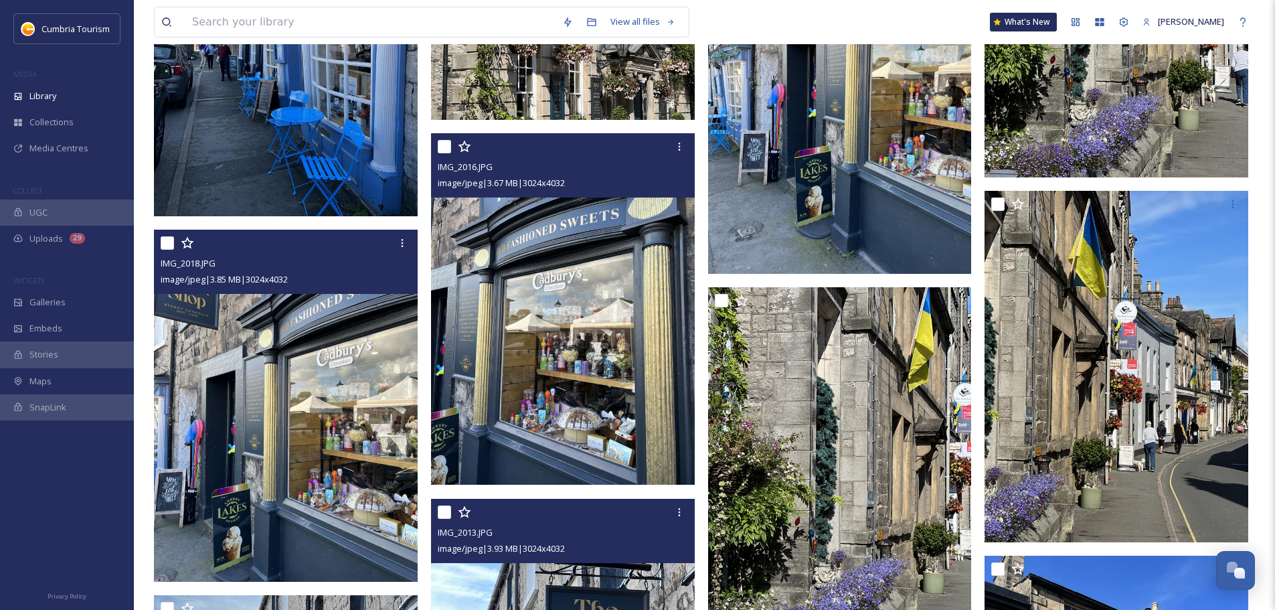
click at [536, 325] on img at bounding box center [563, 308] width 264 height 351
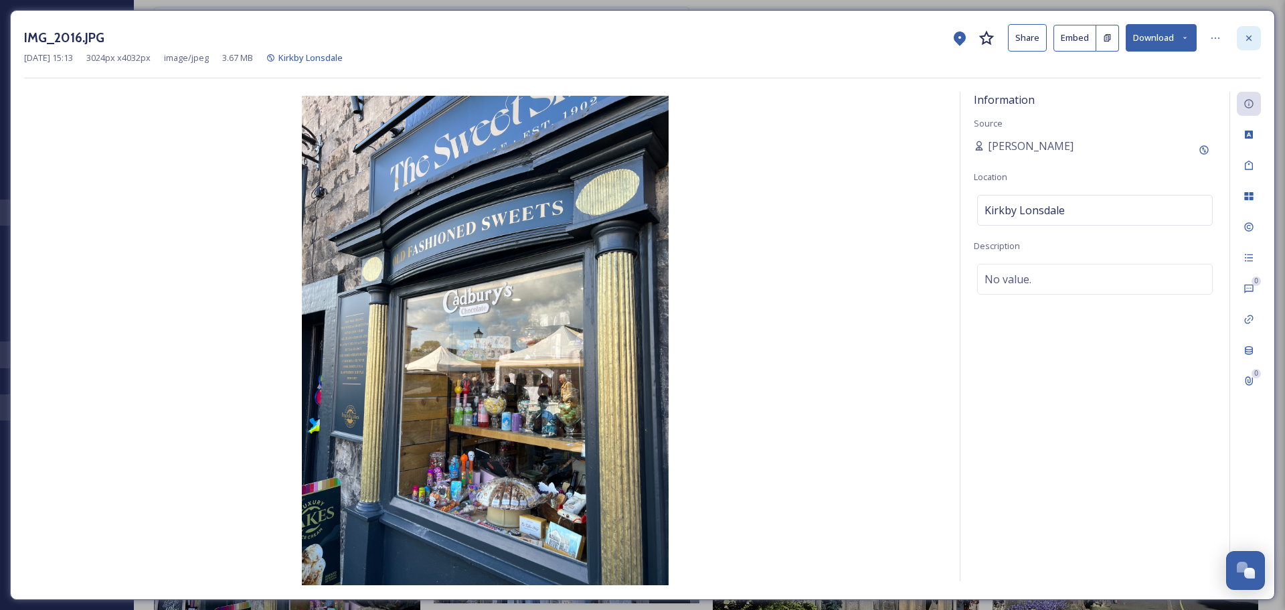
click at [1248, 34] on icon at bounding box center [1248, 38] width 11 height 11
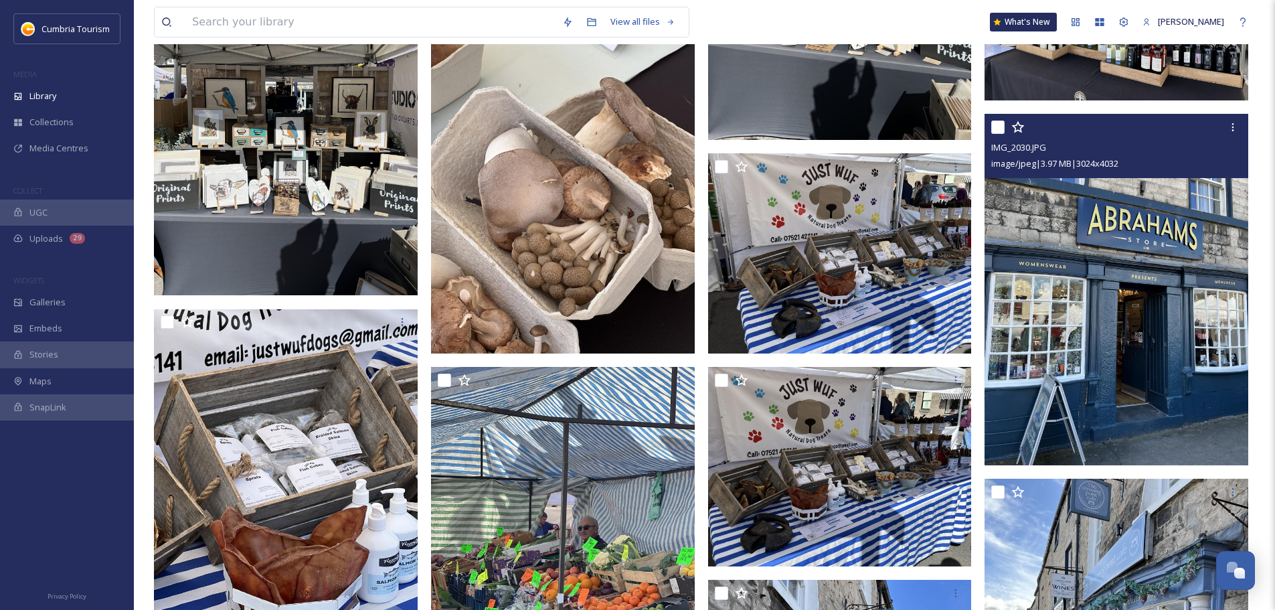
scroll to position [10187, 0]
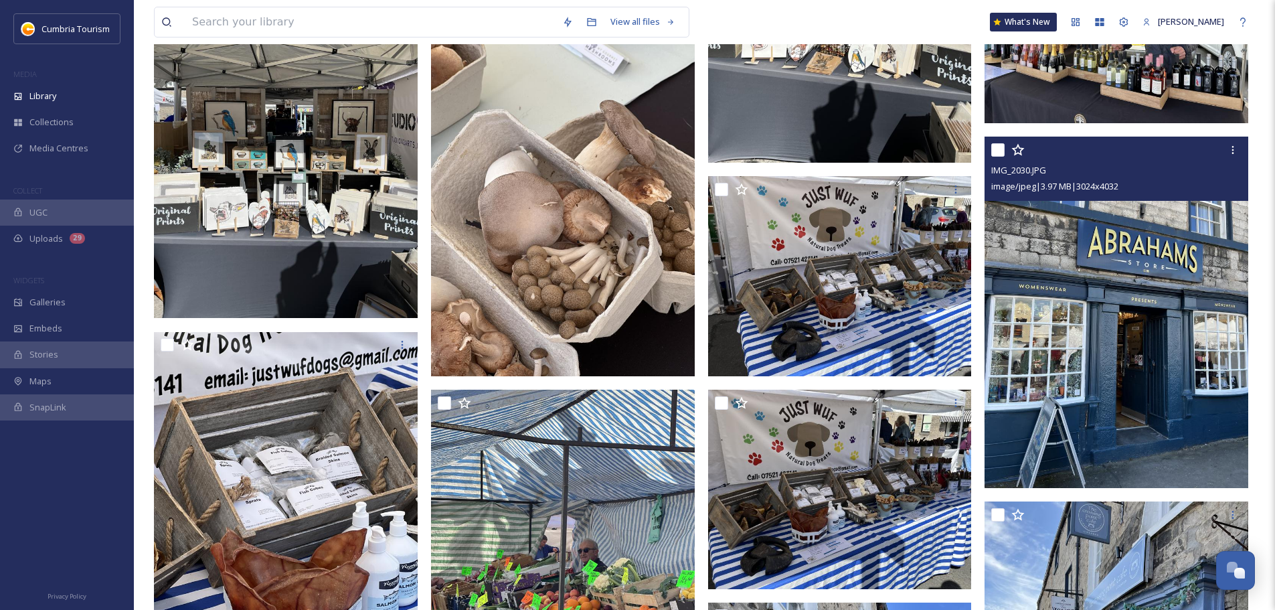
click at [1138, 394] on img at bounding box center [1116, 312] width 264 height 351
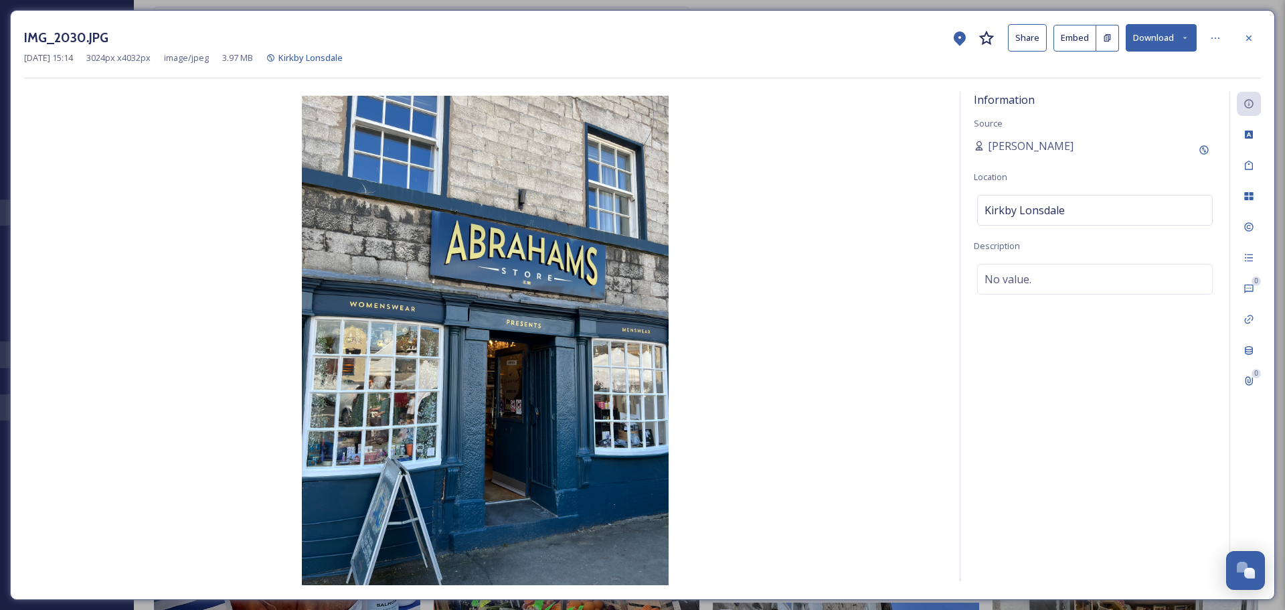
click at [1151, 45] on button "Download" at bounding box center [1161, 37] width 71 height 27
click at [1140, 77] on div "Download Original (3024 x 4032)" at bounding box center [1126, 69] width 140 height 26
click at [1248, 36] on icon at bounding box center [1248, 38] width 11 height 11
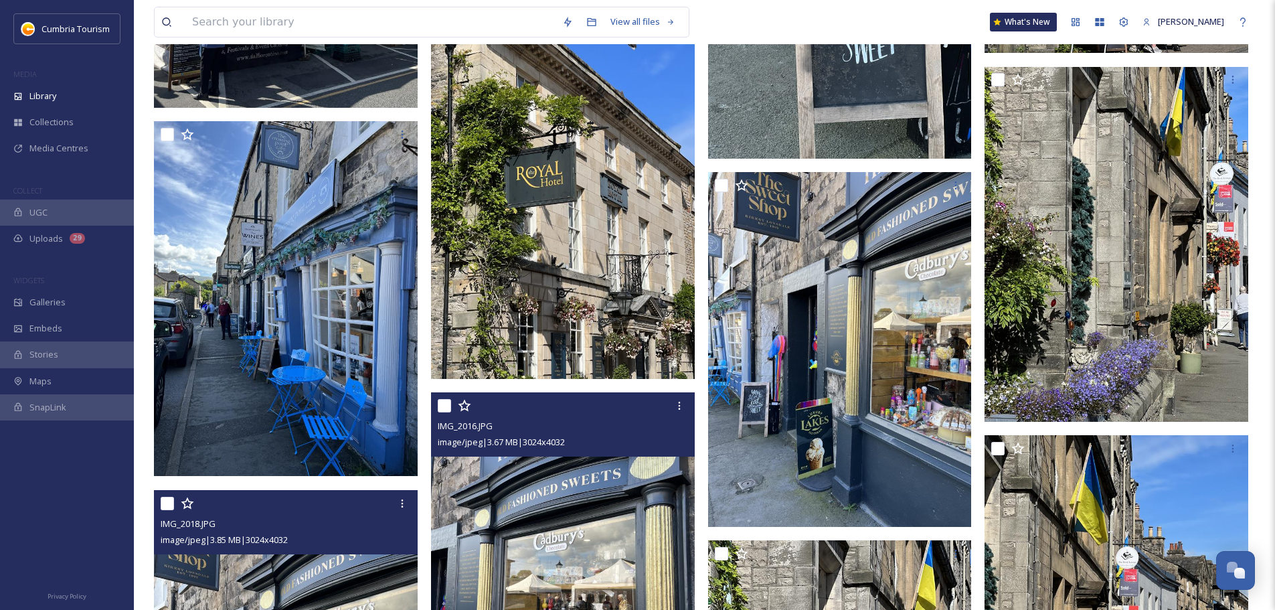
scroll to position [11793, 0]
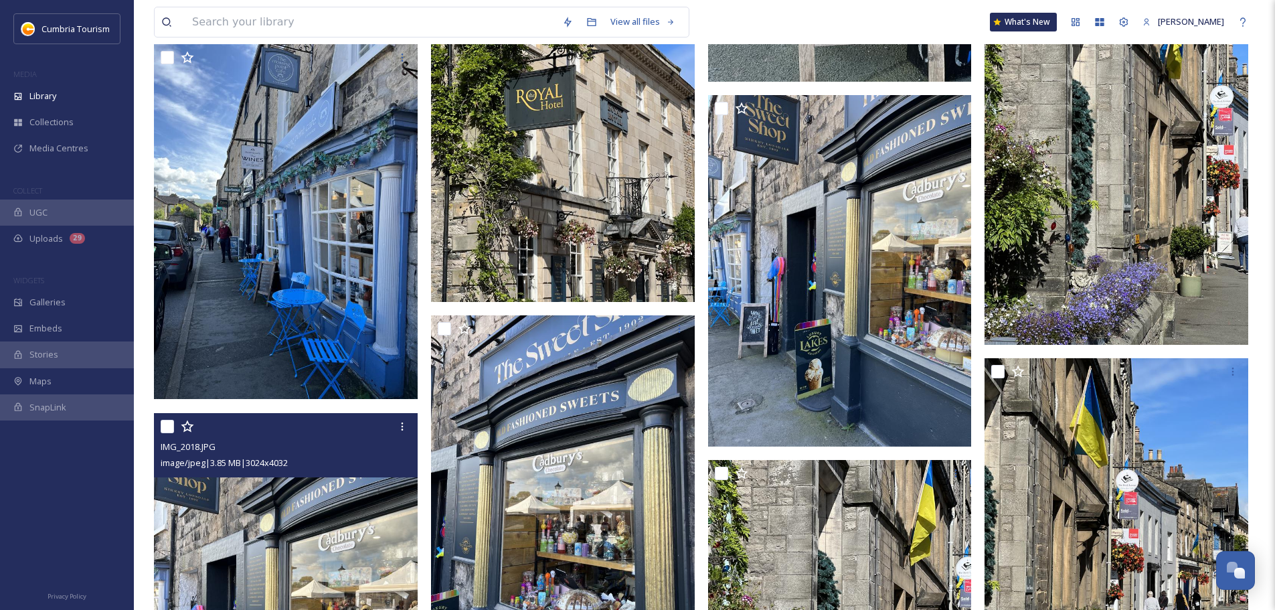
click at [264, 523] on img at bounding box center [287, 590] width 266 height 355
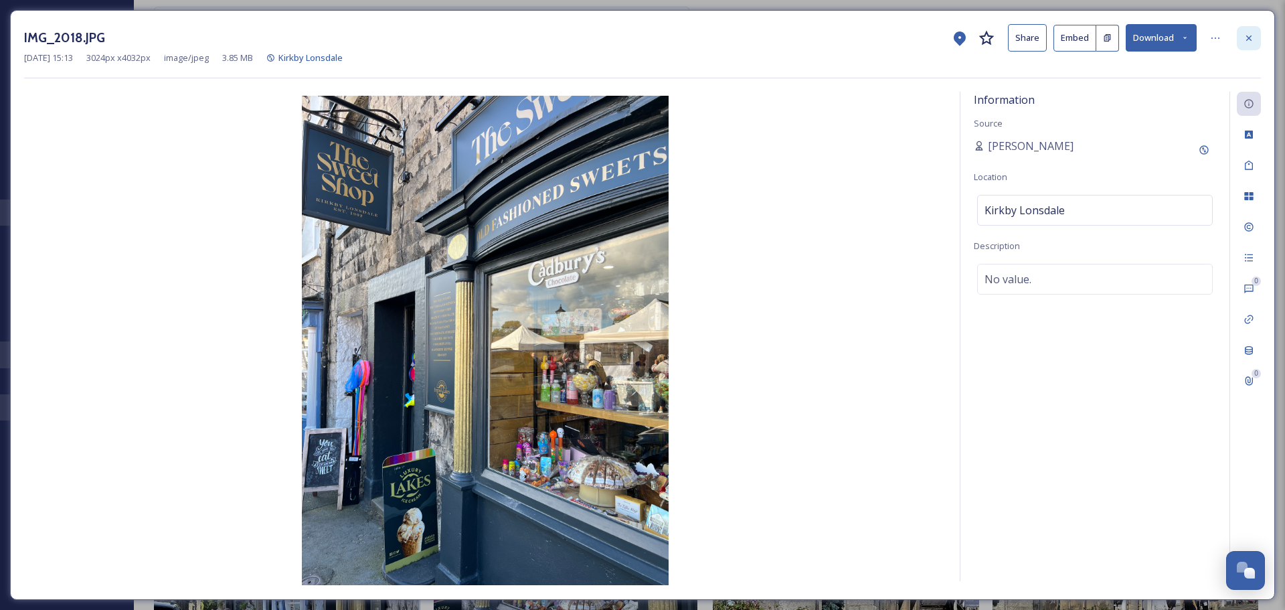
click at [1252, 43] on icon at bounding box center [1248, 38] width 11 height 11
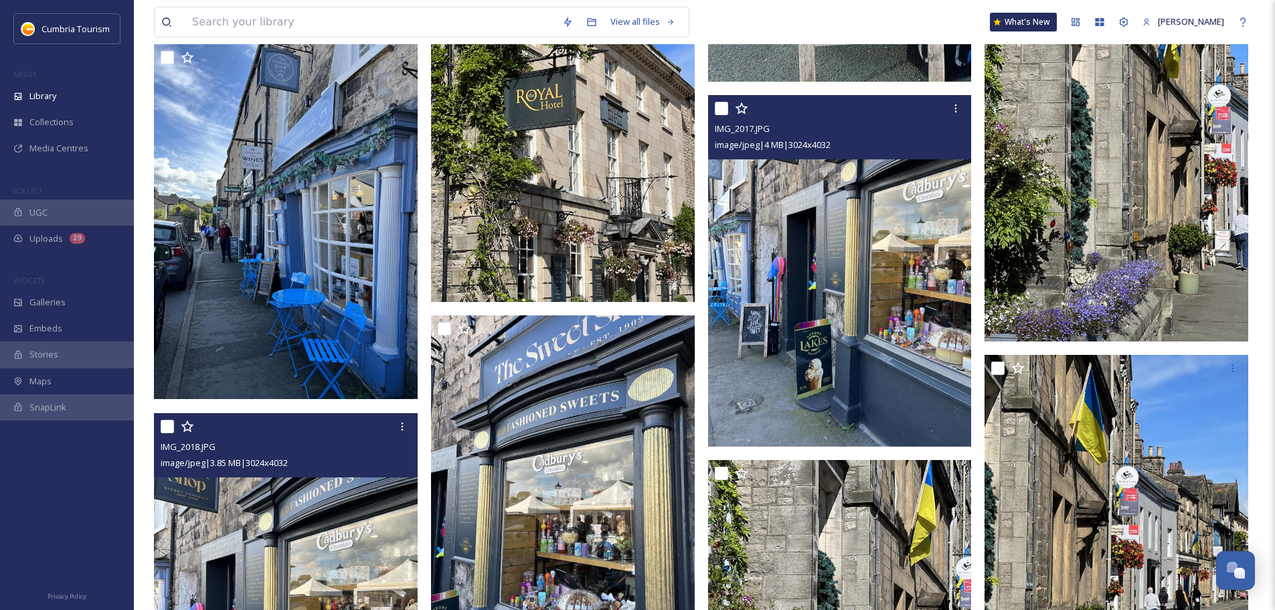
click at [900, 229] on img at bounding box center [840, 270] width 264 height 351
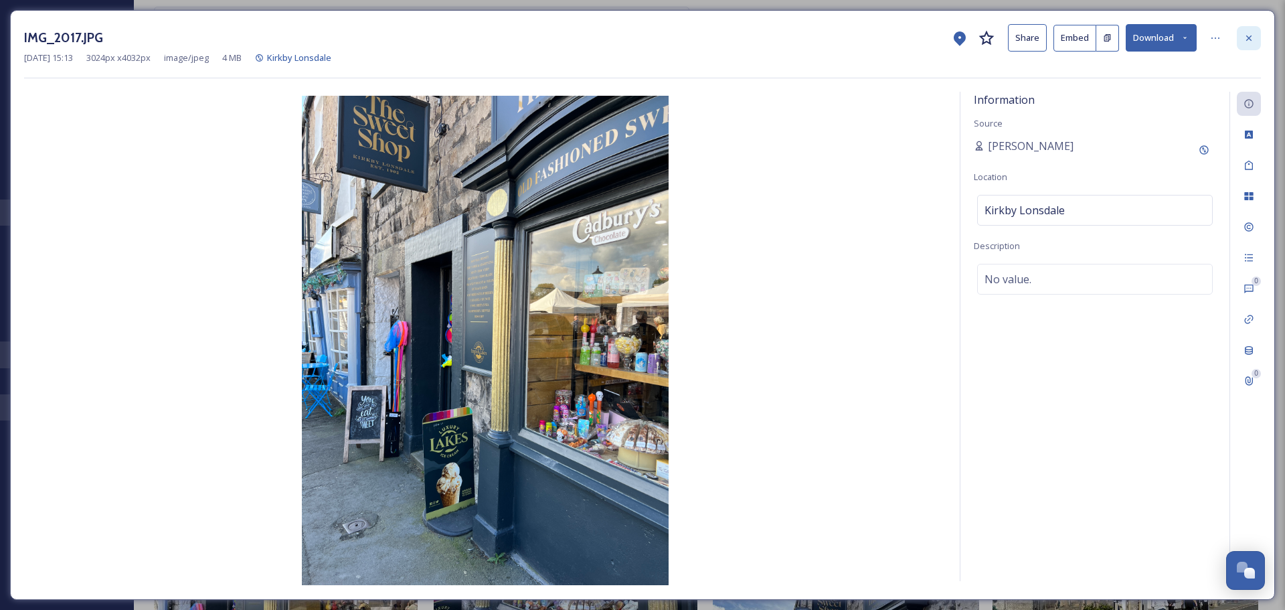
click at [1251, 35] on icon at bounding box center [1248, 38] width 11 height 11
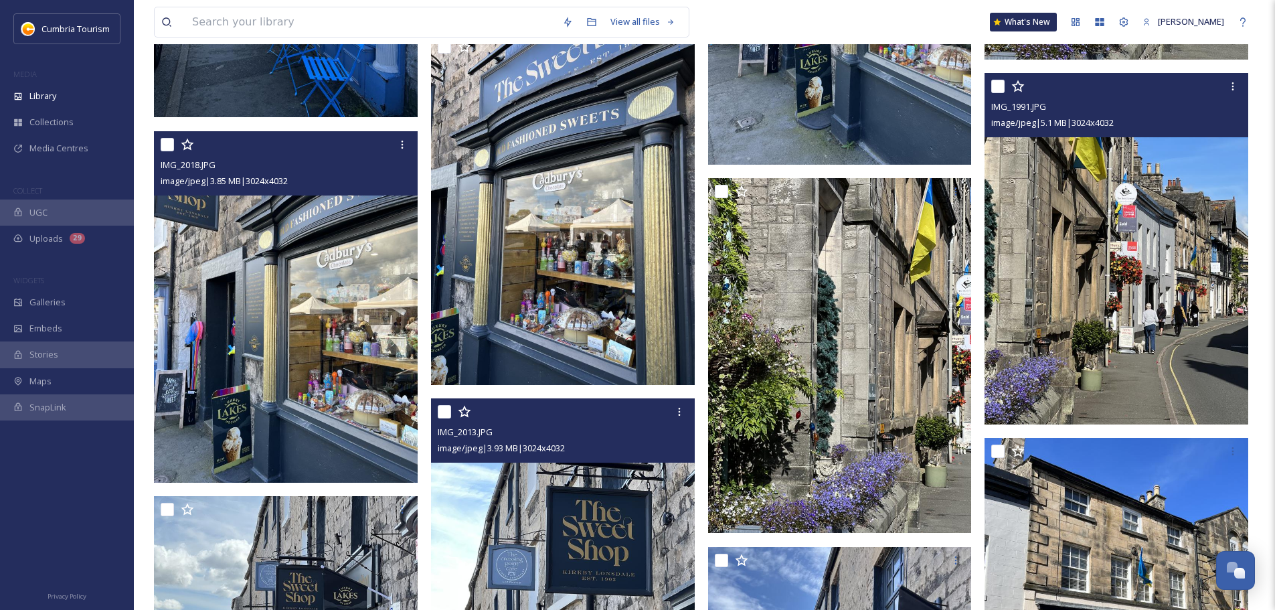
scroll to position [11994, 0]
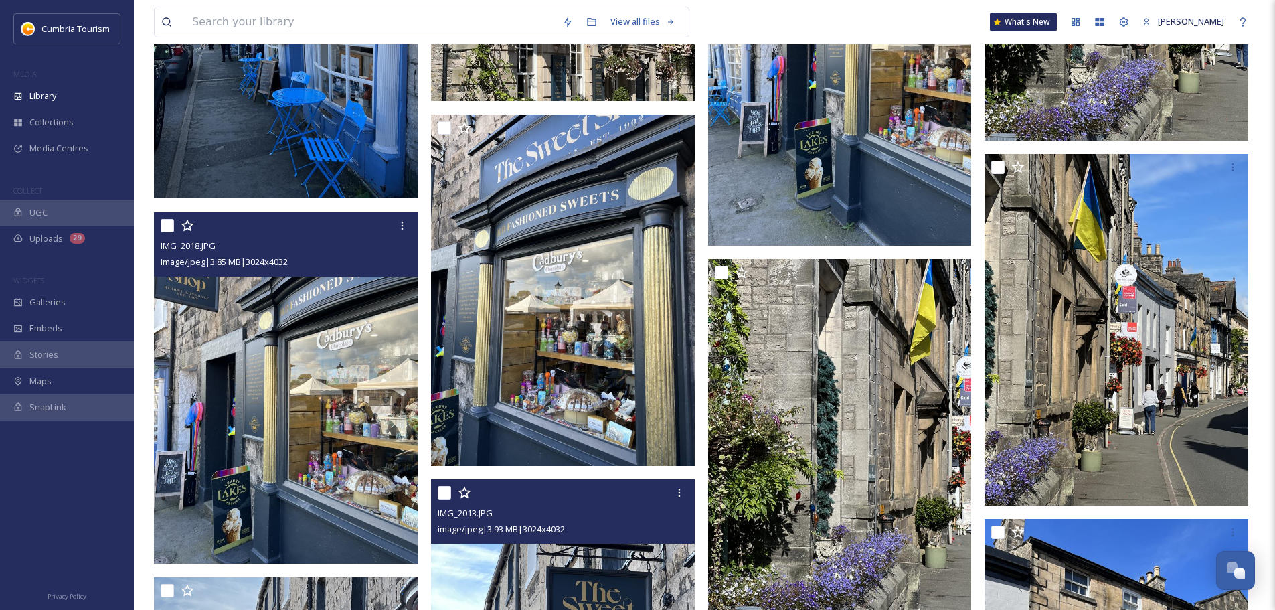
click at [860, 179] on img at bounding box center [840, 69] width 264 height 351
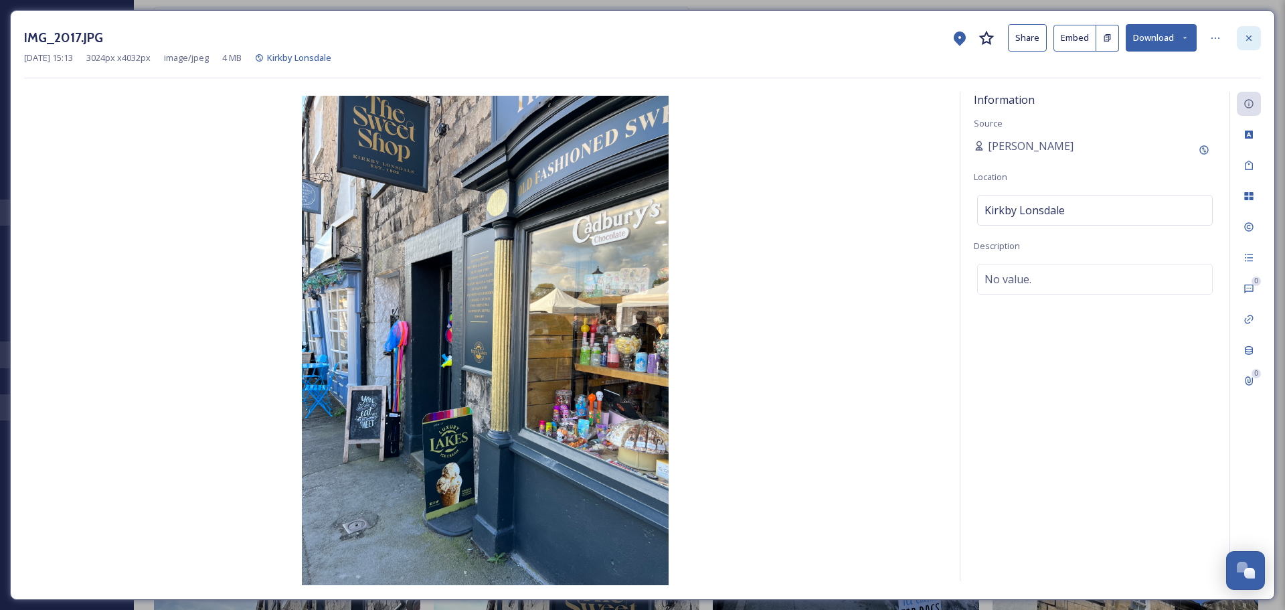
click at [1245, 33] on icon at bounding box center [1248, 38] width 11 height 11
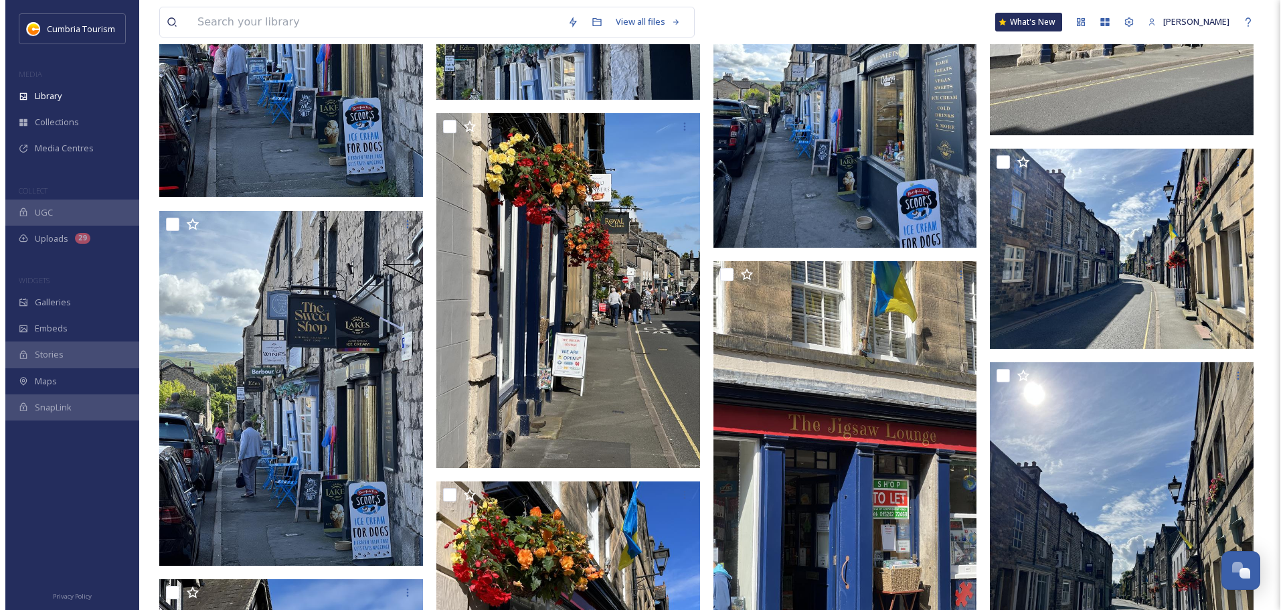
scroll to position [12730, 0]
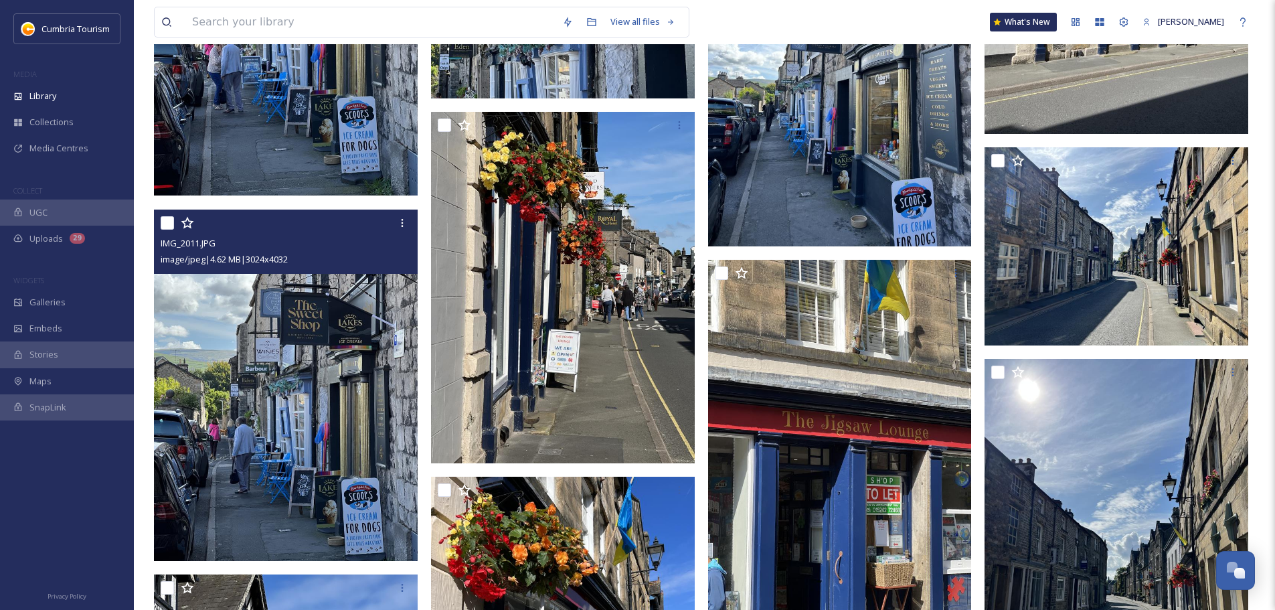
click at [272, 372] on img at bounding box center [286, 384] width 264 height 351
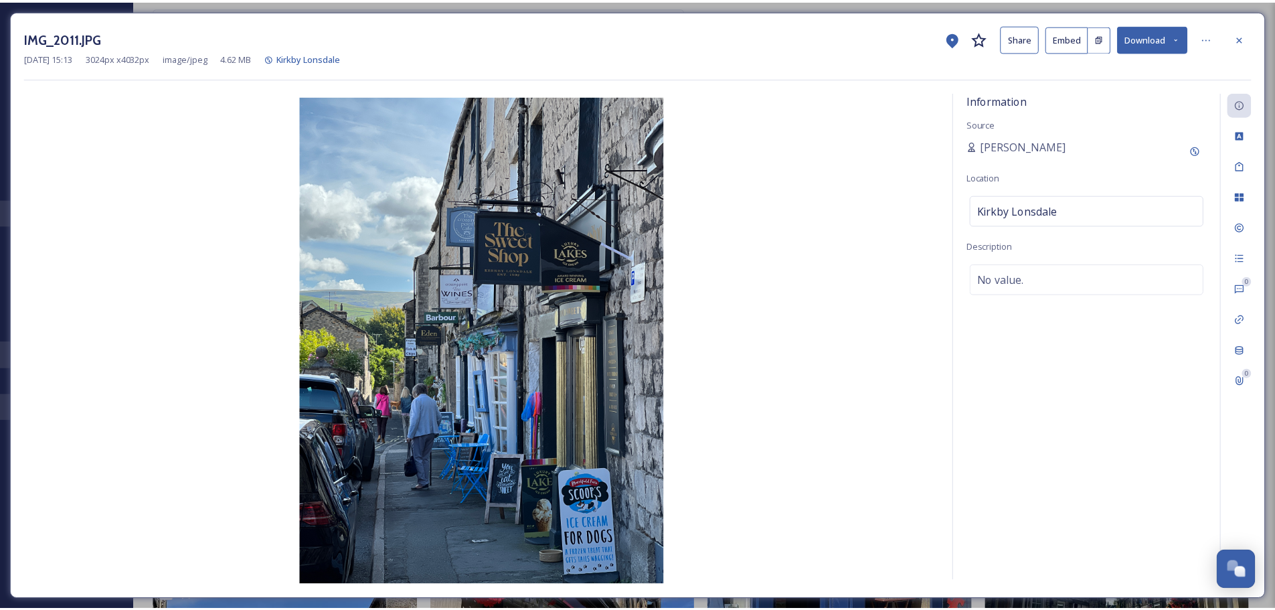
scroll to position [12734, 0]
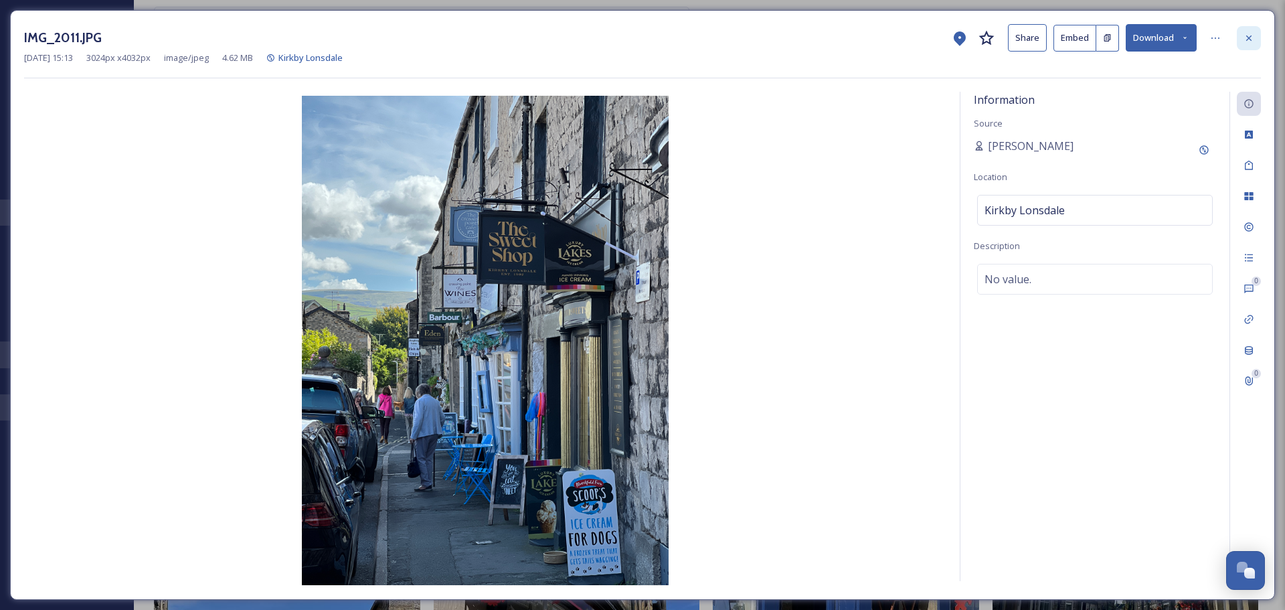
click at [1252, 39] on icon at bounding box center [1248, 38] width 11 height 11
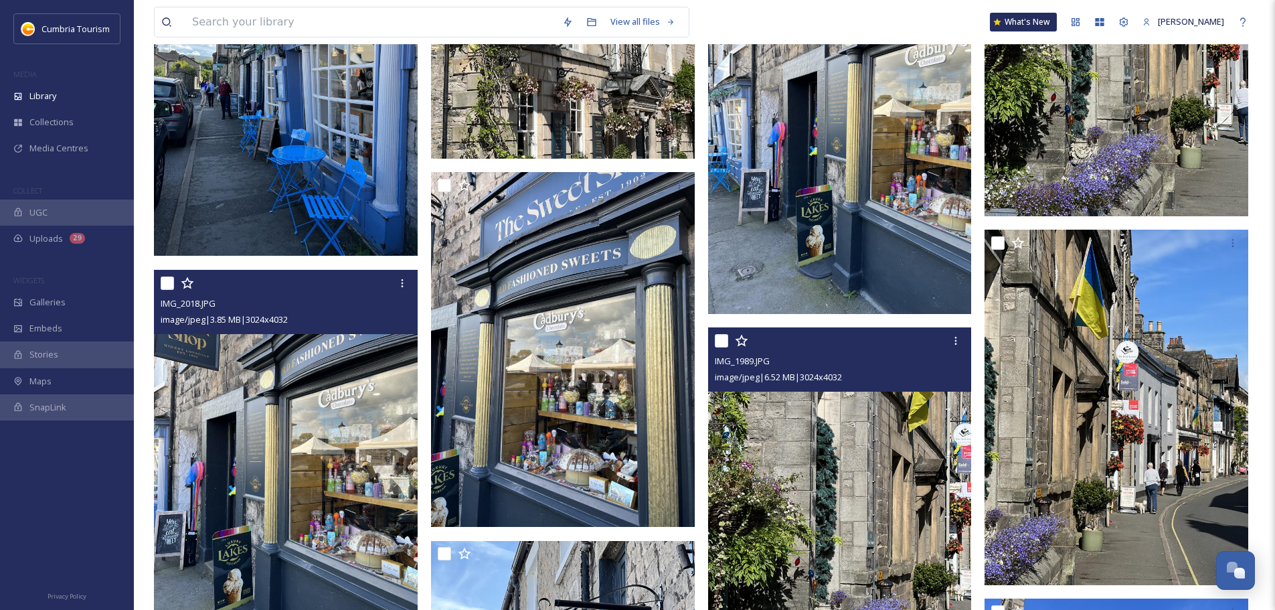
scroll to position [11930, 0]
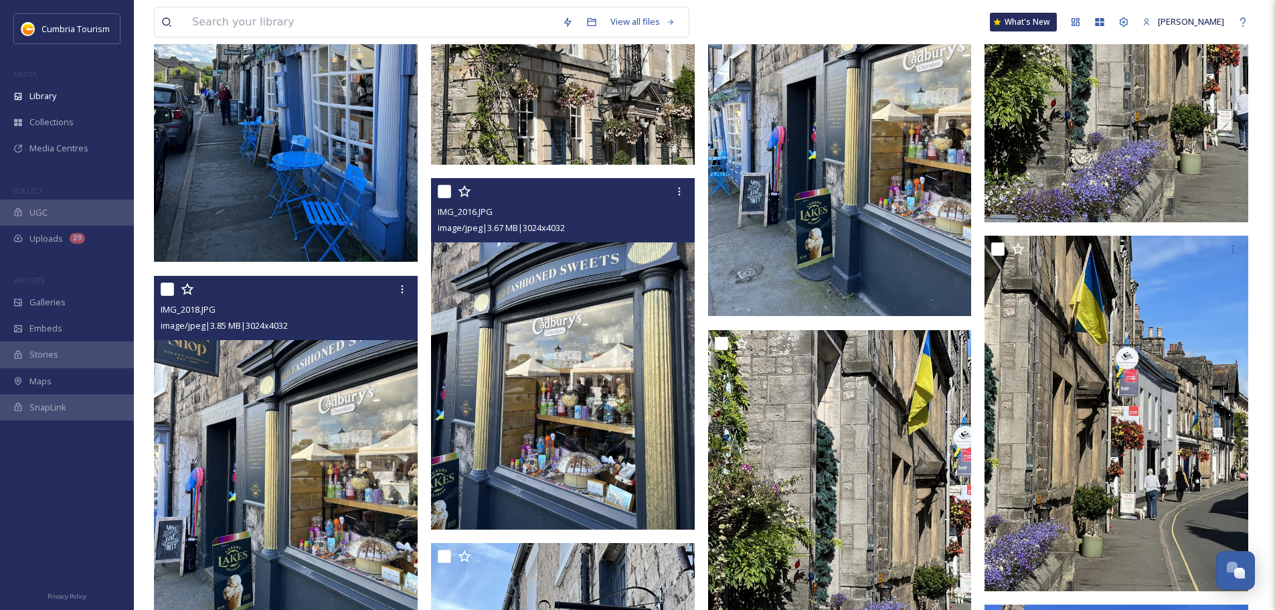
click at [602, 306] on img at bounding box center [563, 353] width 264 height 351
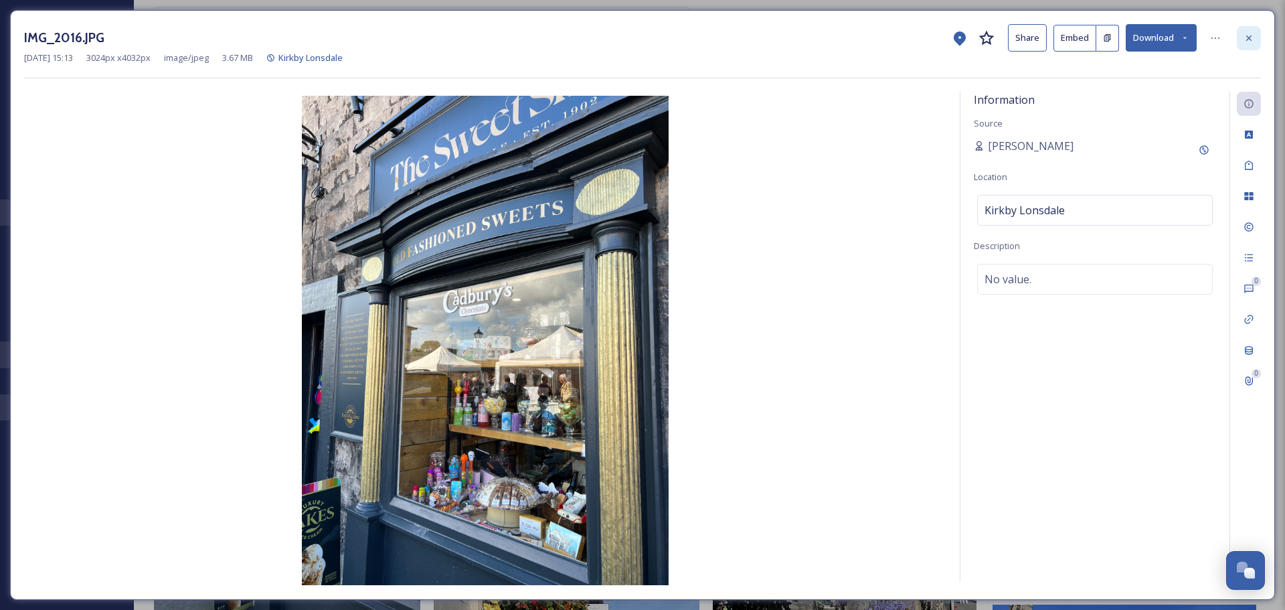
click at [1251, 35] on icon at bounding box center [1248, 38] width 11 height 11
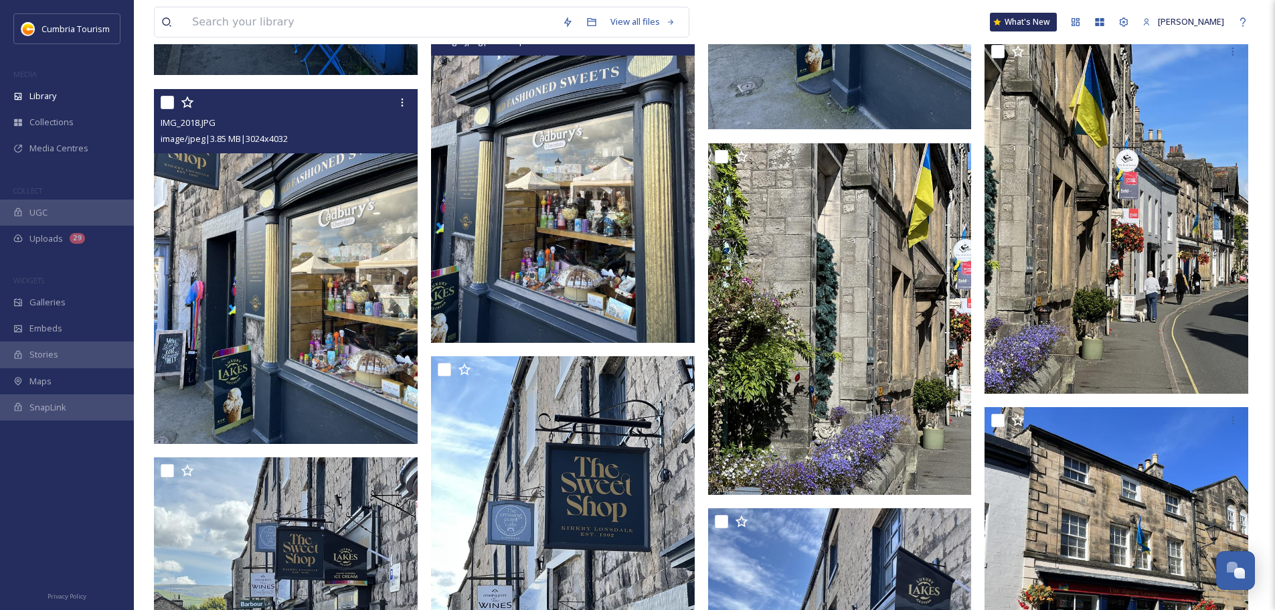
scroll to position [12131, 0]
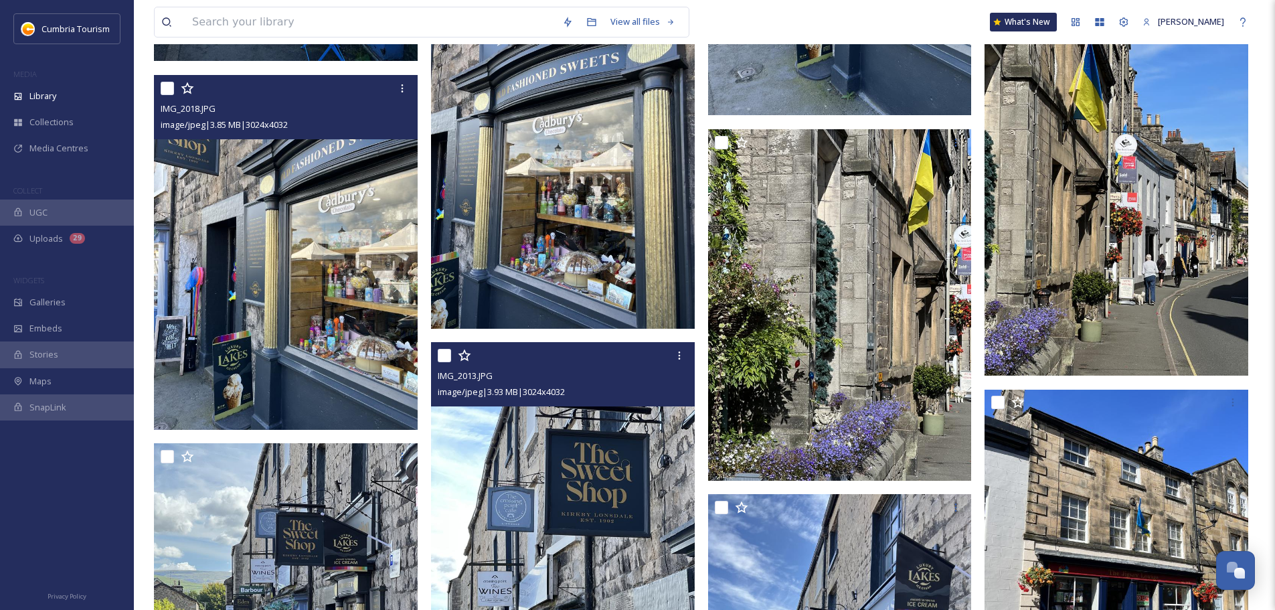
click at [636, 443] on img at bounding box center [563, 517] width 264 height 351
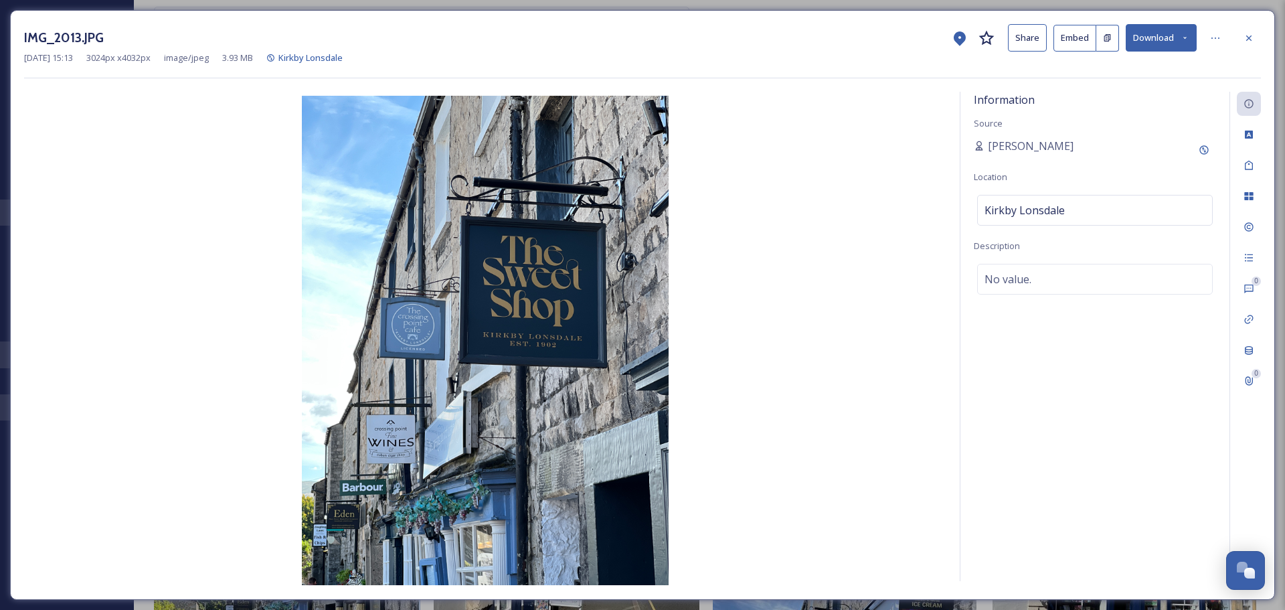
click at [1150, 33] on button "Download" at bounding box center [1161, 37] width 71 height 27
click at [1139, 65] on span "Download Original (3024 x 4032)" at bounding box center [1126, 68] width 126 height 13
click at [1253, 35] on icon at bounding box center [1248, 38] width 11 height 11
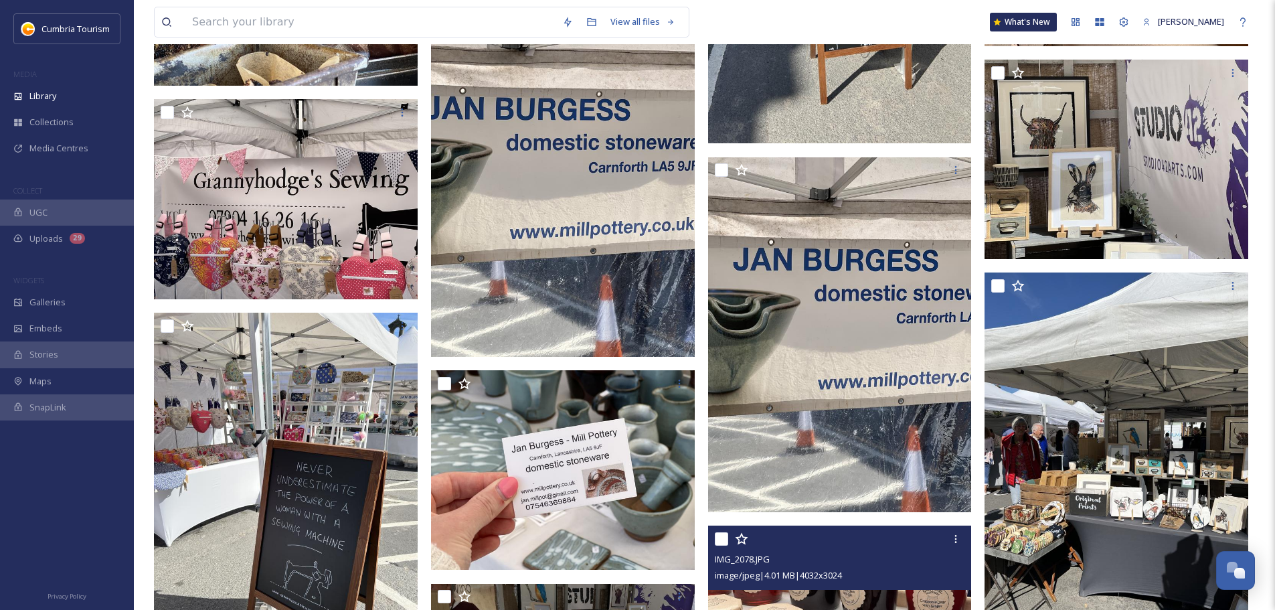
scroll to position [9254, 0]
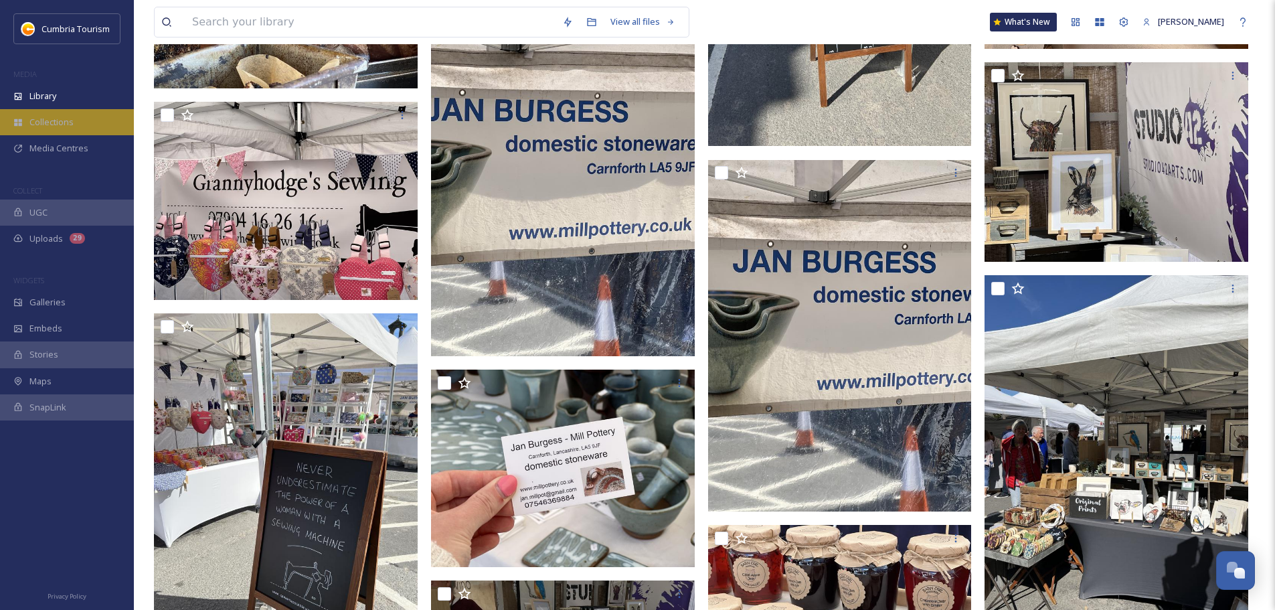
click at [48, 122] on span "Collections" at bounding box center [51, 122] width 44 height 13
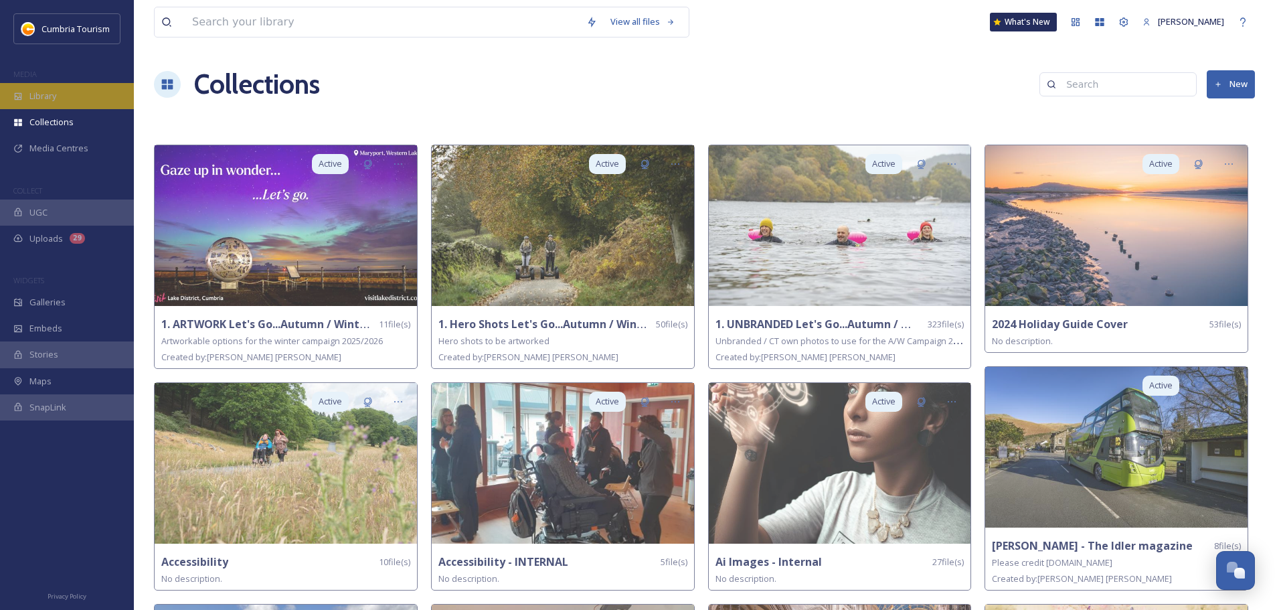
click at [42, 102] on span "Library" at bounding box center [42, 96] width 27 height 13
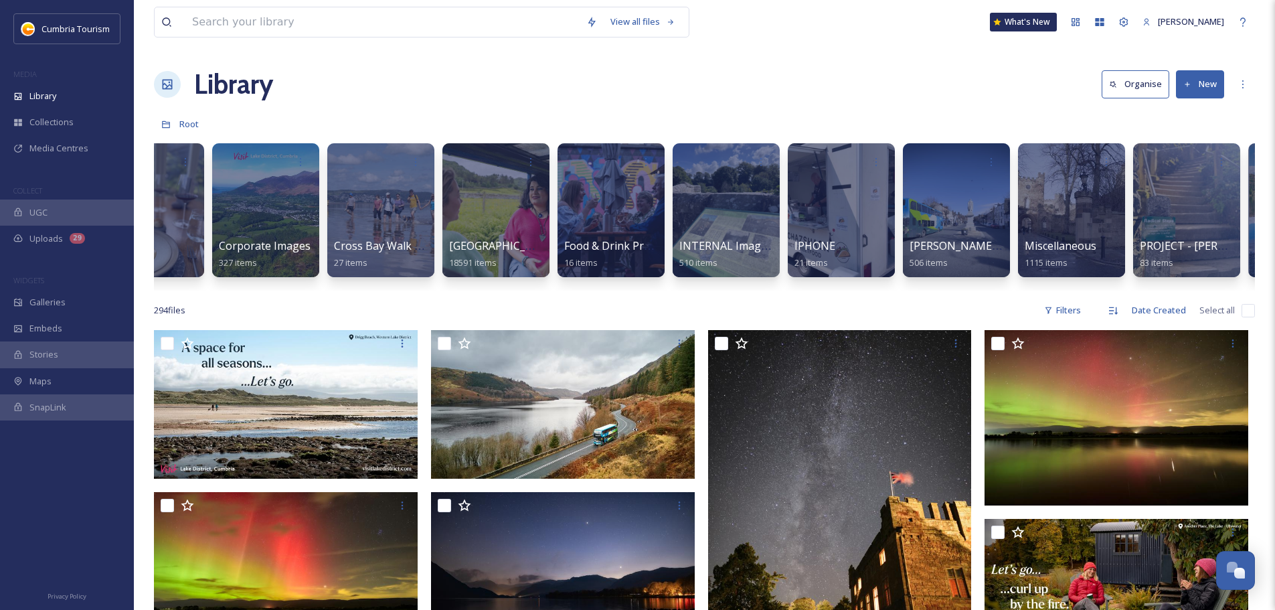
scroll to position [0, 424]
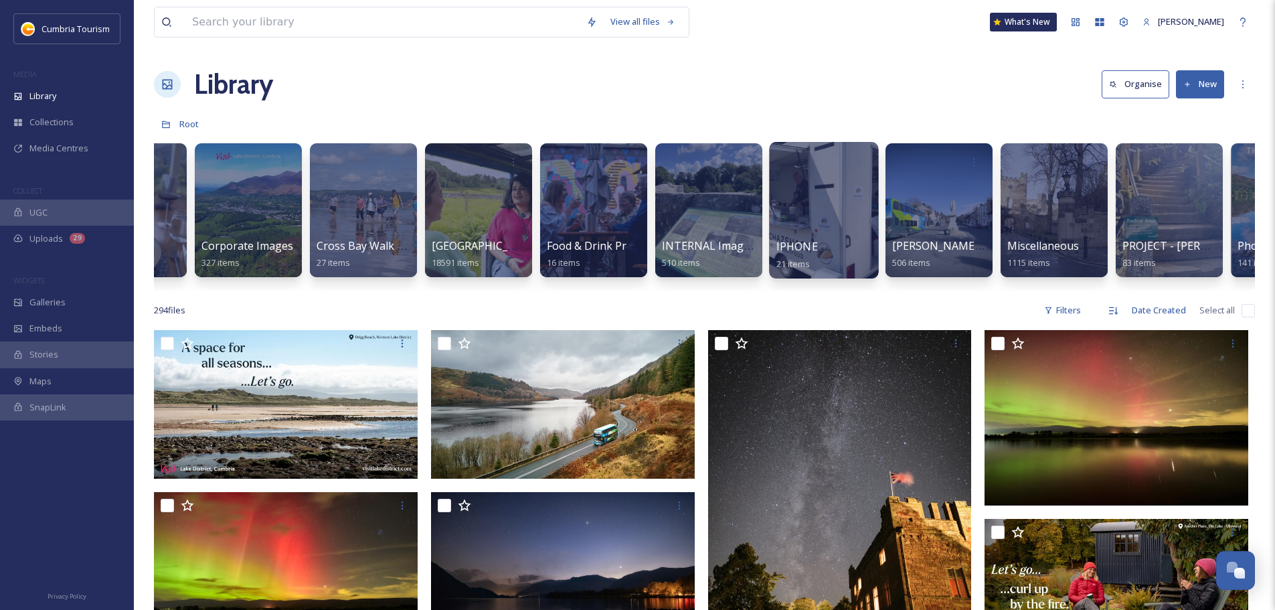
click at [818, 199] on div at bounding box center [823, 210] width 109 height 137
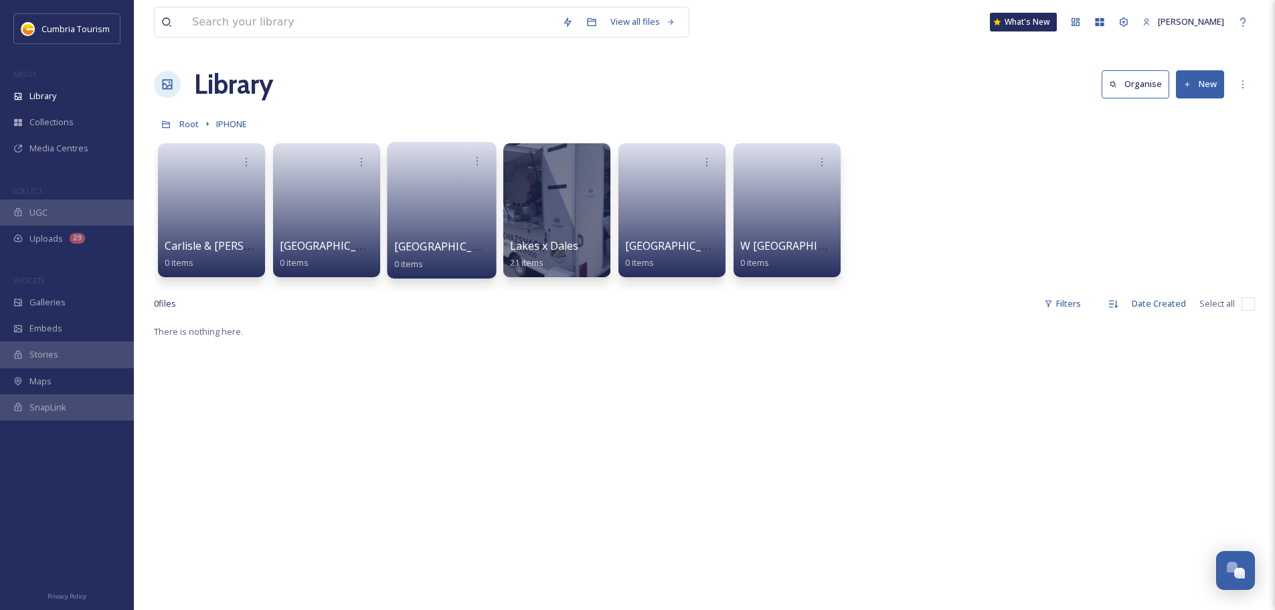
click at [445, 234] on link at bounding box center [442, 205] width 96 height 65
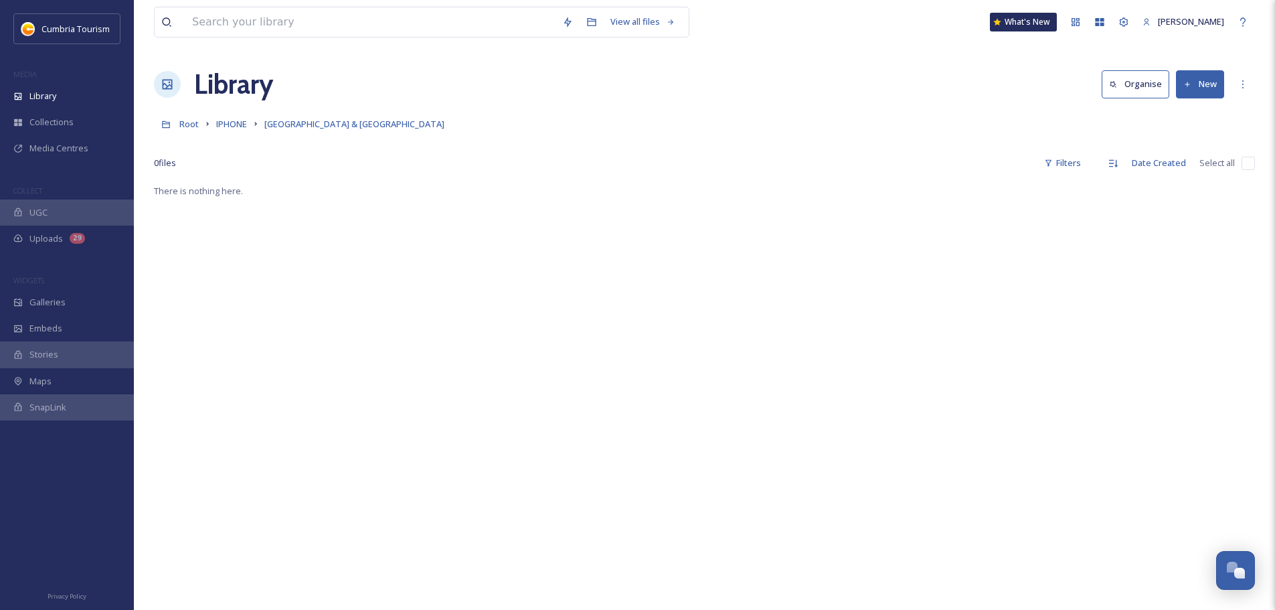
click at [1198, 83] on button "New" at bounding box center [1200, 83] width 48 height 27
click at [1195, 110] on span "File Upload" at bounding box center [1194, 115] width 44 height 13
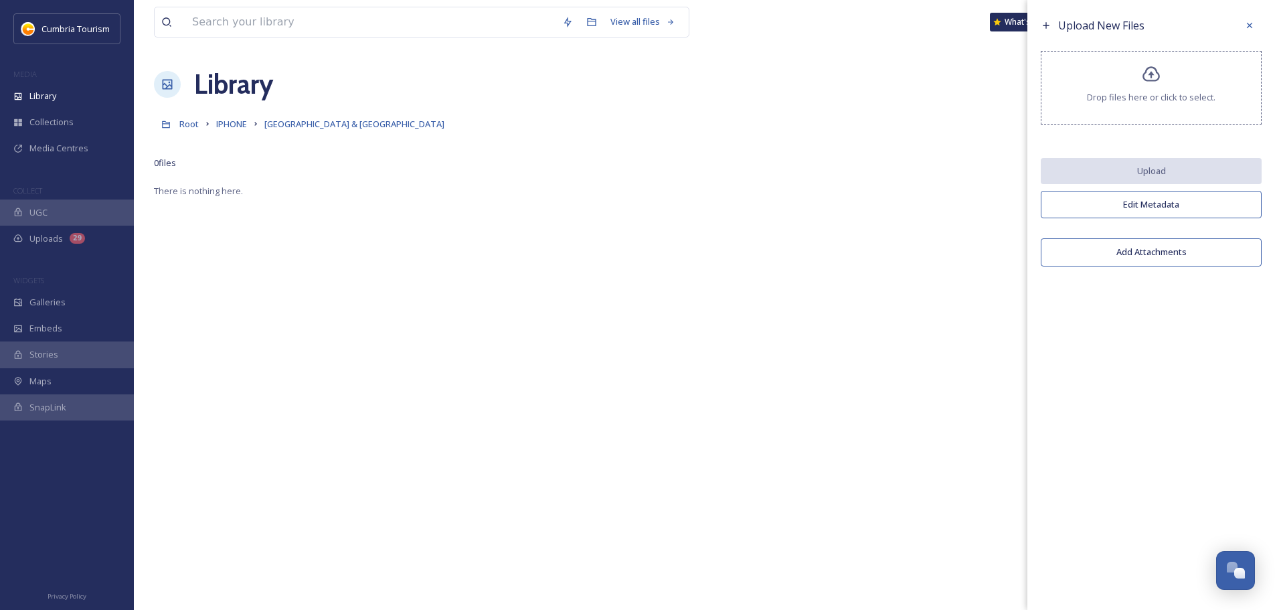
click at [1154, 79] on icon at bounding box center [1151, 74] width 19 height 19
click at [1247, 25] on icon at bounding box center [1249, 25] width 11 height 11
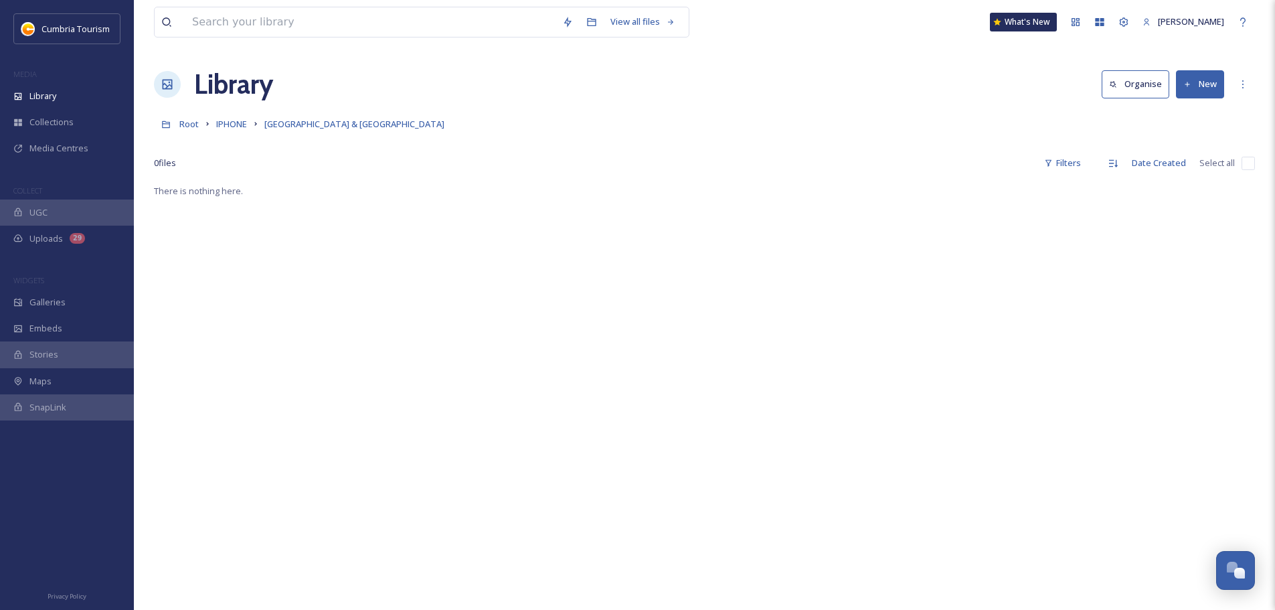
click at [1197, 82] on button "New" at bounding box center [1200, 83] width 48 height 27
click at [1189, 171] on span "Folder" at bounding box center [1184, 167] width 25 height 13
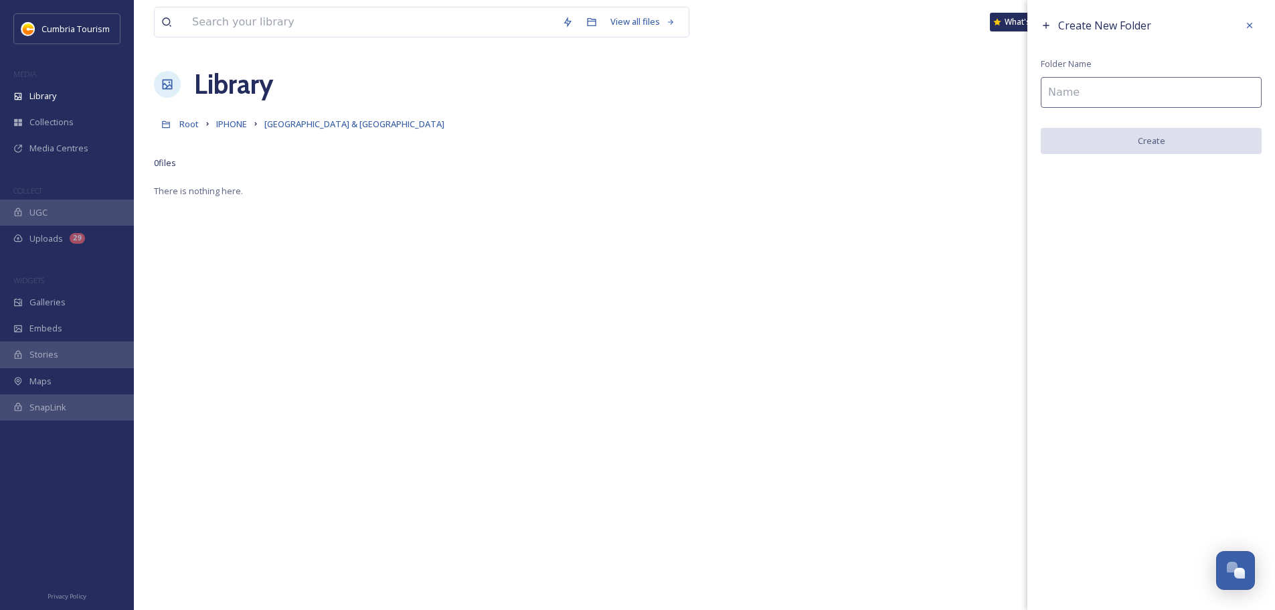
click at [1088, 93] on input at bounding box center [1151, 92] width 221 height 31
type input "K"
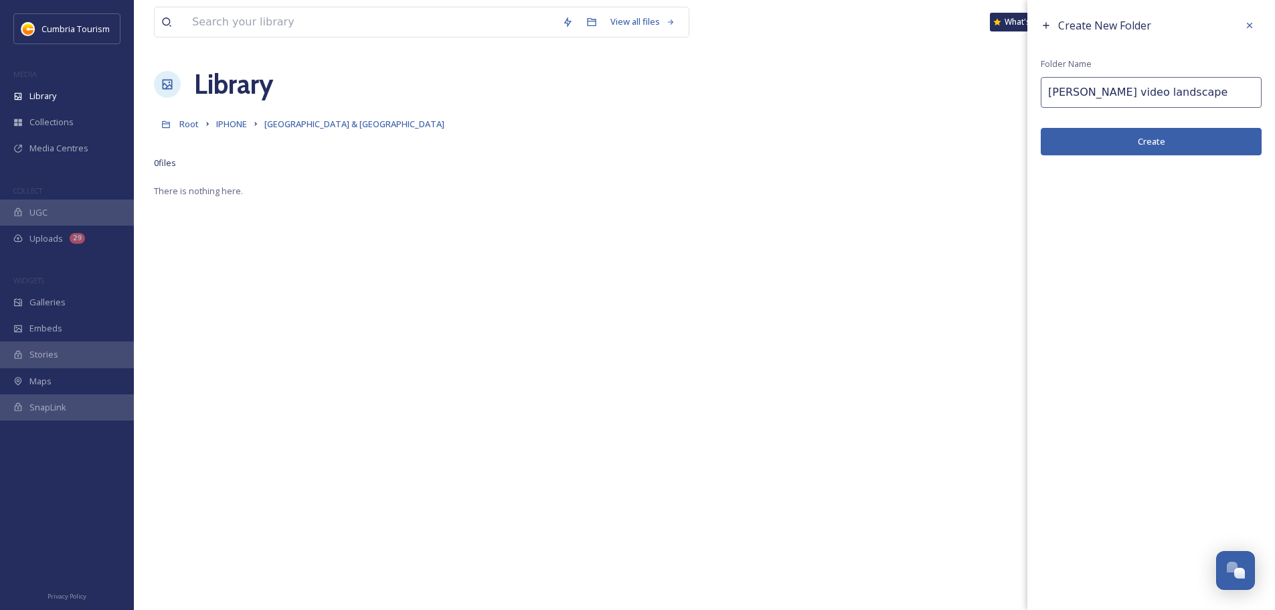
type input "Kirkby Stephen video landscape"
click at [1170, 143] on button "Create" at bounding box center [1151, 141] width 221 height 27
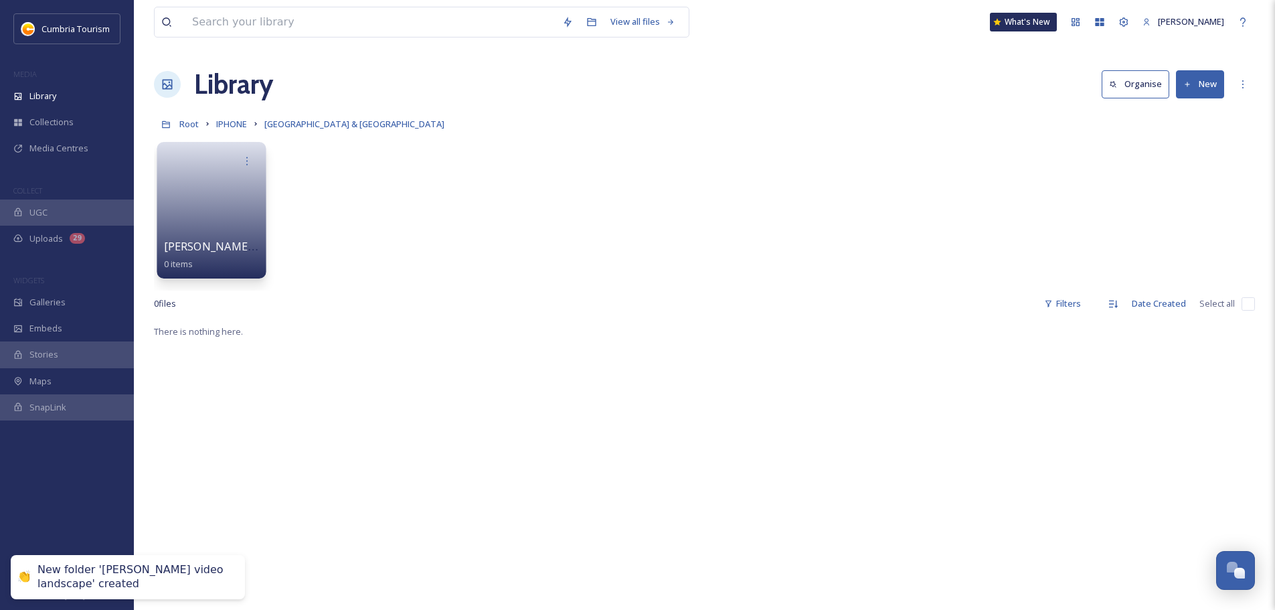
click at [228, 185] on link at bounding box center [212, 205] width 96 height 65
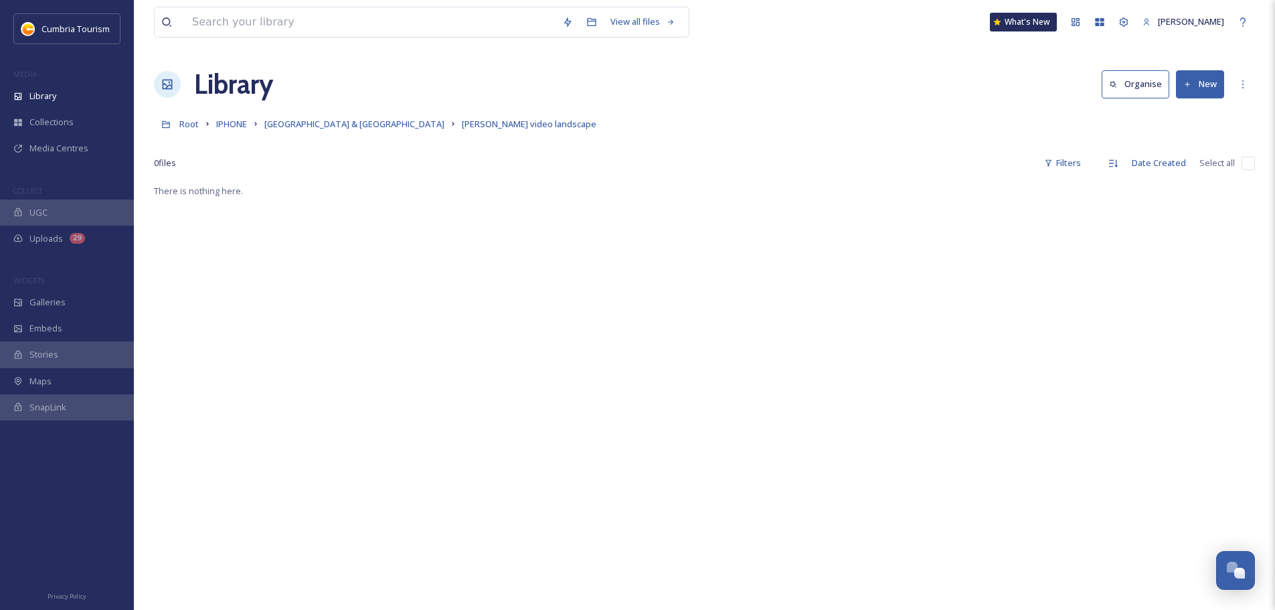
click at [375, 255] on div "There is nothing here." at bounding box center [704, 488] width 1101 height 610
click at [1205, 86] on button "New" at bounding box center [1200, 83] width 48 height 27
click at [1200, 113] on span "File Upload" at bounding box center [1194, 115] width 44 height 13
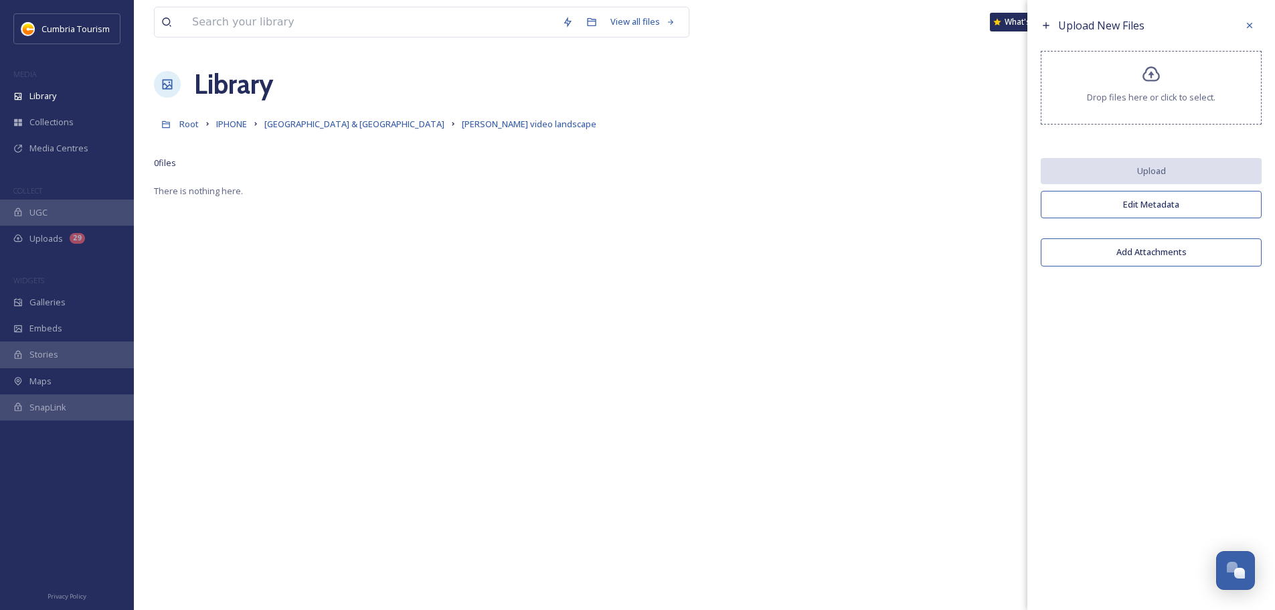
click at [1152, 80] on icon at bounding box center [1151, 74] width 19 height 19
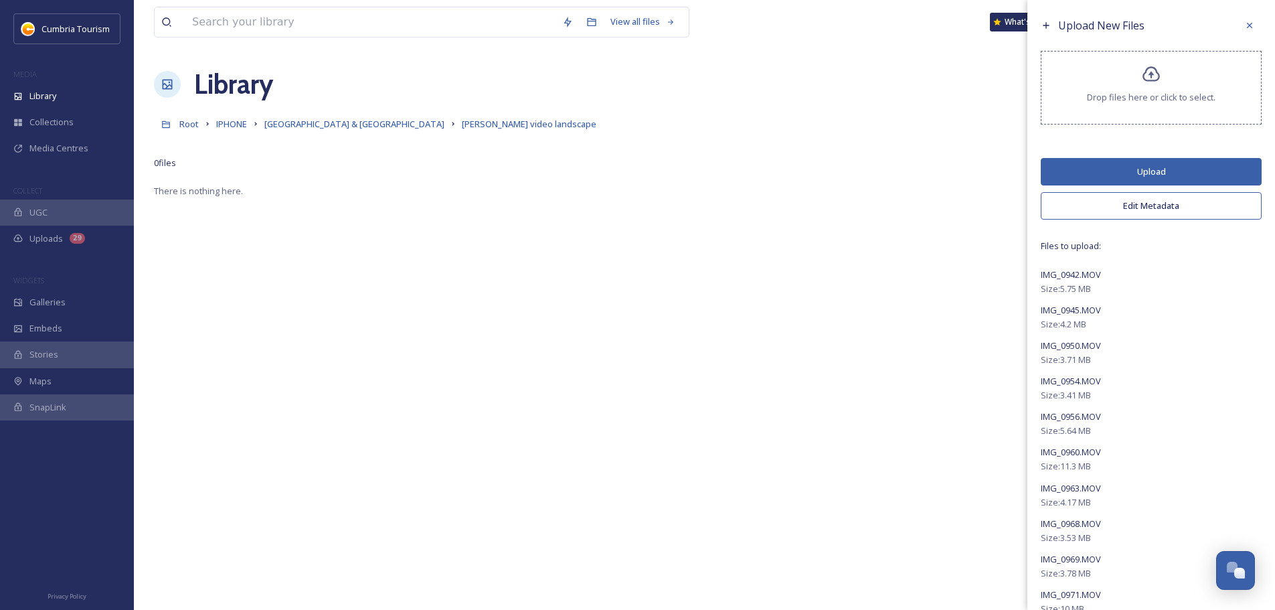
click at [1152, 166] on button "Upload" at bounding box center [1151, 171] width 221 height 27
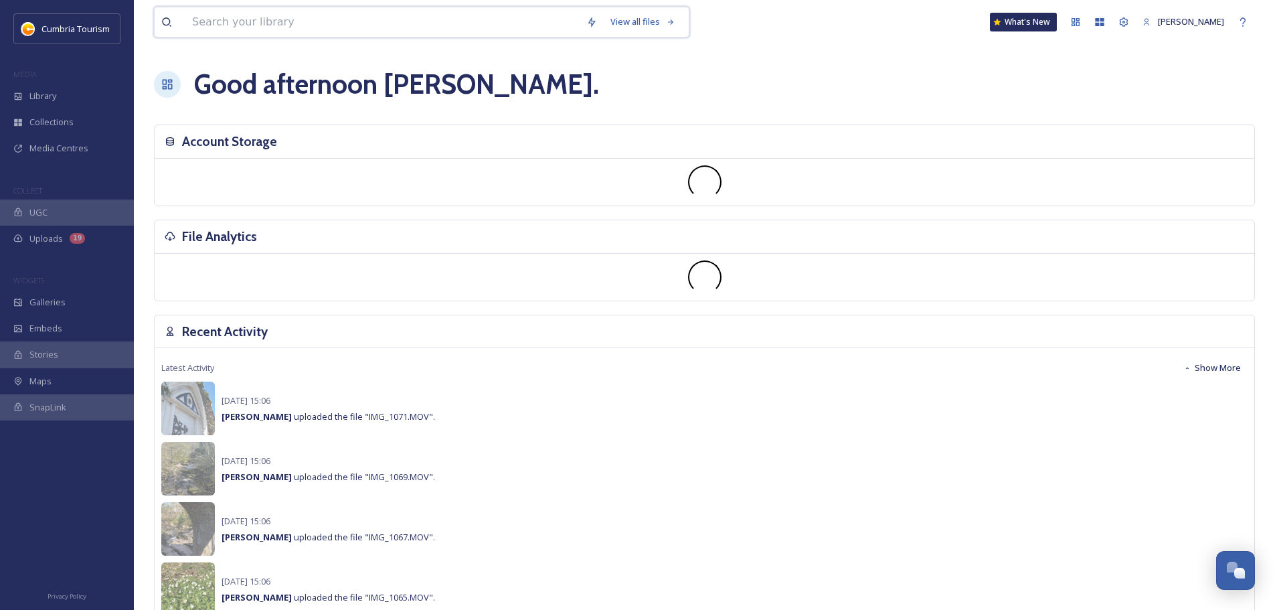
click at [305, 21] on input at bounding box center [382, 21] width 394 height 29
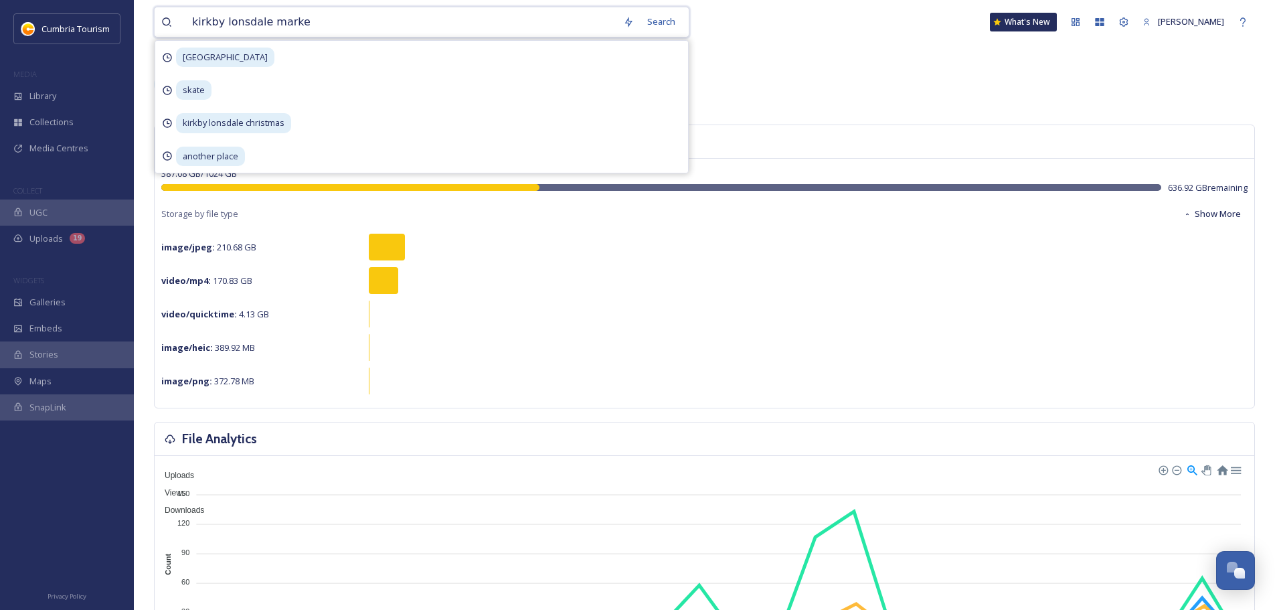
type input "kirkby lonsdale market"
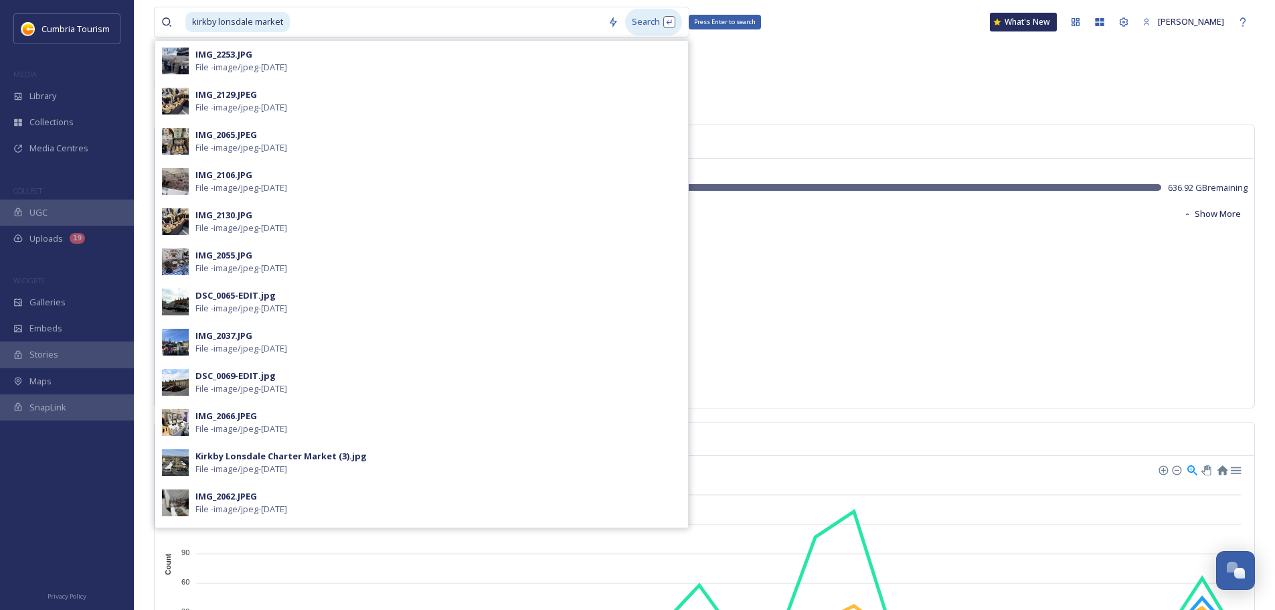
click at [640, 28] on div "Search Press Enter to search" at bounding box center [653, 22] width 57 height 26
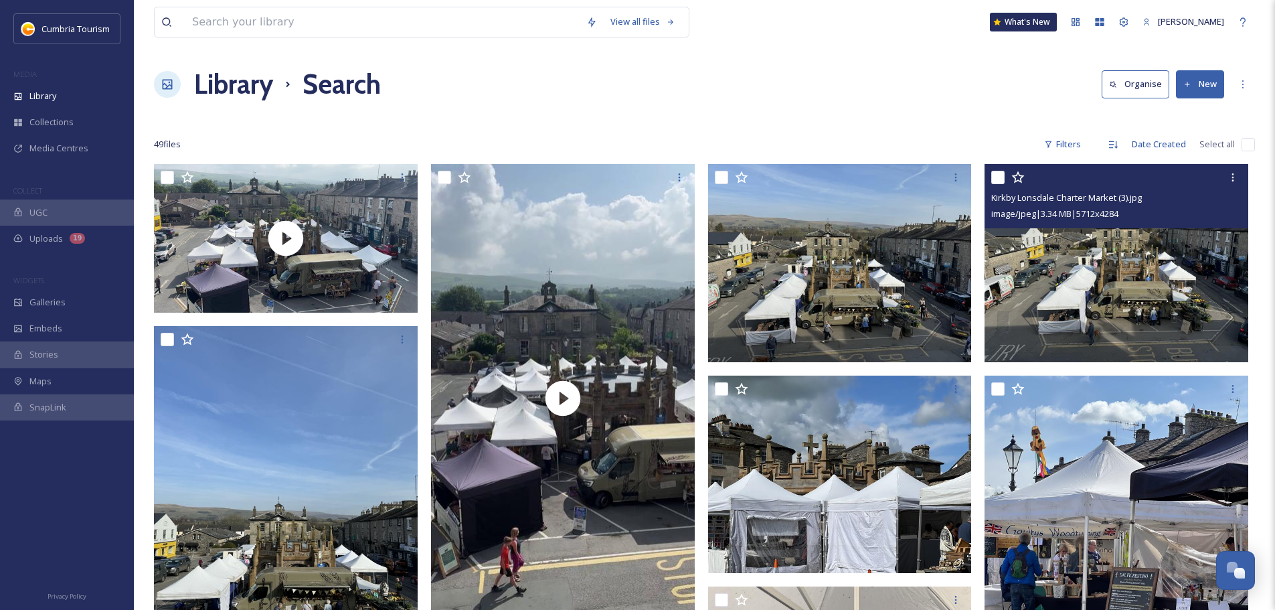
click at [1106, 295] on img at bounding box center [1116, 263] width 264 height 198
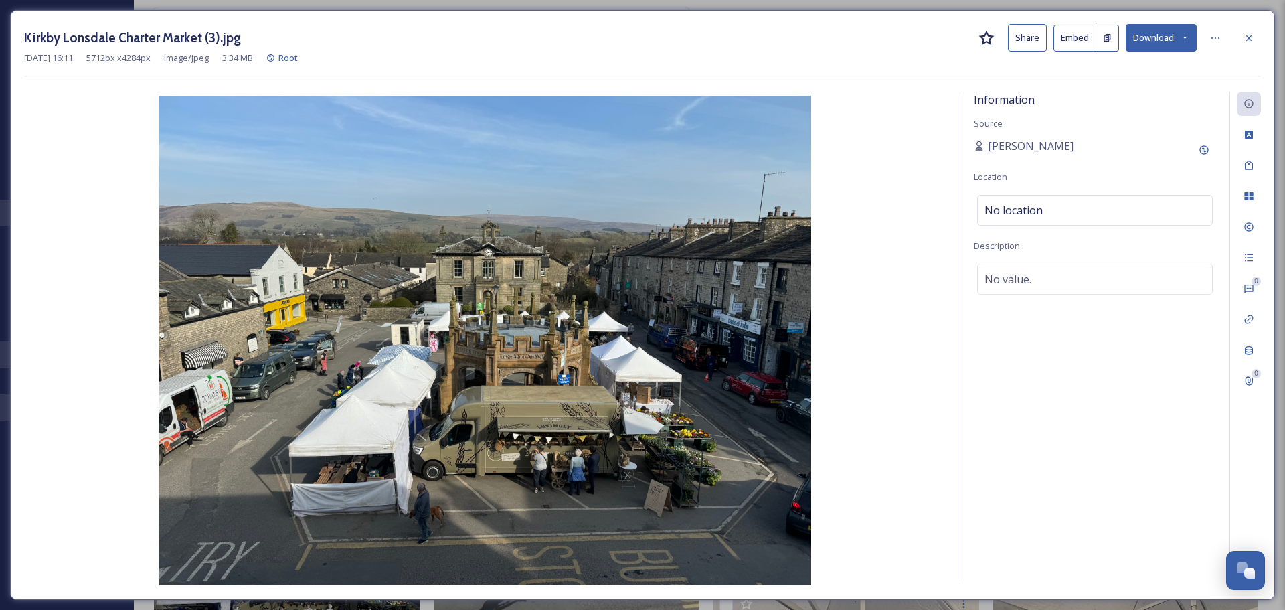
click at [1156, 32] on button "Download" at bounding box center [1161, 37] width 71 height 27
click at [1152, 63] on span "Download Original (5712 x 4284)" at bounding box center [1126, 68] width 126 height 13
click at [1252, 41] on icon at bounding box center [1248, 38] width 11 height 11
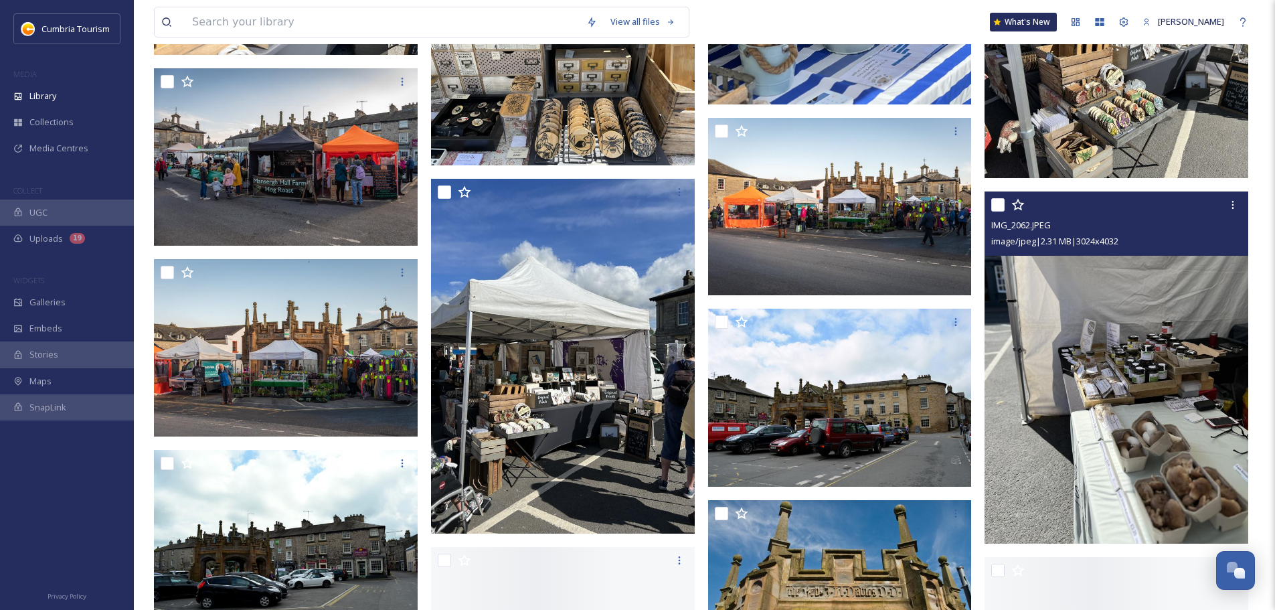
scroll to position [2476, 0]
